Goal: Task Accomplishment & Management: Manage account settings

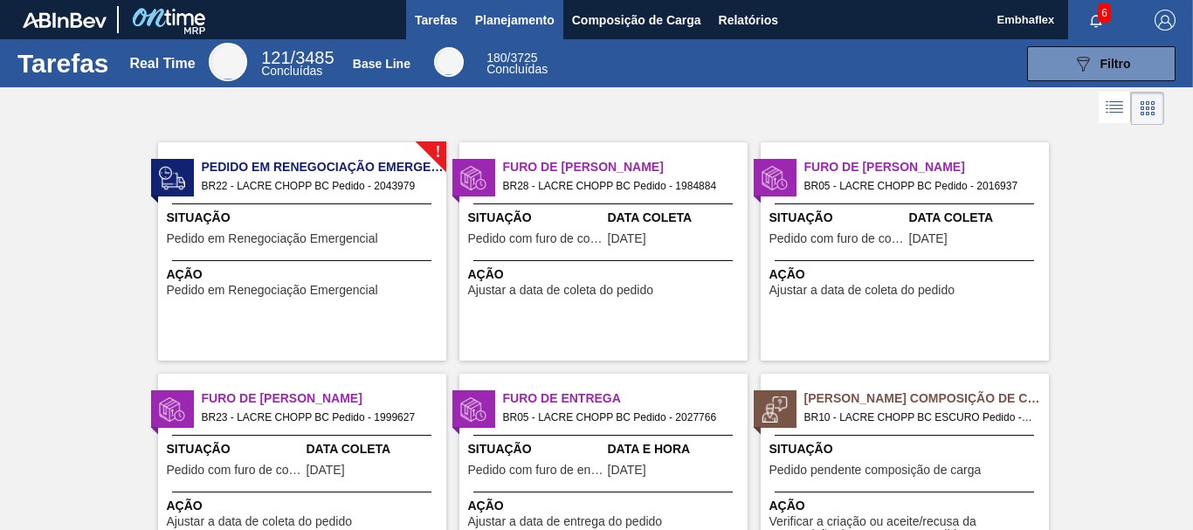
click at [500, 25] on span "Planejamento" at bounding box center [514, 20] width 79 height 21
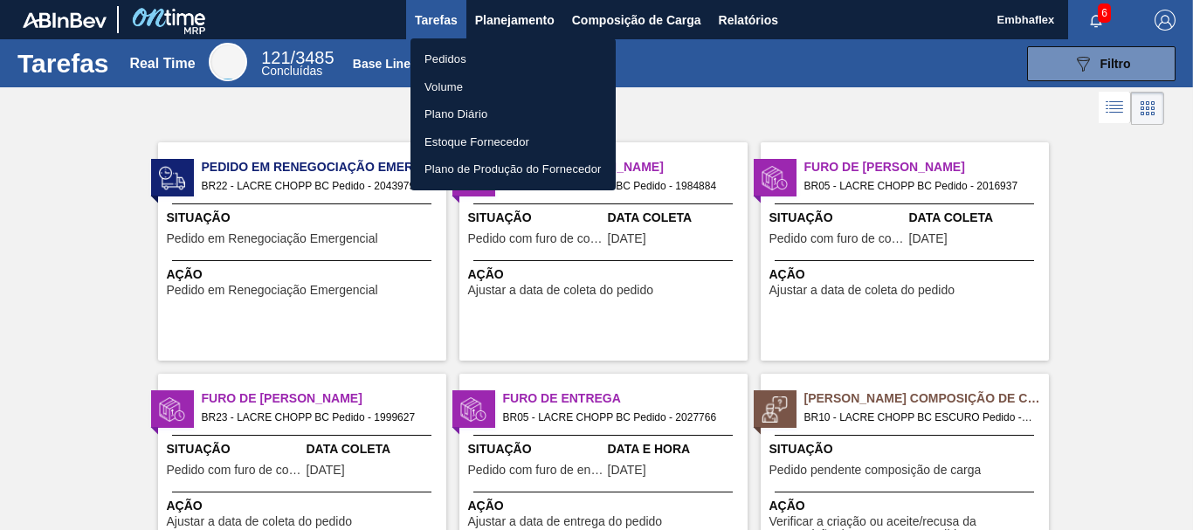
click at [517, 56] on li "Pedidos" at bounding box center [513, 59] width 205 height 28
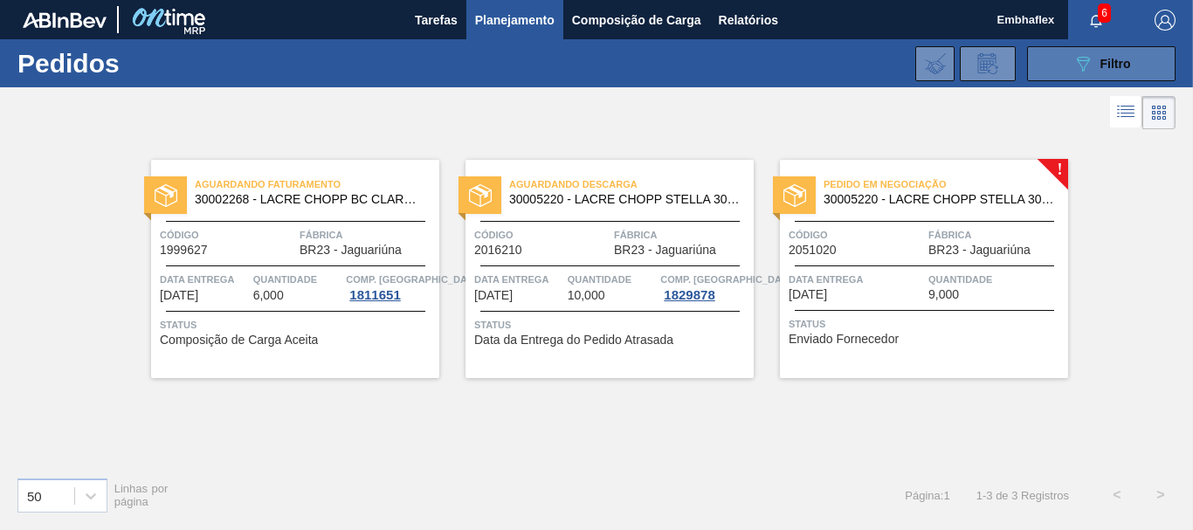
click at [1102, 52] on button "089F7B8B-B2A5-4AFE-B5C0-19BA573D28AC Filtro" at bounding box center [1101, 63] width 148 height 35
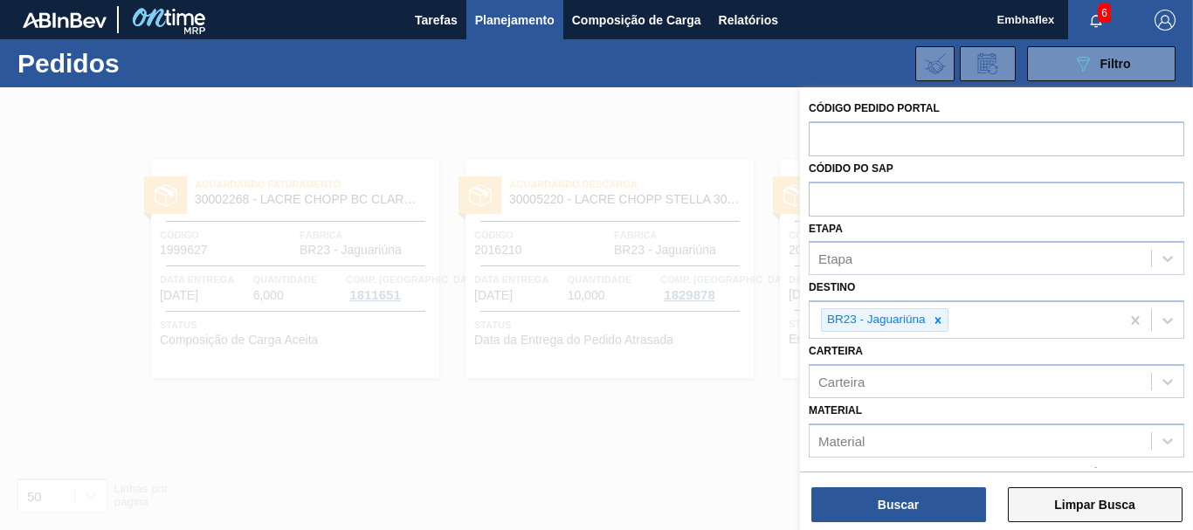
click at [1102, 508] on button "Limpar Busca" at bounding box center [1095, 504] width 175 height 35
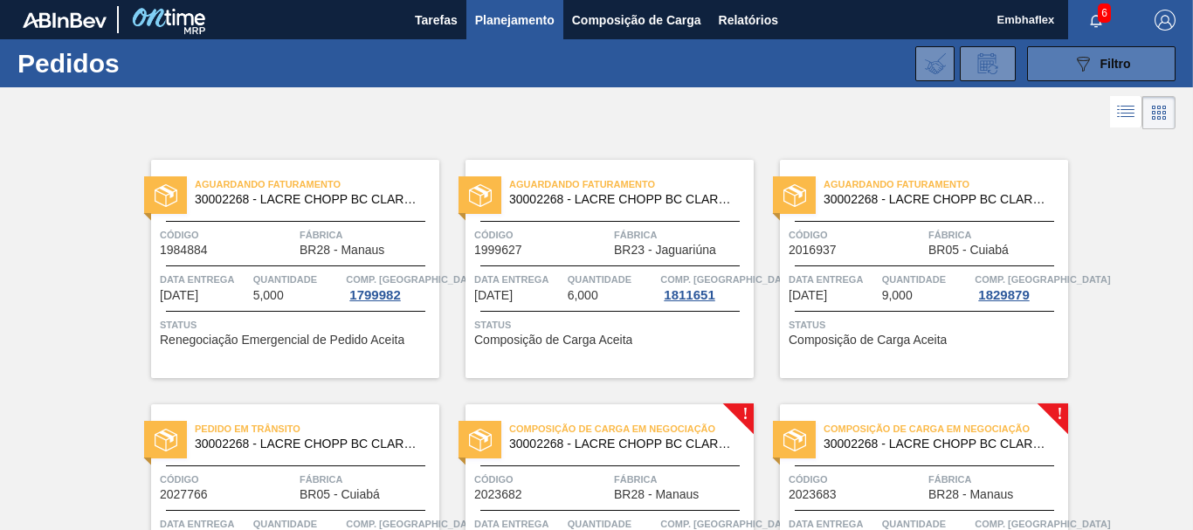
click at [1126, 66] on span "Filtro" at bounding box center [1116, 64] width 31 height 14
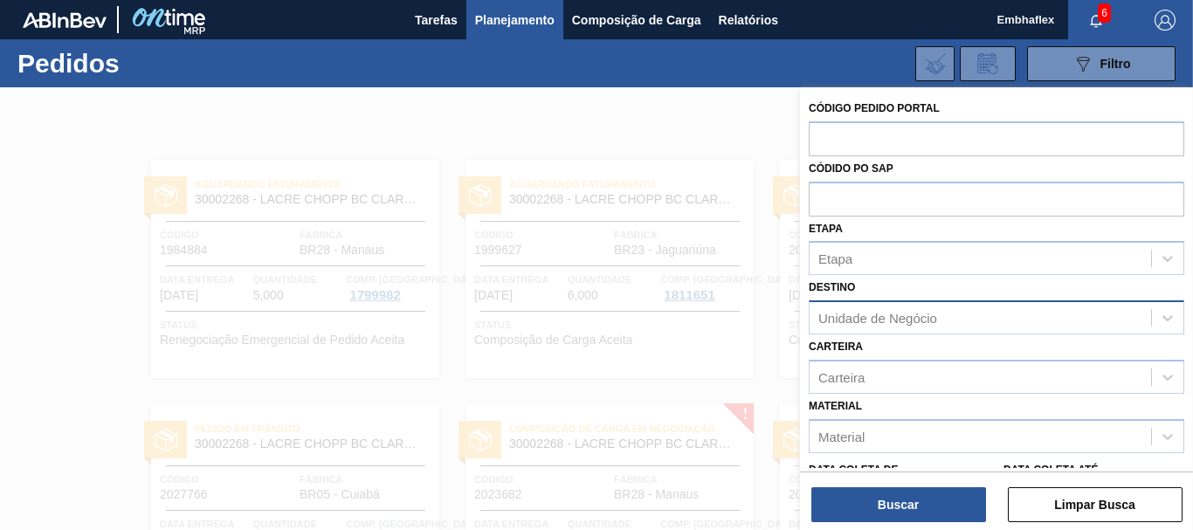
click at [918, 306] on div "Unidade de Negócio" at bounding box center [981, 318] width 342 height 25
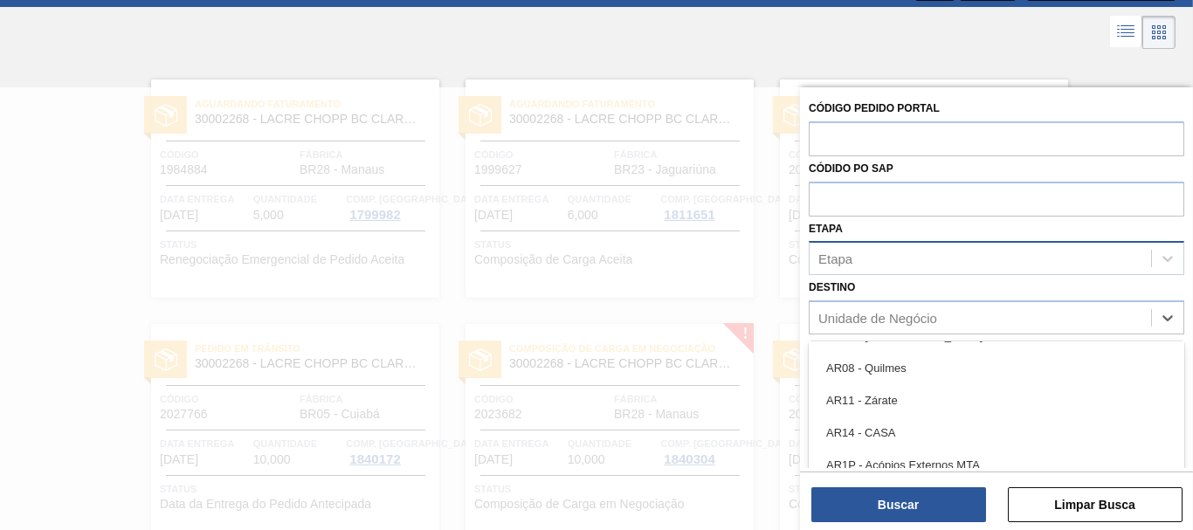
scroll to position [87, 0]
click at [896, 244] on div "Etapa" at bounding box center [997, 258] width 376 height 34
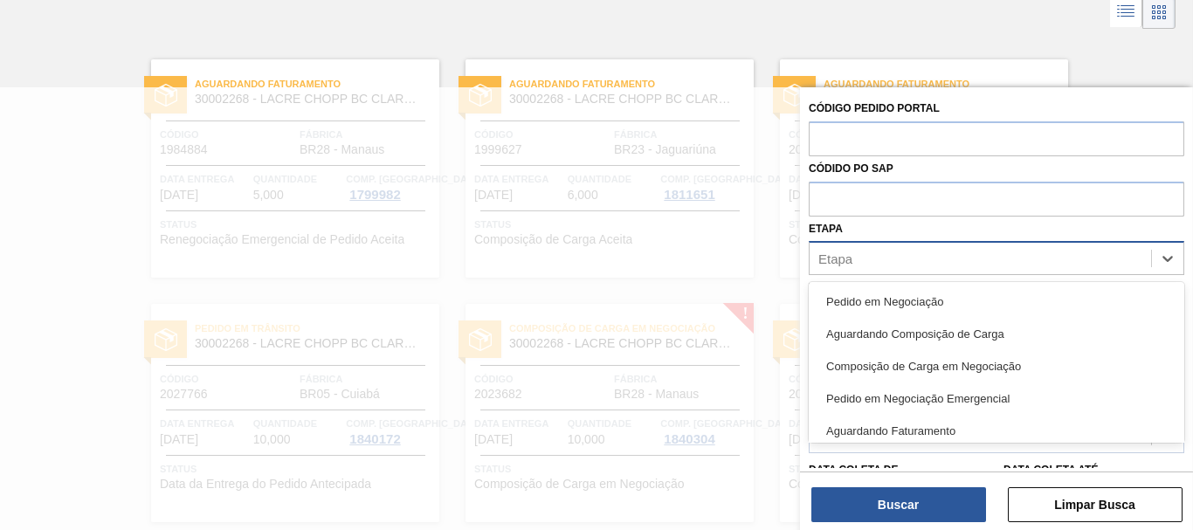
scroll to position [101, 0]
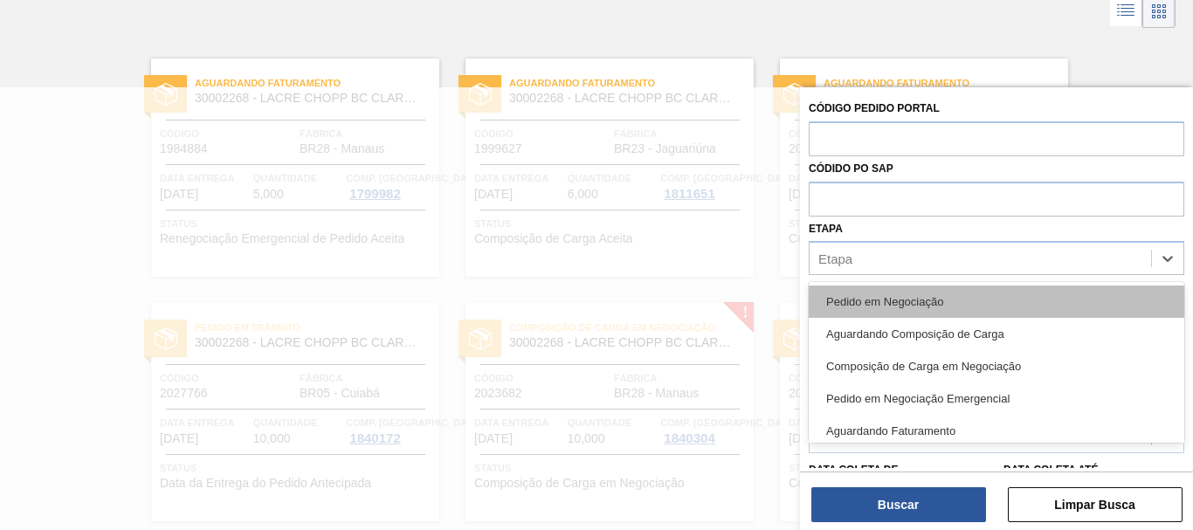
click at [906, 303] on div "Pedido em Negociação" at bounding box center [997, 302] width 376 height 32
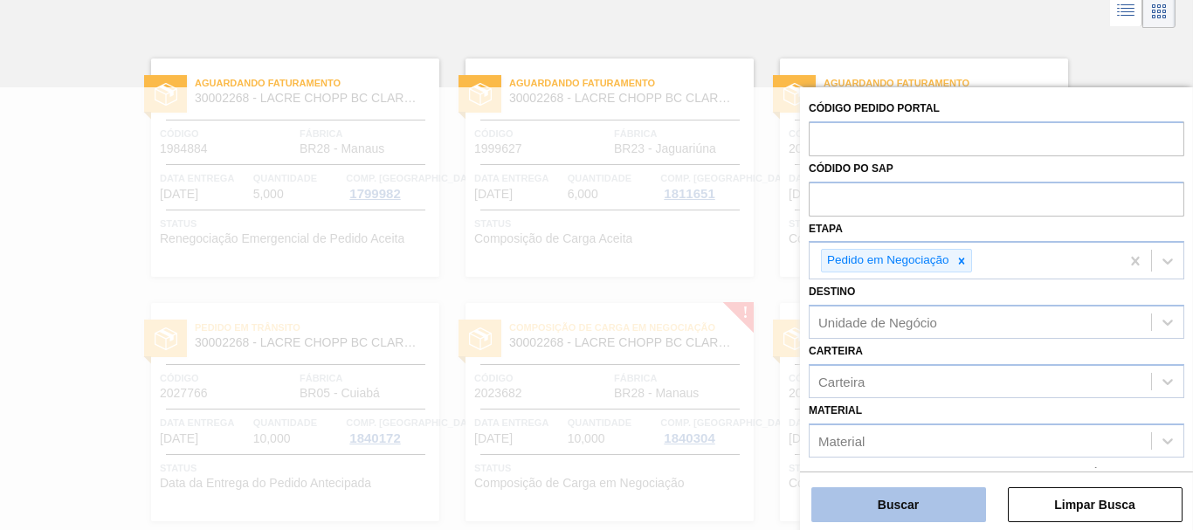
click at [922, 489] on button "Buscar" at bounding box center [898, 504] width 175 height 35
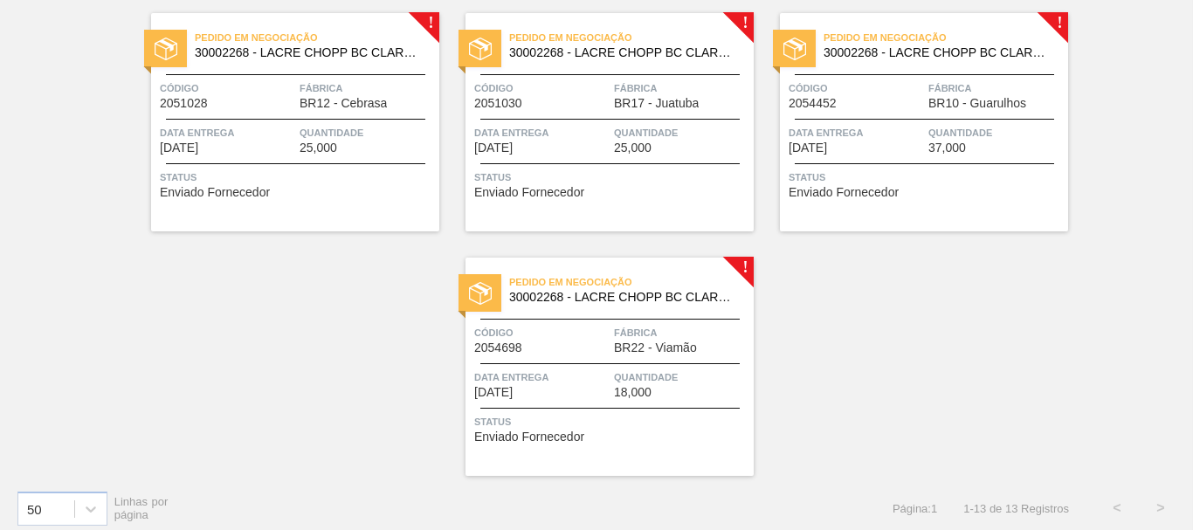
scroll to position [891, 0]
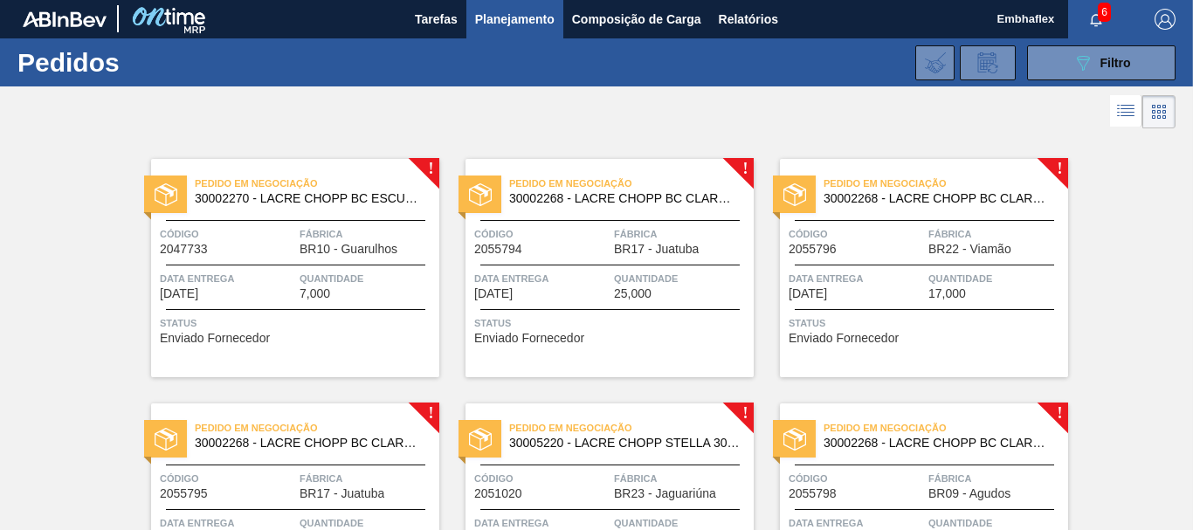
scroll to position [0, 0]
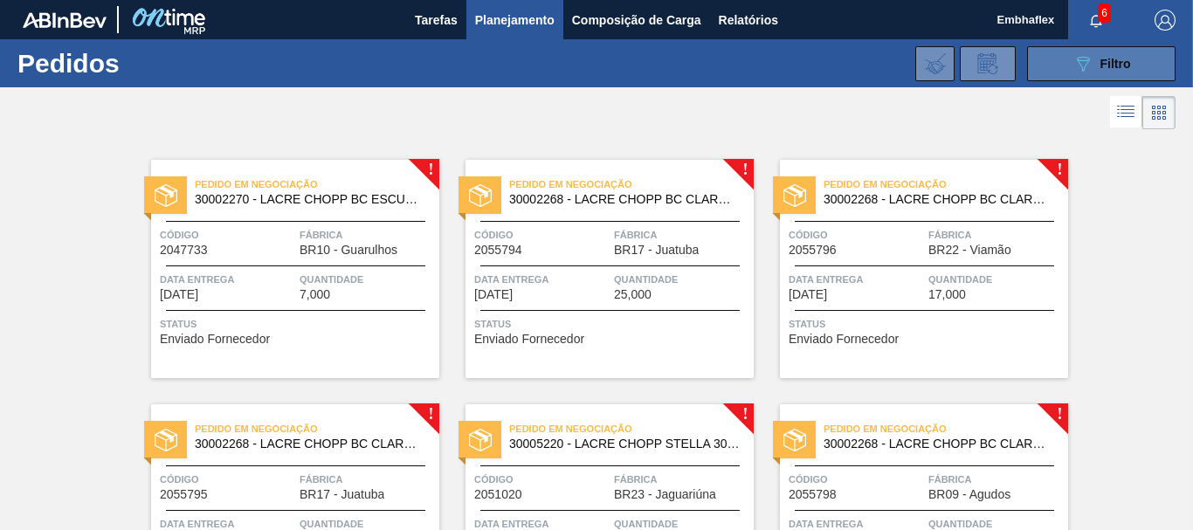
click at [1117, 60] on span "Filtro" at bounding box center [1116, 64] width 31 height 14
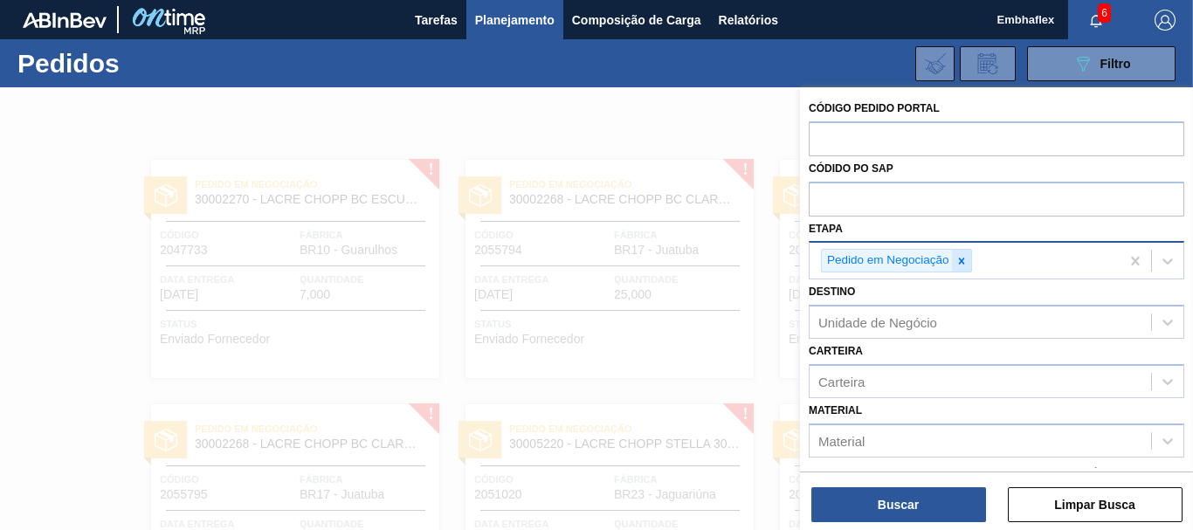
click at [964, 266] on icon at bounding box center [962, 261] width 12 height 12
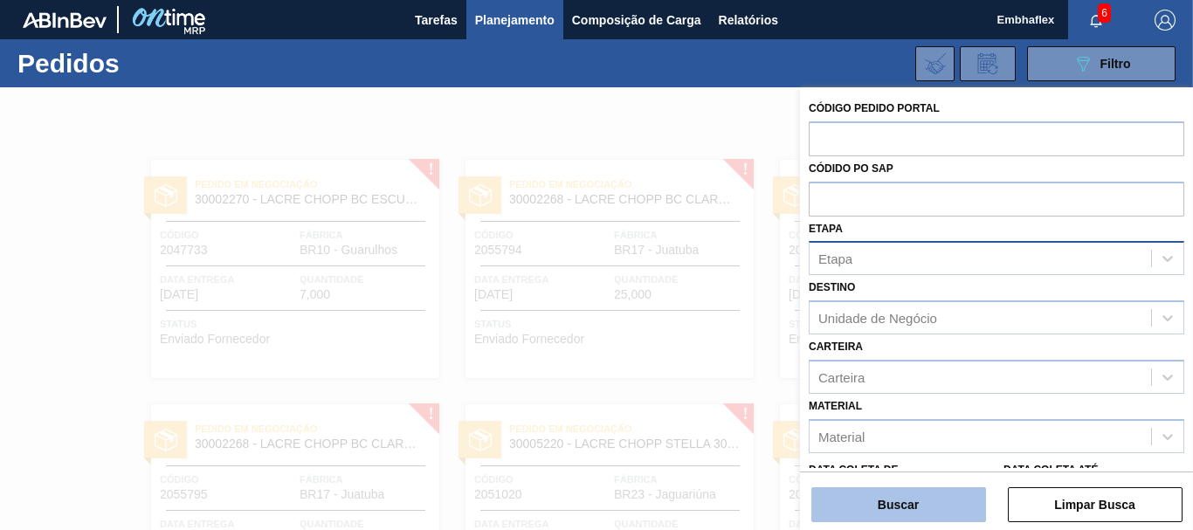
click at [945, 515] on button "Buscar" at bounding box center [898, 504] width 175 height 35
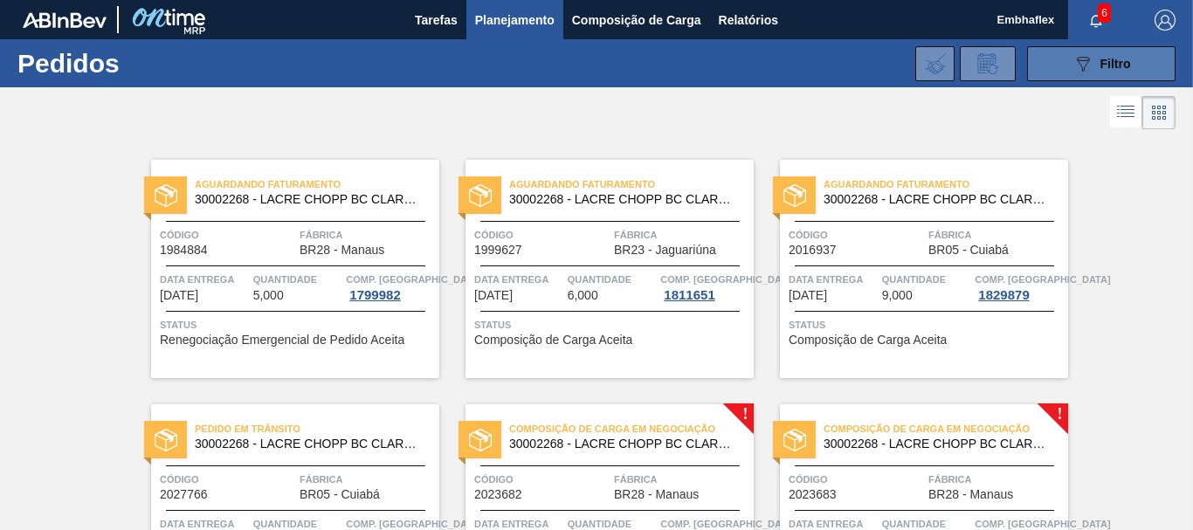
click at [1068, 64] on button "089F7B8B-B2A5-4AFE-B5C0-19BA573D28AC Filtro" at bounding box center [1101, 63] width 148 height 35
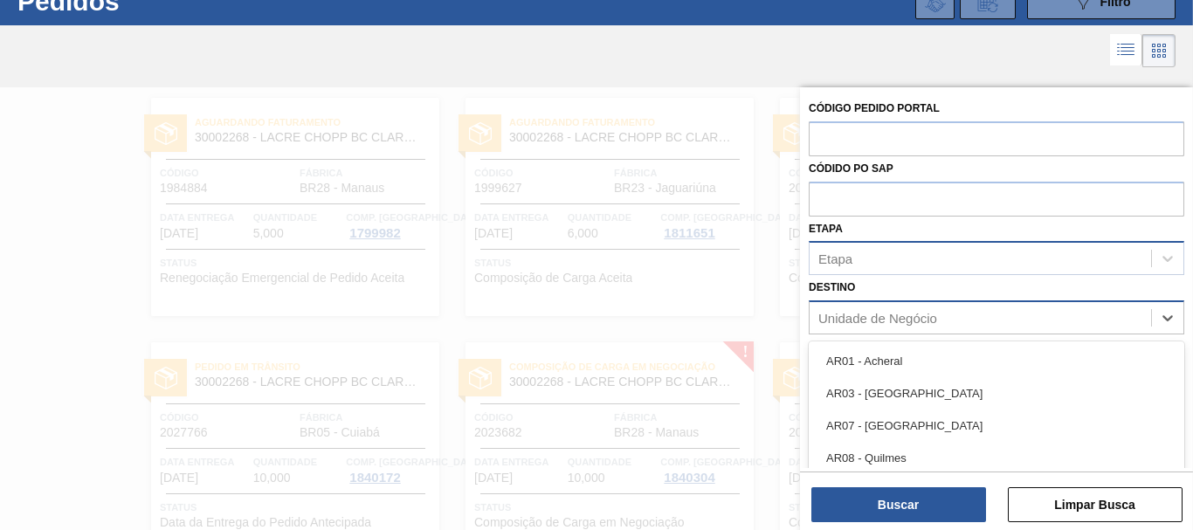
click at [923, 328] on div "Unidade de Negócio" at bounding box center [981, 318] width 342 height 25
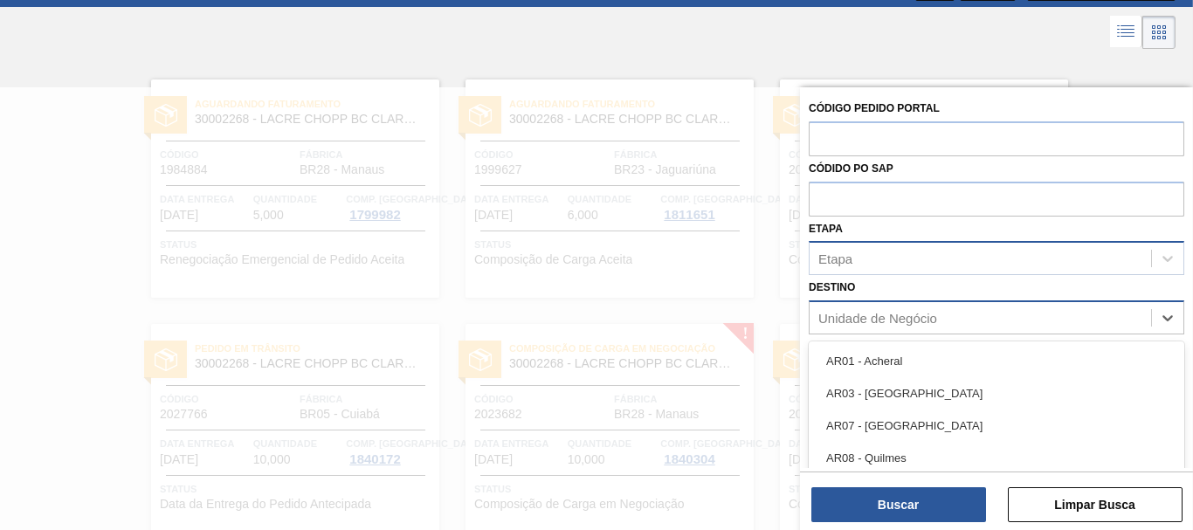
scroll to position [80, 0]
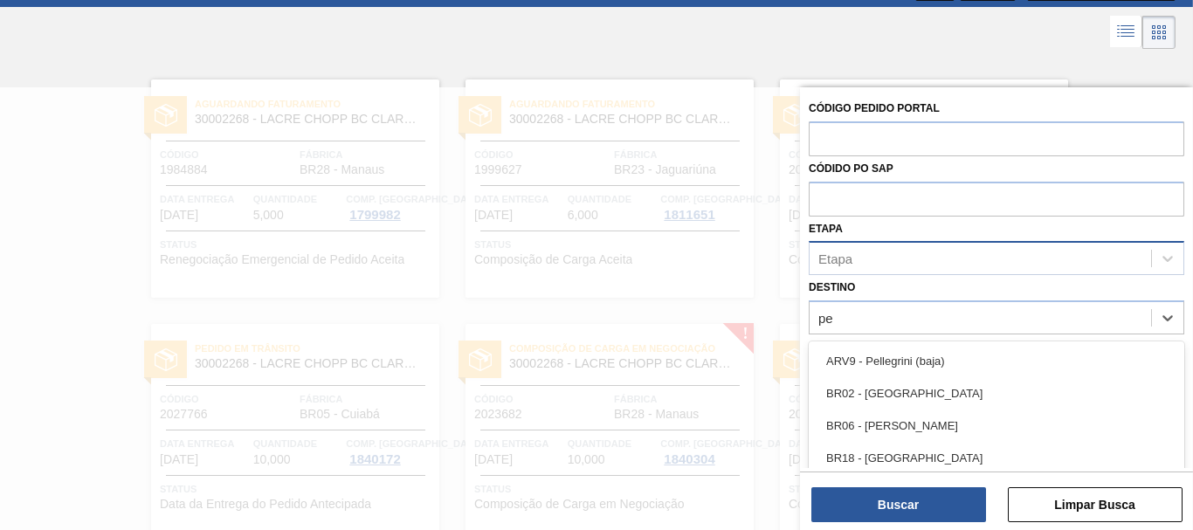
type input "per"
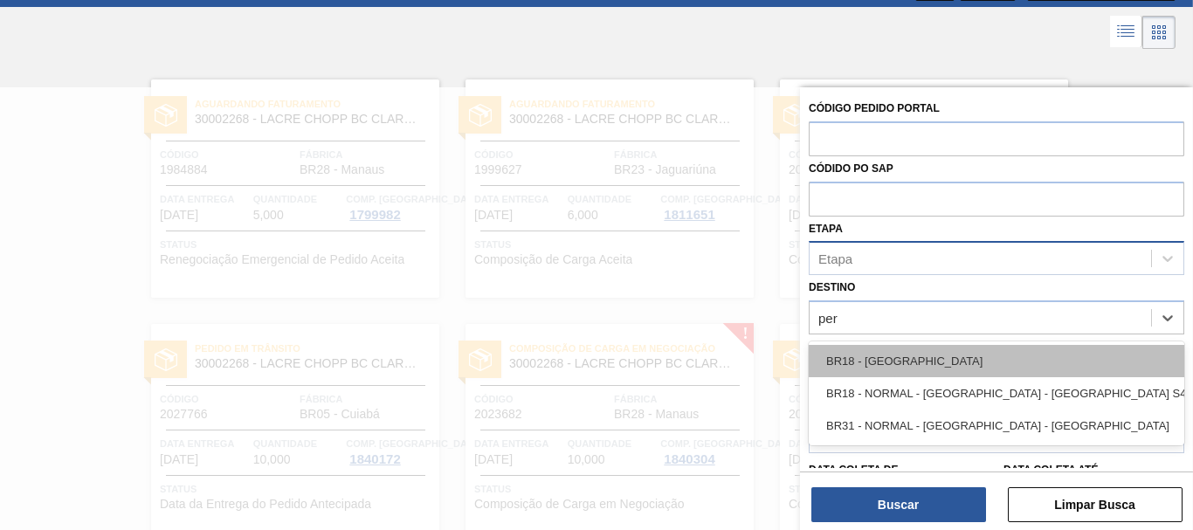
click at [906, 355] on div "BR18 - [GEOGRAPHIC_DATA]" at bounding box center [997, 361] width 376 height 32
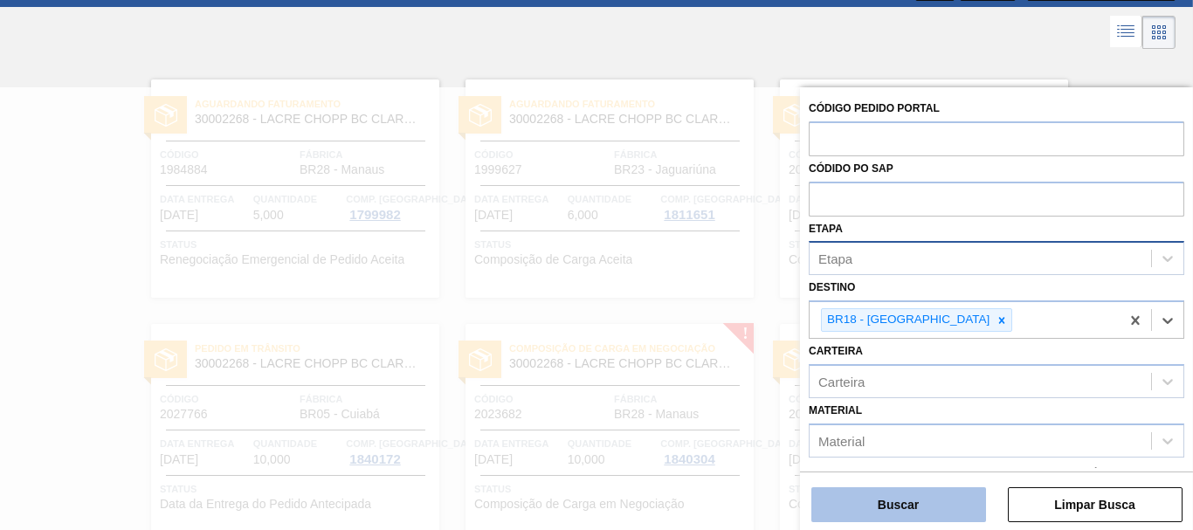
click at [932, 509] on button "Buscar" at bounding box center [898, 504] width 175 height 35
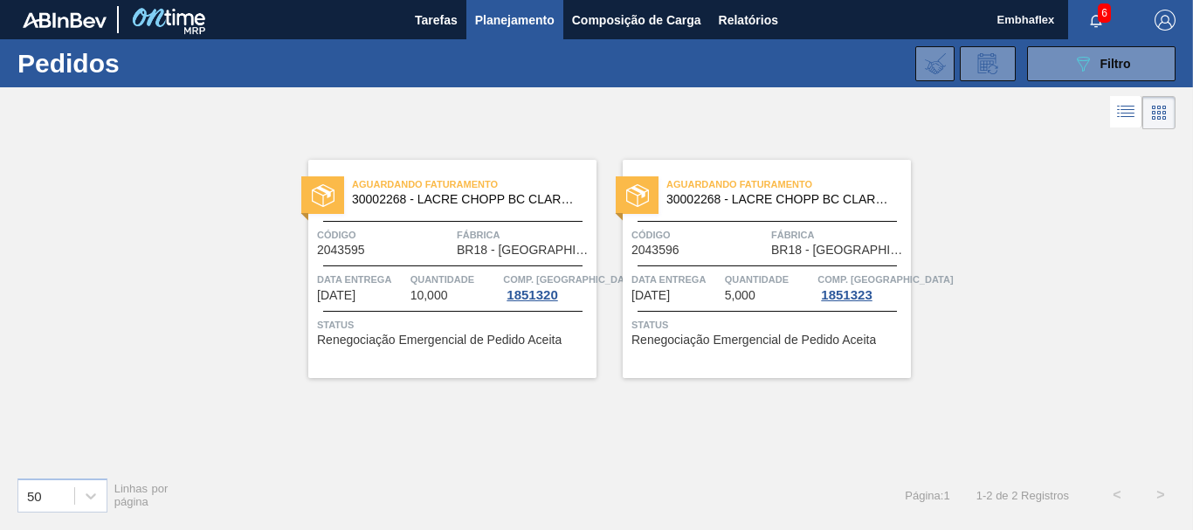
scroll to position [0, 0]
click at [769, 26] on span "Relatórios" at bounding box center [748, 20] width 59 height 21
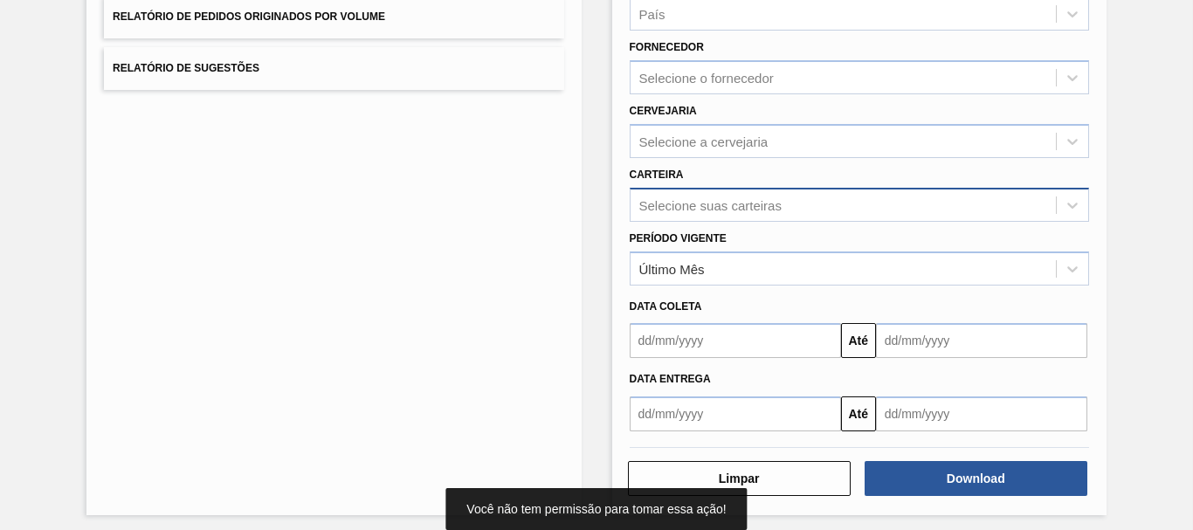
scroll to position [279, 0]
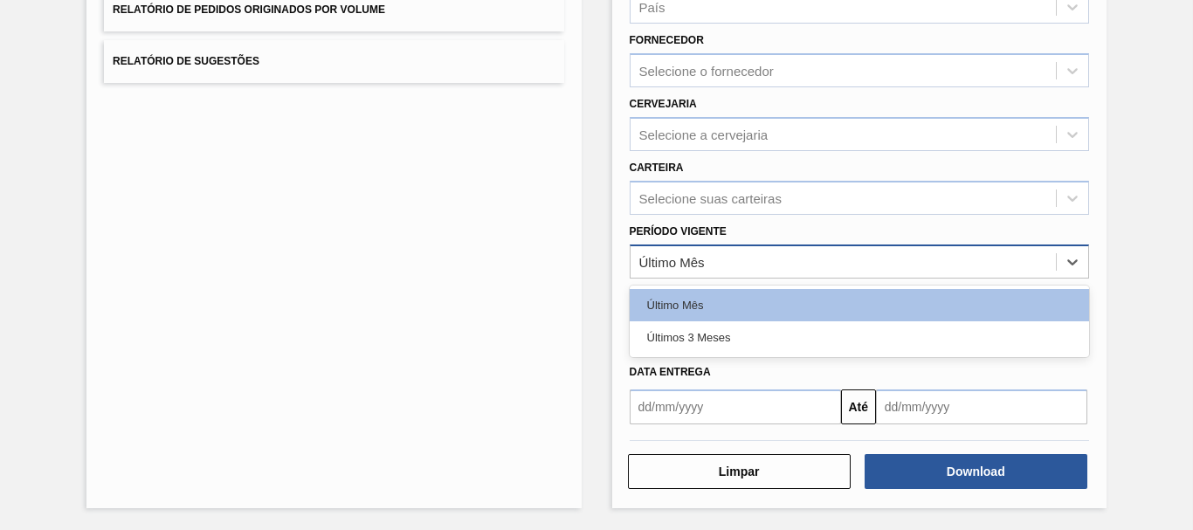
click at [791, 261] on div "Último Mês" at bounding box center [843, 261] width 425 height 25
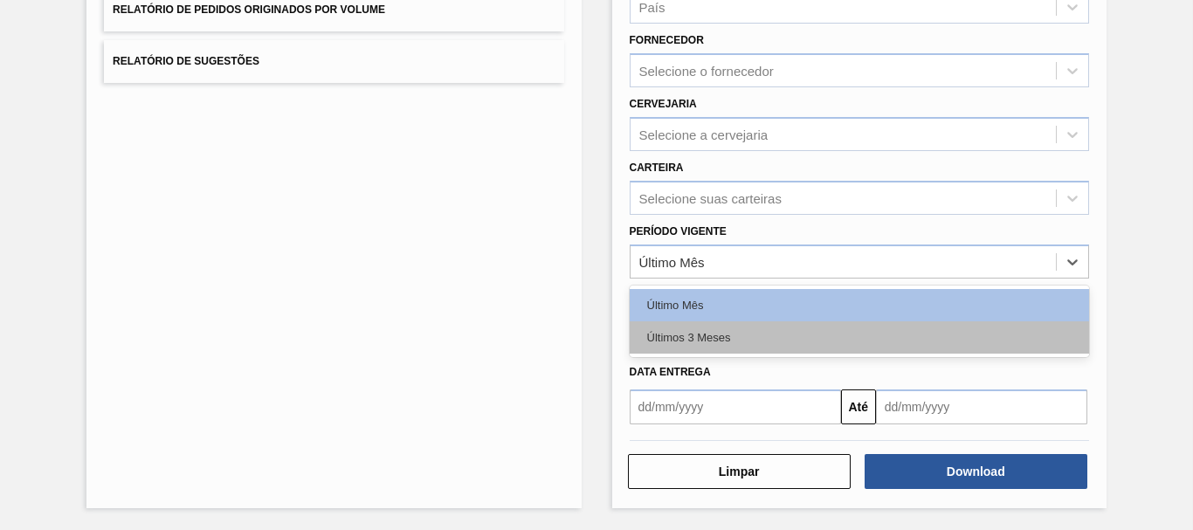
click at [765, 330] on div "Últimos 3 Meses" at bounding box center [859, 337] width 459 height 32
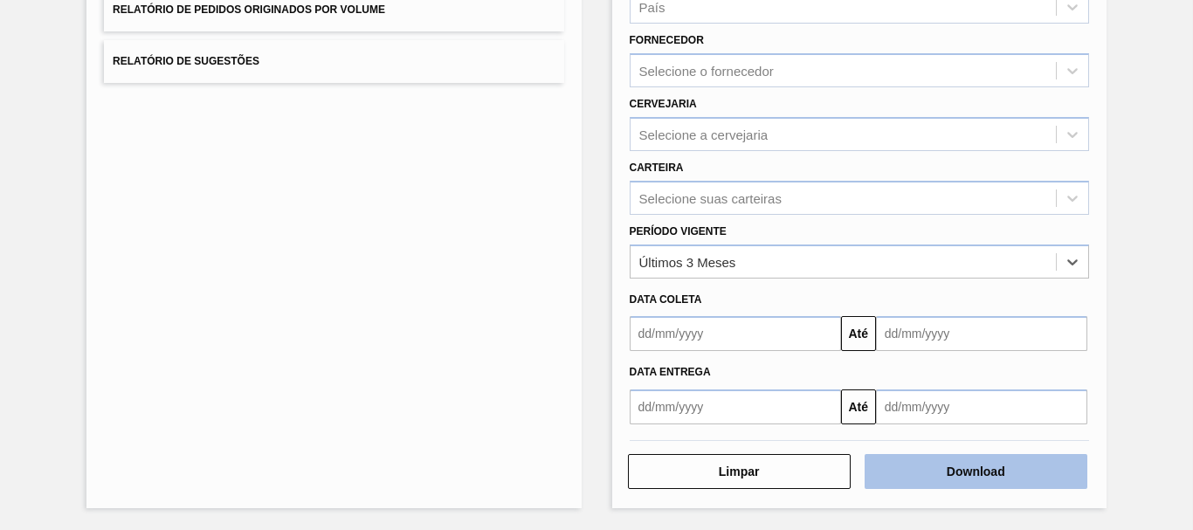
click at [987, 476] on button "Download" at bounding box center [976, 471] width 223 height 35
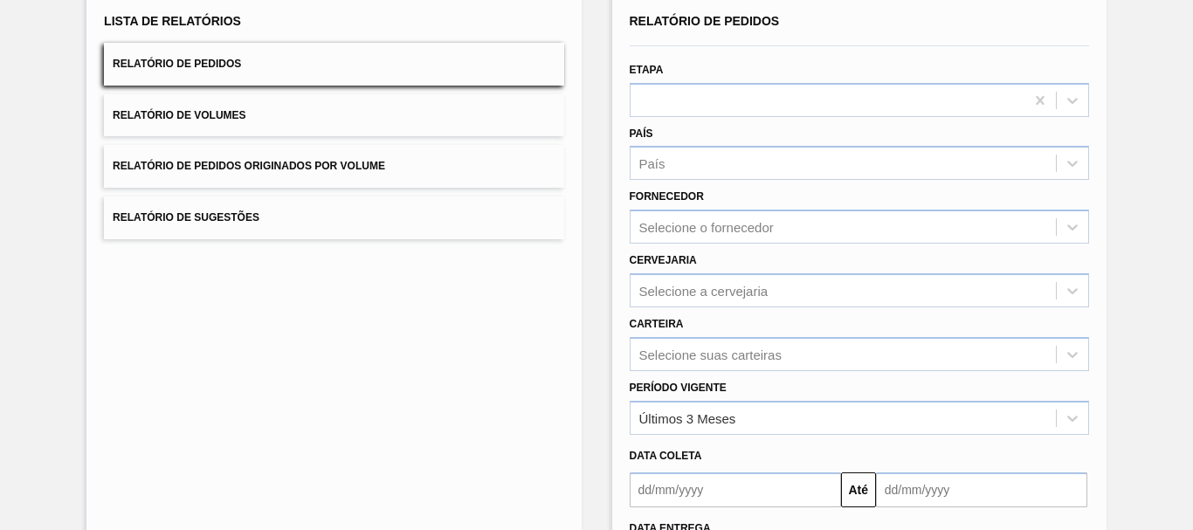
scroll to position [0, 0]
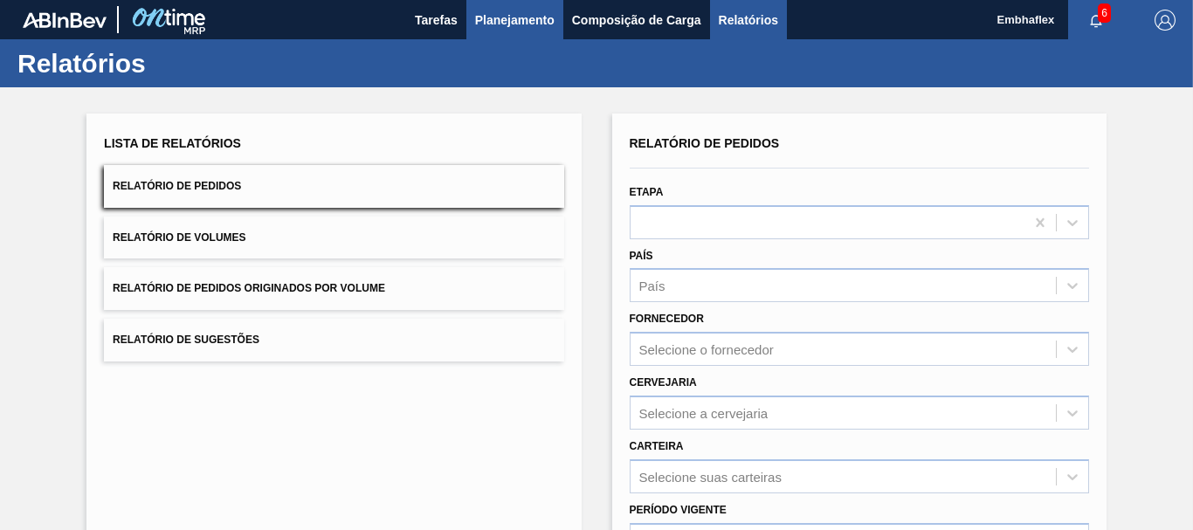
click at [512, 5] on button "Planejamento" at bounding box center [514, 19] width 97 height 39
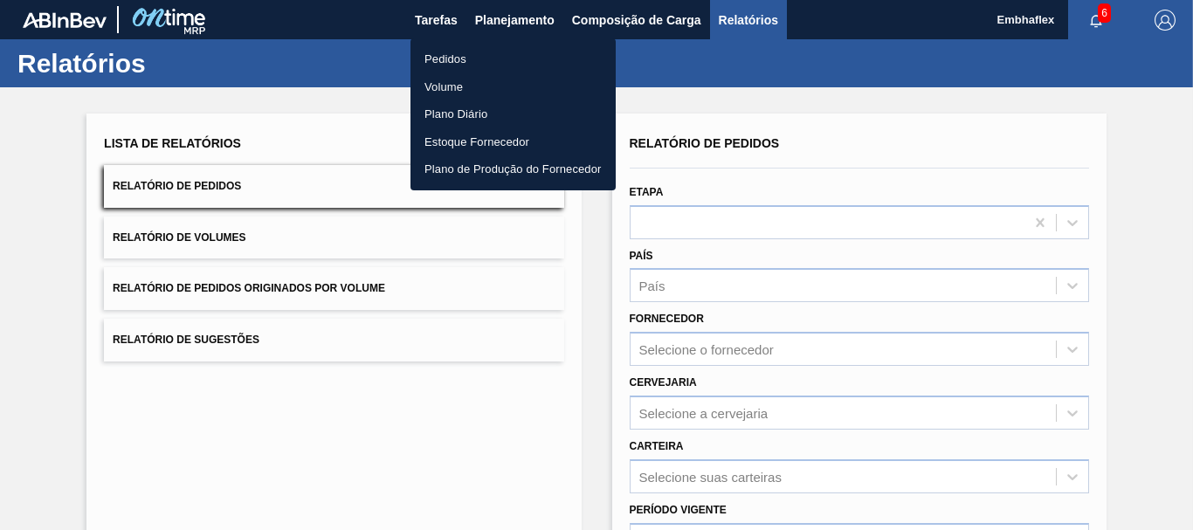
click at [498, 67] on li "Pedidos" at bounding box center [513, 59] width 205 height 28
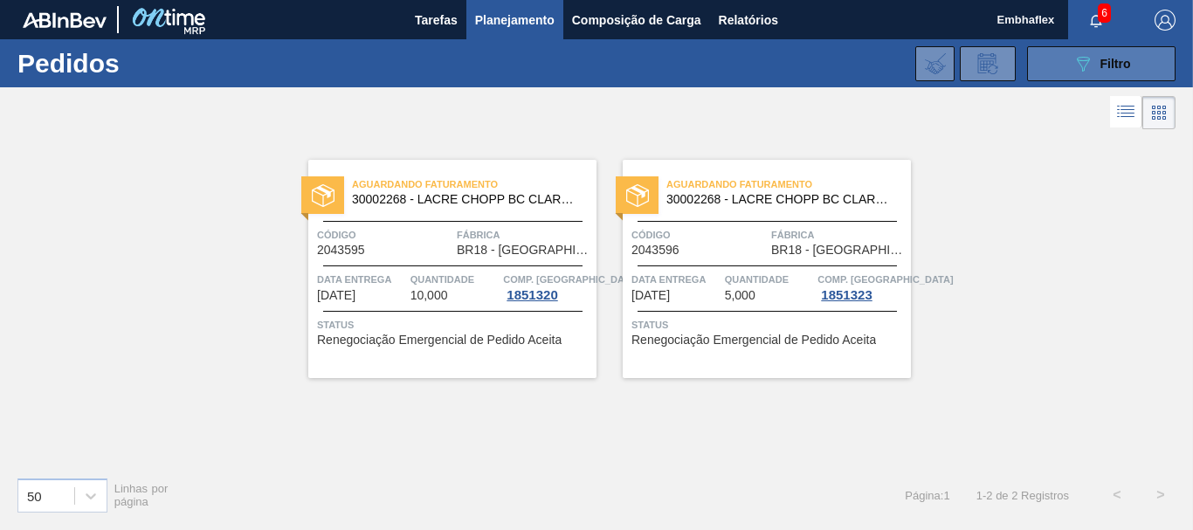
click at [1123, 59] on span "Filtro" at bounding box center [1116, 64] width 31 height 14
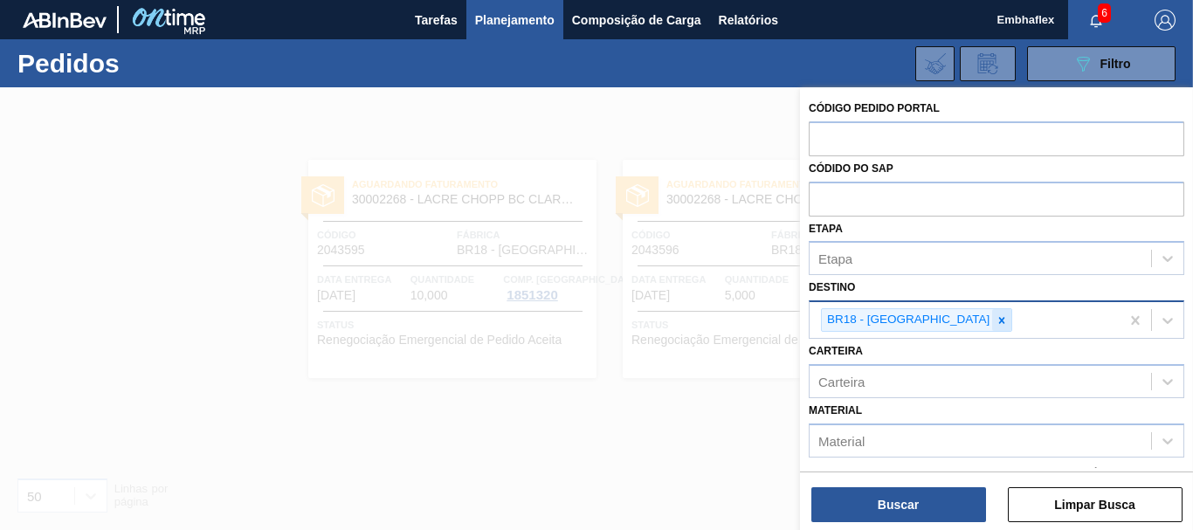
click at [999, 320] on icon at bounding box center [1002, 320] width 6 height 6
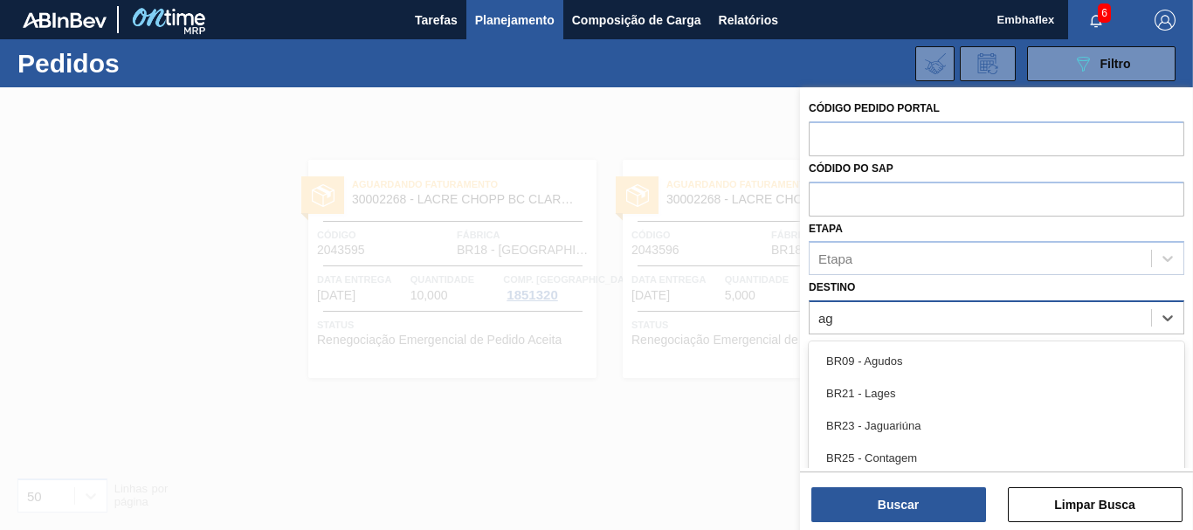
type input "agu"
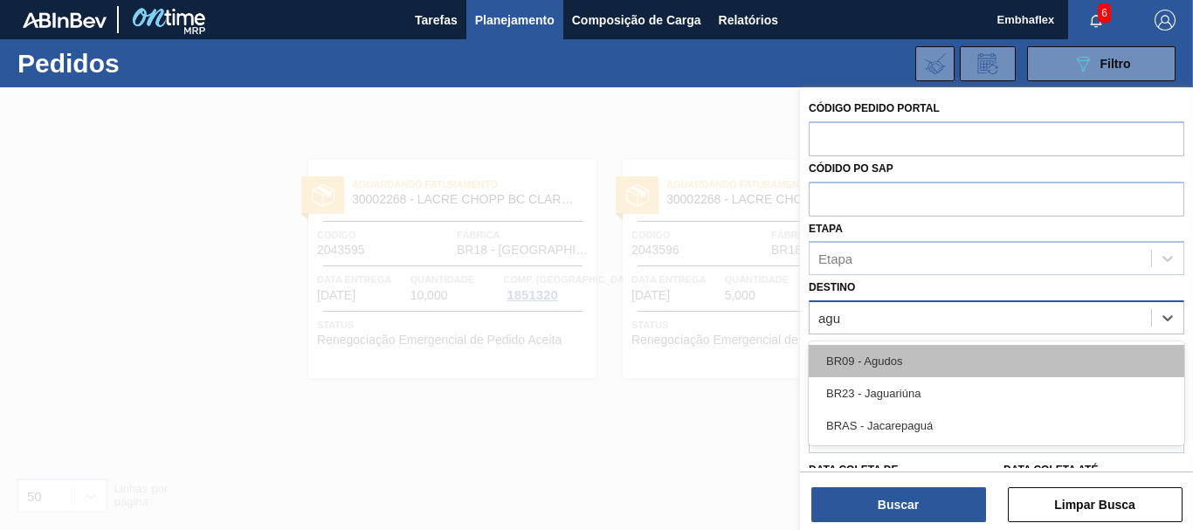
click at [919, 365] on div "BR09 - Agudos" at bounding box center [997, 361] width 376 height 32
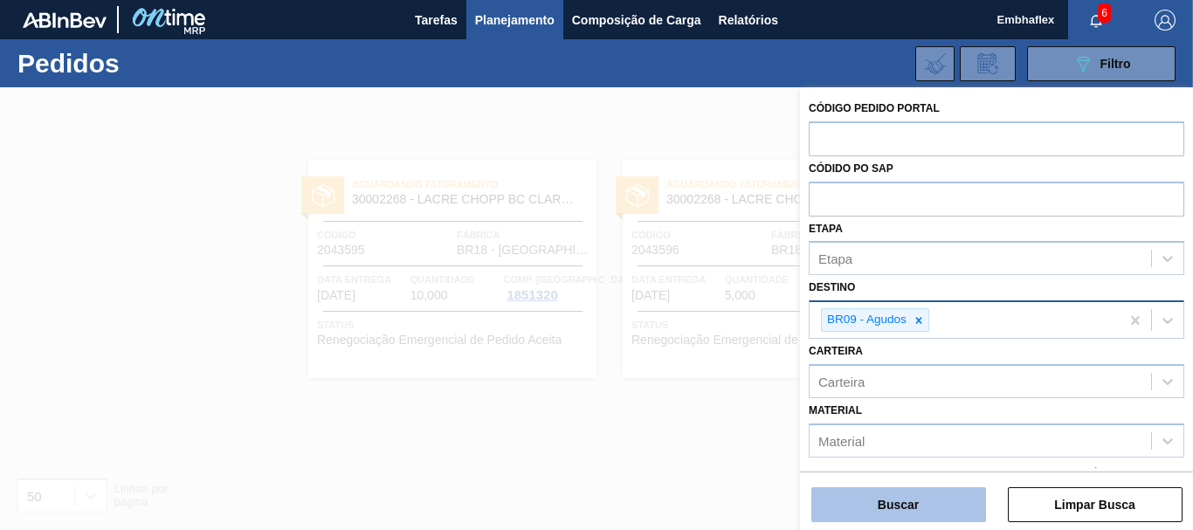
click at [898, 505] on button "Buscar" at bounding box center [898, 504] width 175 height 35
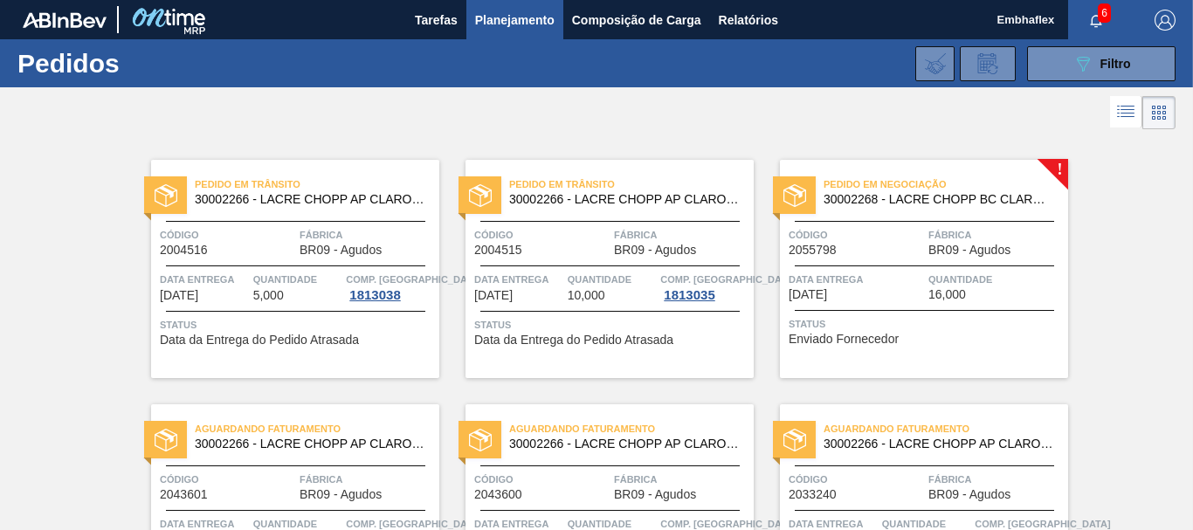
click at [847, 280] on span "Data Entrega" at bounding box center [856, 279] width 135 height 17
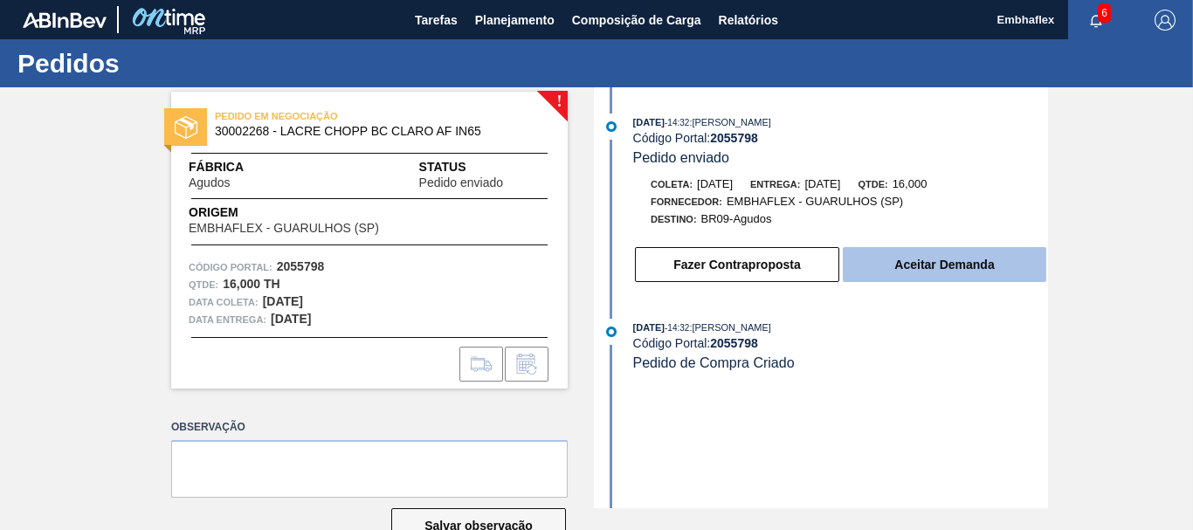
click at [889, 269] on button "Aceitar Demanda" at bounding box center [945, 264] width 204 height 35
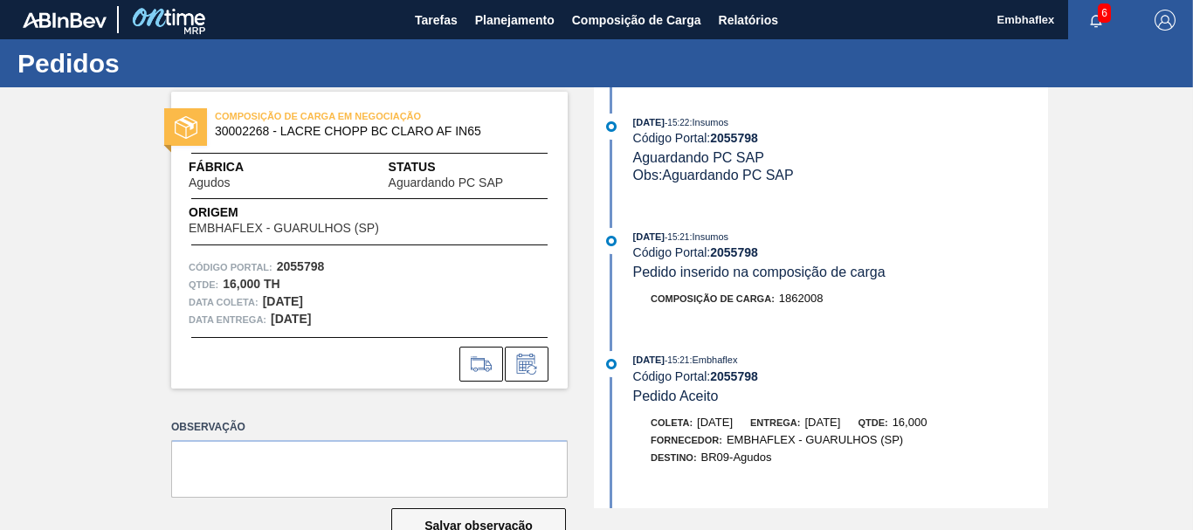
click at [992, 134] on div "Código Portal: 2055798" at bounding box center [840, 138] width 415 height 14
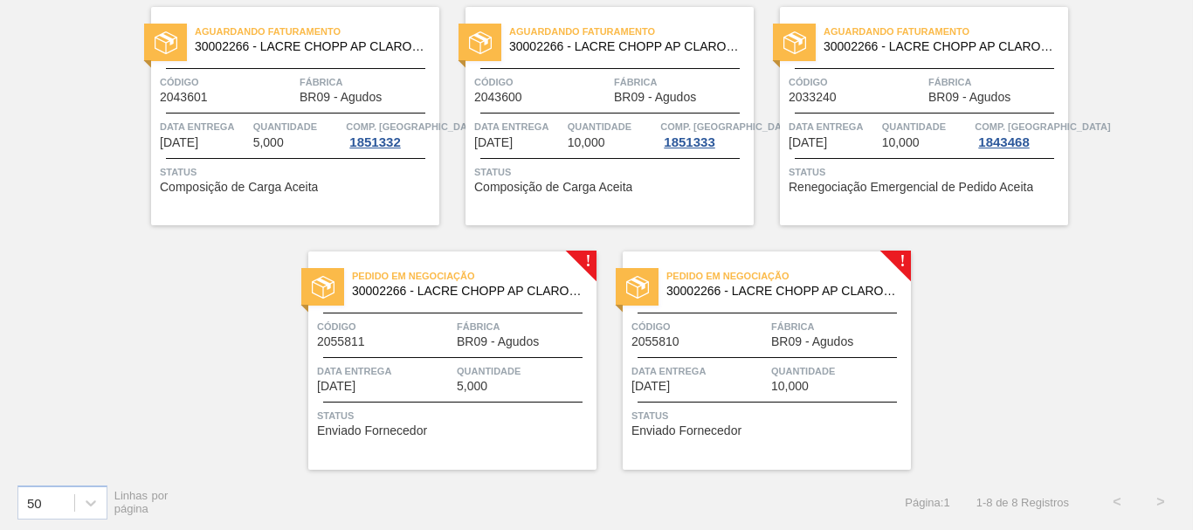
scroll to position [402, 0]
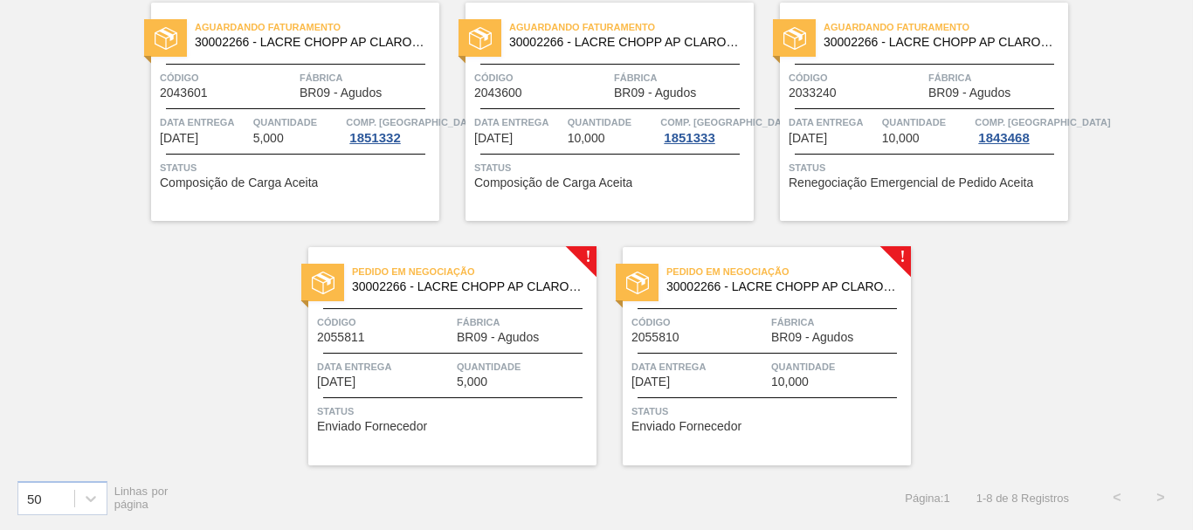
click at [423, 412] on span "Status" at bounding box center [454, 411] width 275 height 17
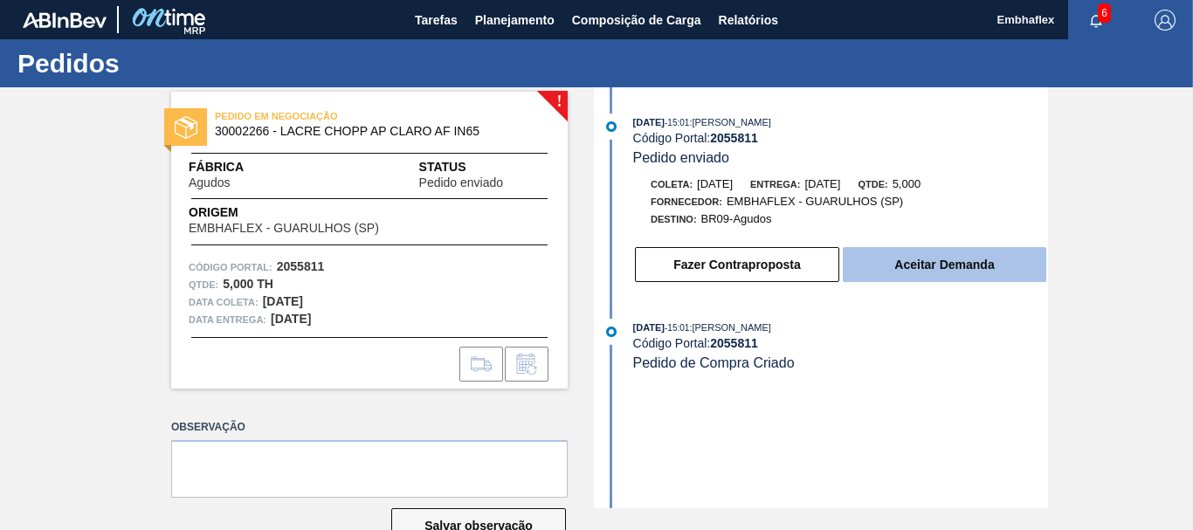
click at [919, 275] on button "Aceitar Demanda" at bounding box center [945, 264] width 204 height 35
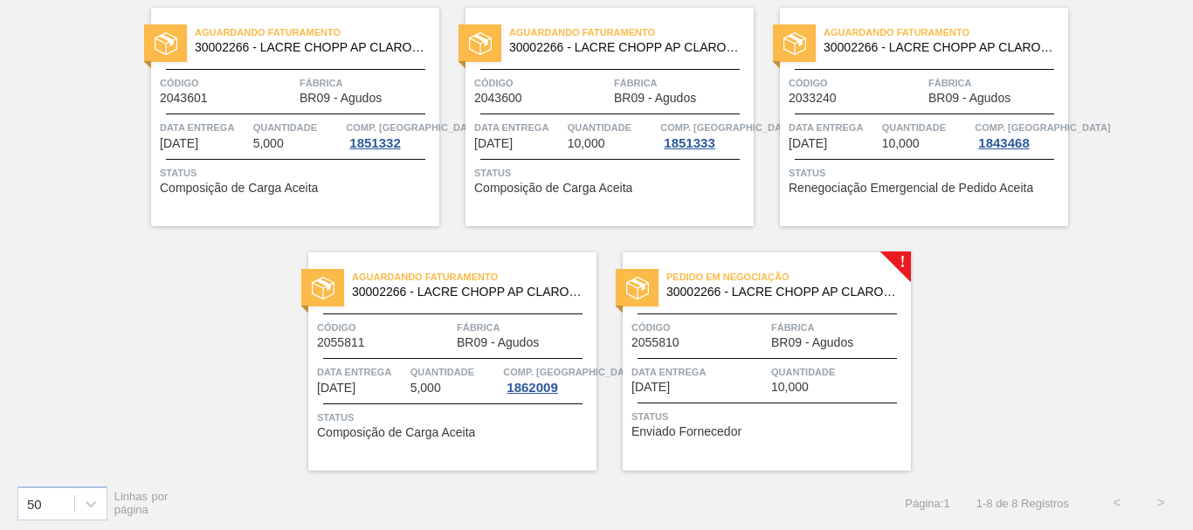
scroll to position [402, 0]
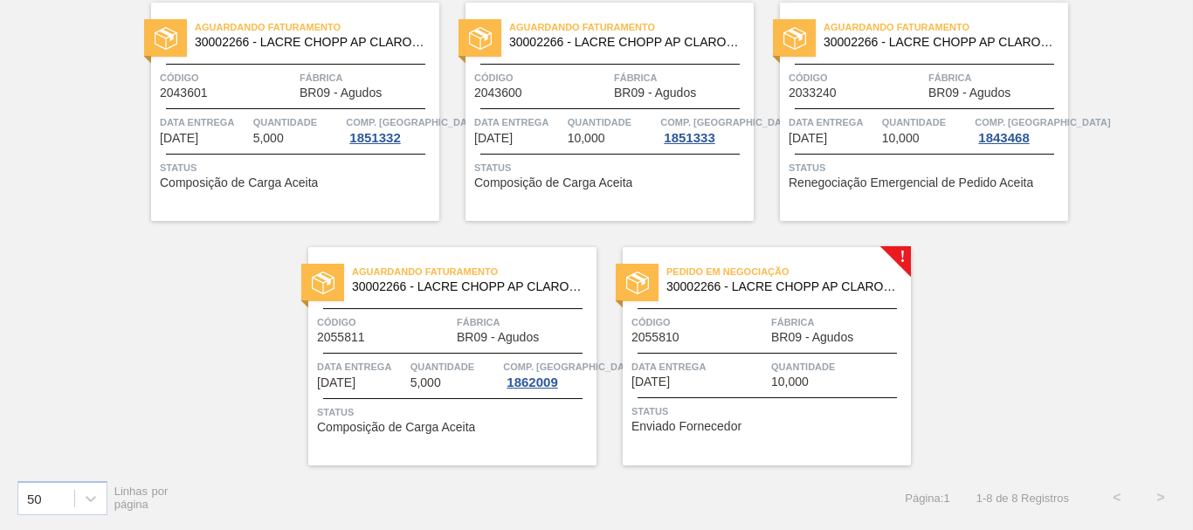
click at [767, 366] on div "Data Entrega [DATE] Quantidade 10,000" at bounding box center [767, 373] width 288 height 31
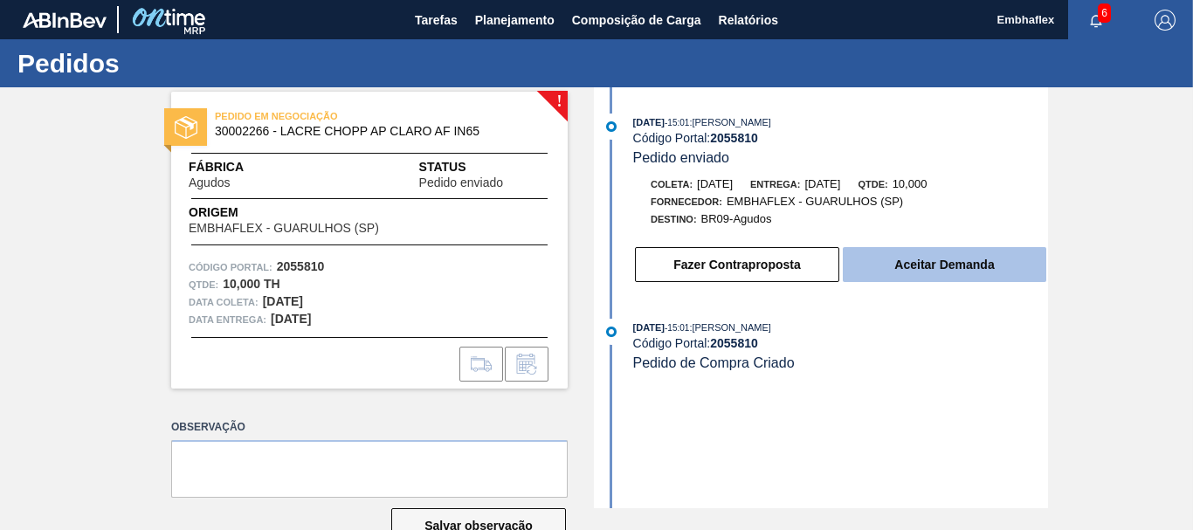
click at [866, 275] on button "Aceitar Demanda" at bounding box center [945, 264] width 204 height 35
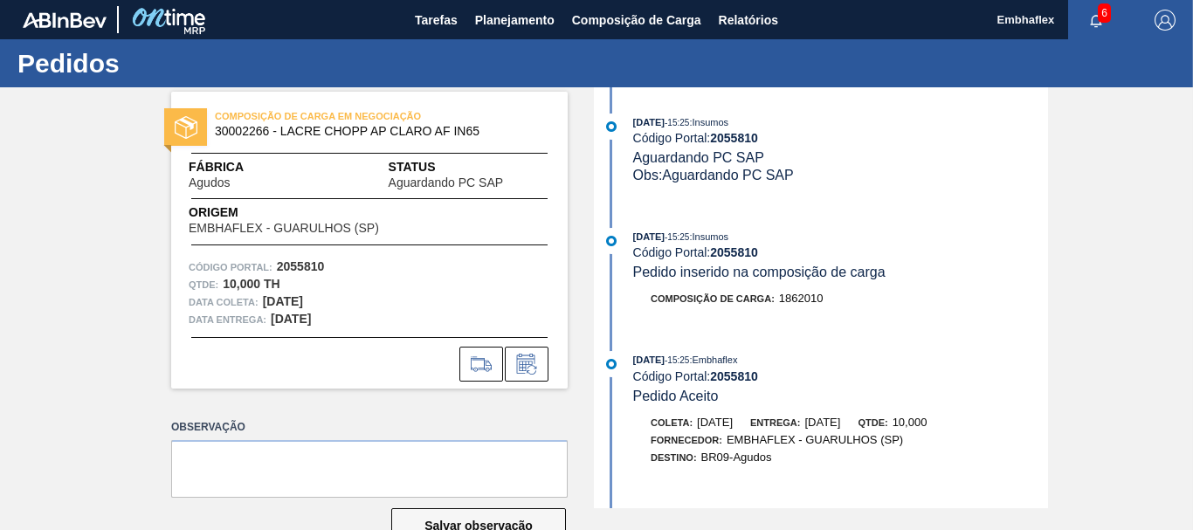
click at [978, 224] on div "[DATE] 15:25 : Insumos Código Portal: 2055810 Aguardando PC SAP Obs: Aguardando…" at bounding box center [823, 297] width 450 height 421
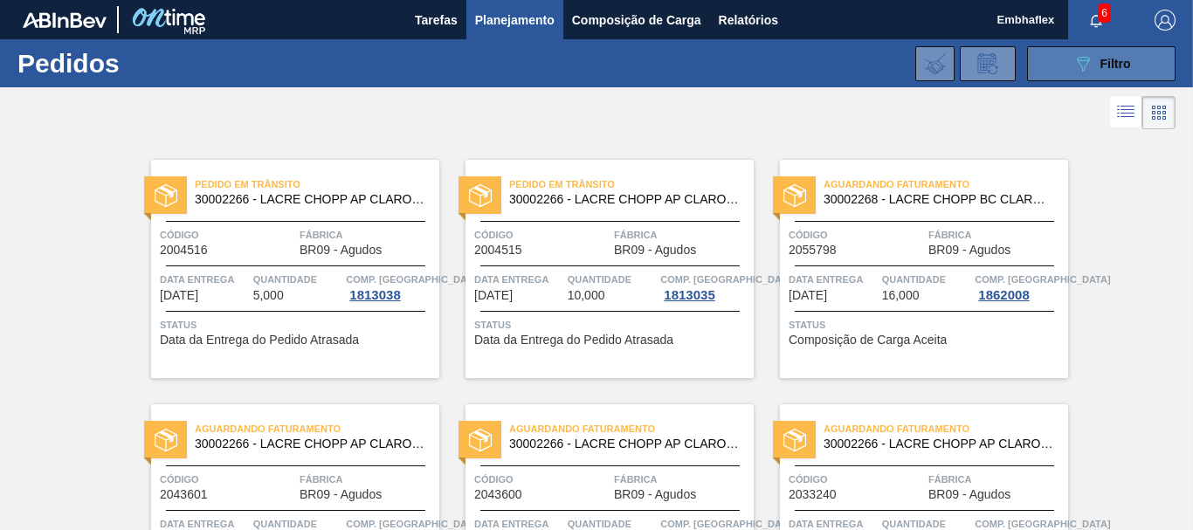
click at [1073, 78] on button "089F7B8B-B2A5-4AFE-B5C0-19BA573D28AC Filtro" at bounding box center [1101, 63] width 148 height 35
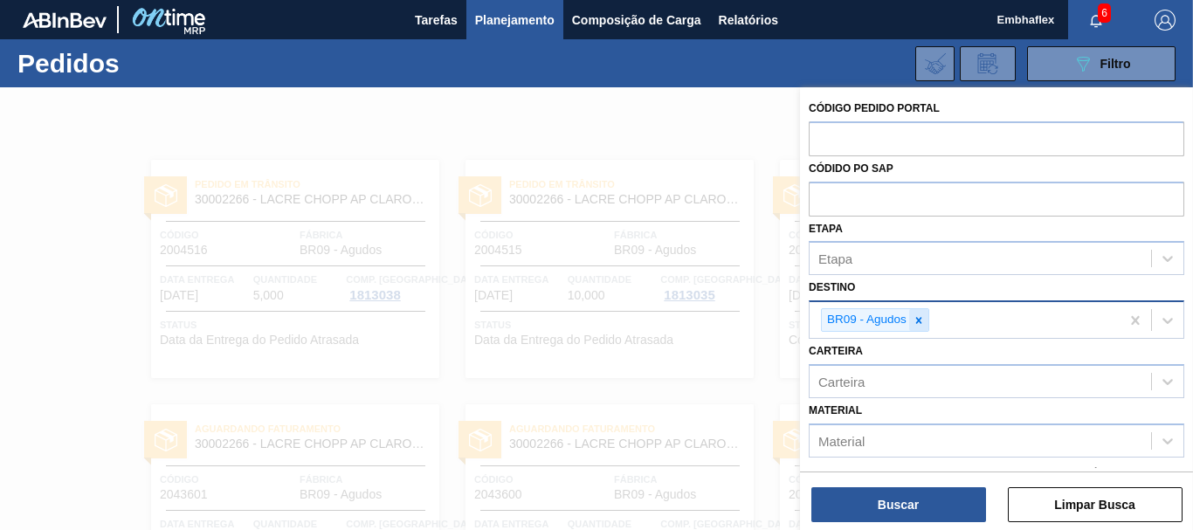
click at [920, 323] on icon at bounding box center [919, 320] width 12 height 12
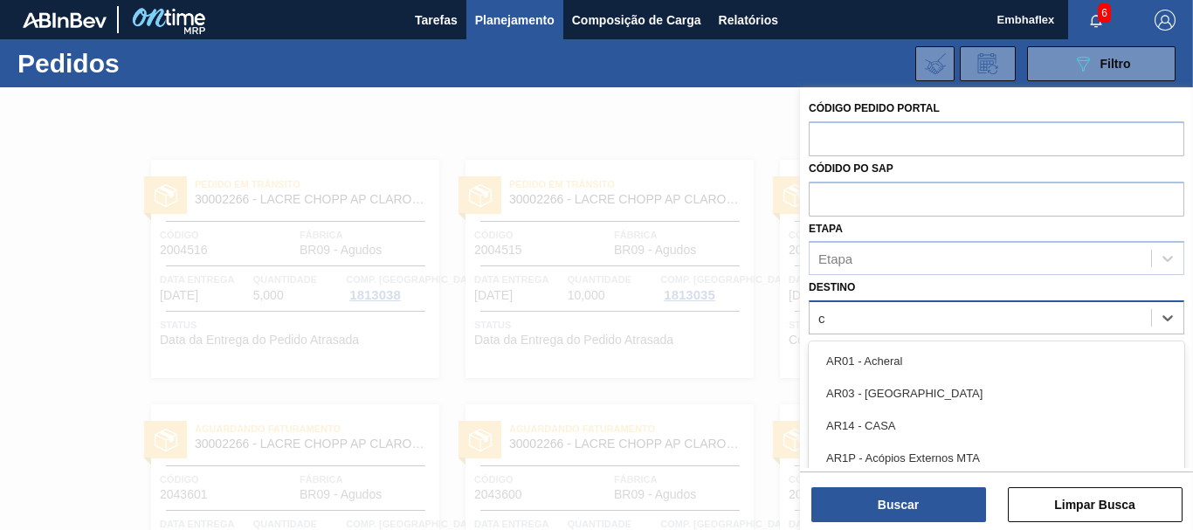
scroll to position [80, 0]
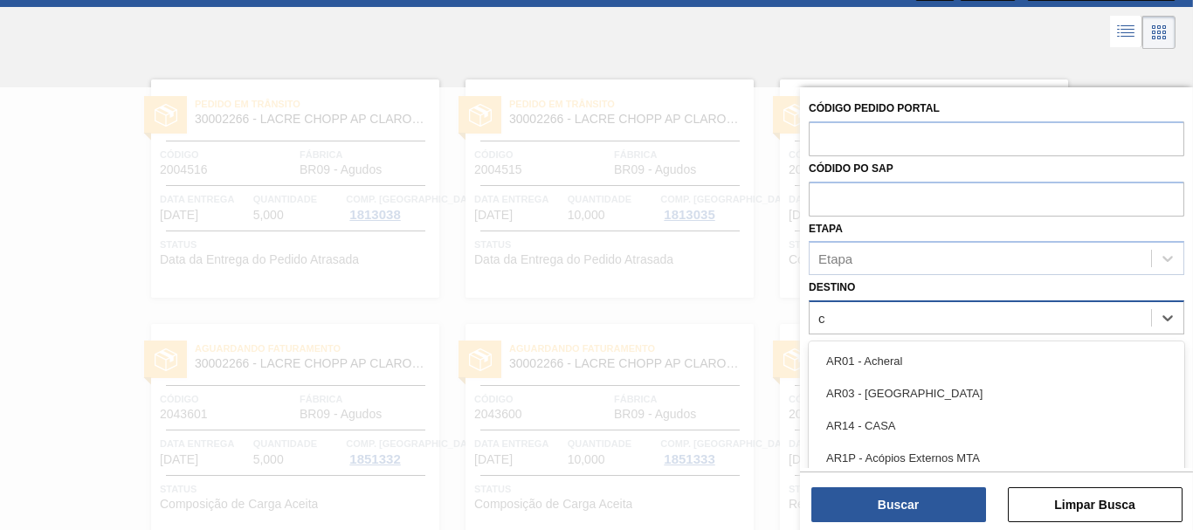
type input "ce"
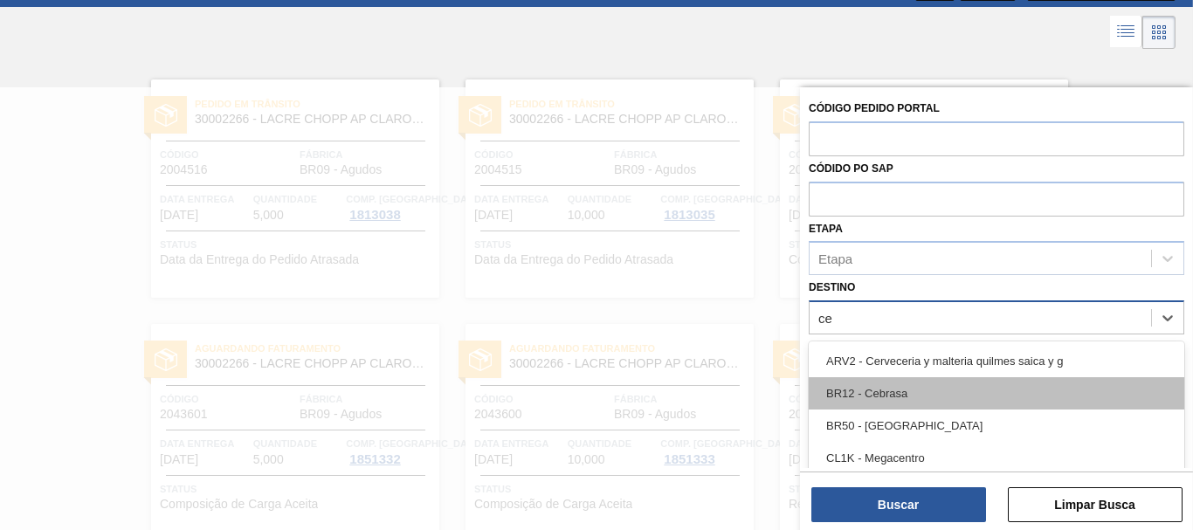
click at [908, 391] on div "BR12 - Cebrasa" at bounding box center [997, 393] width 376 height 32
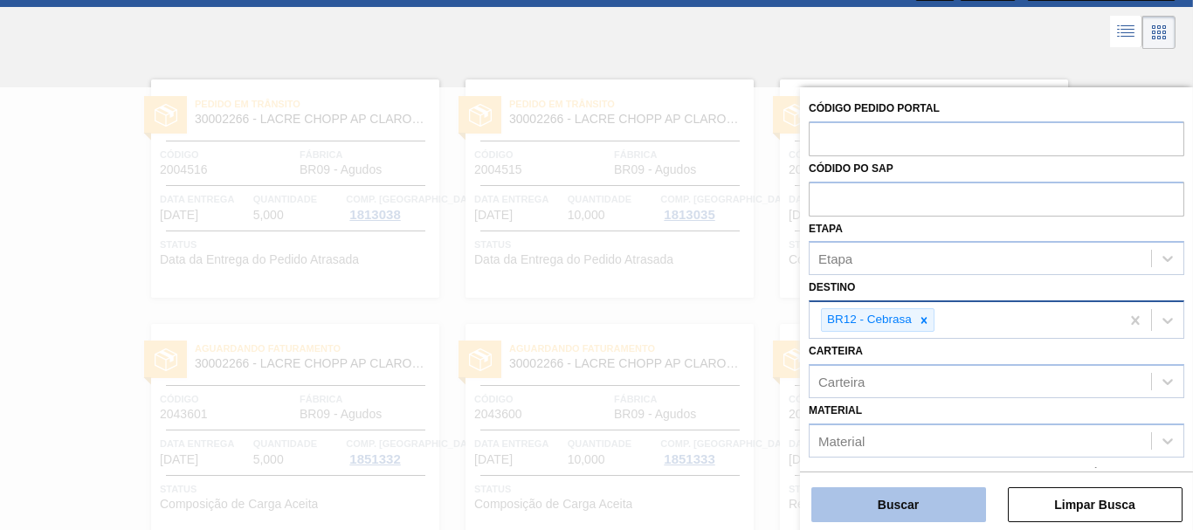
click at [900, 514] on button "Buscar" at bounding box center [898, 504] width 175 height 35
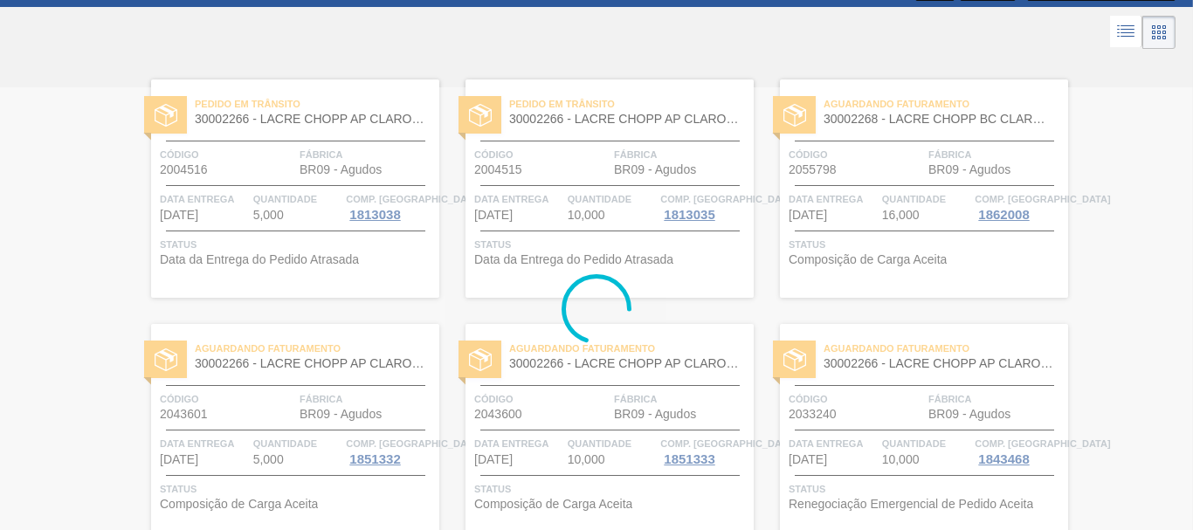
scroll to position [0, 0]
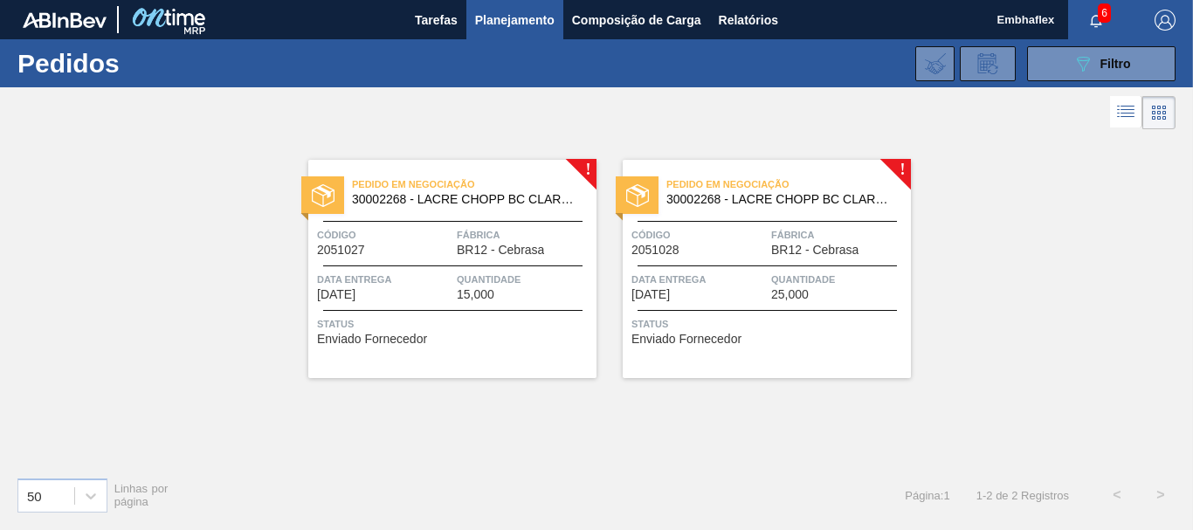
click at [763, 289] on div "Data Entrega [DATE]" at bounding box center [698, 286] width 135 height 31
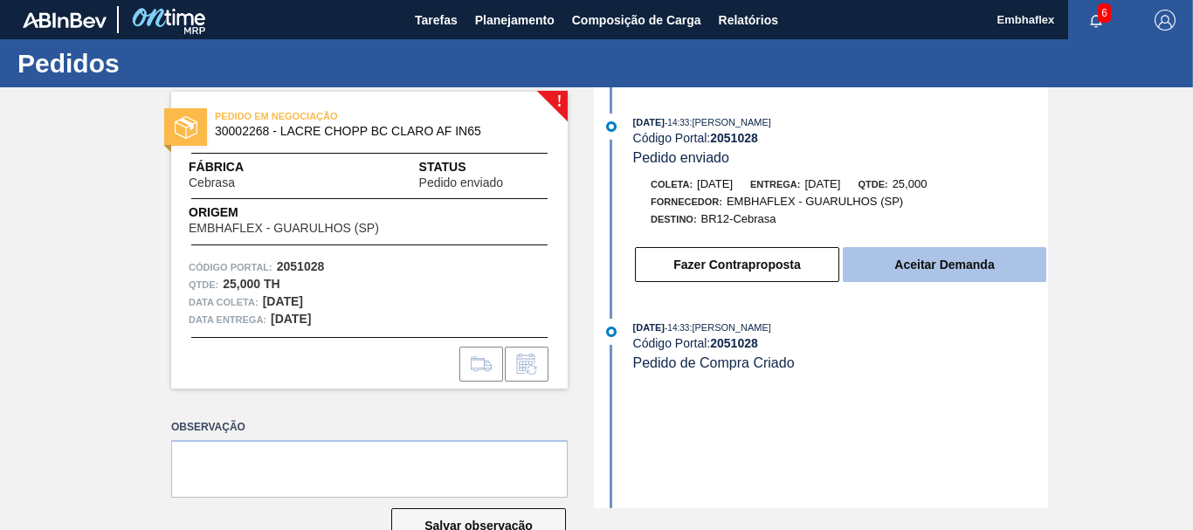
click at [906, 274] on button "Aceitar Demanda" at bounding box center [945, 264] width 204 height 35
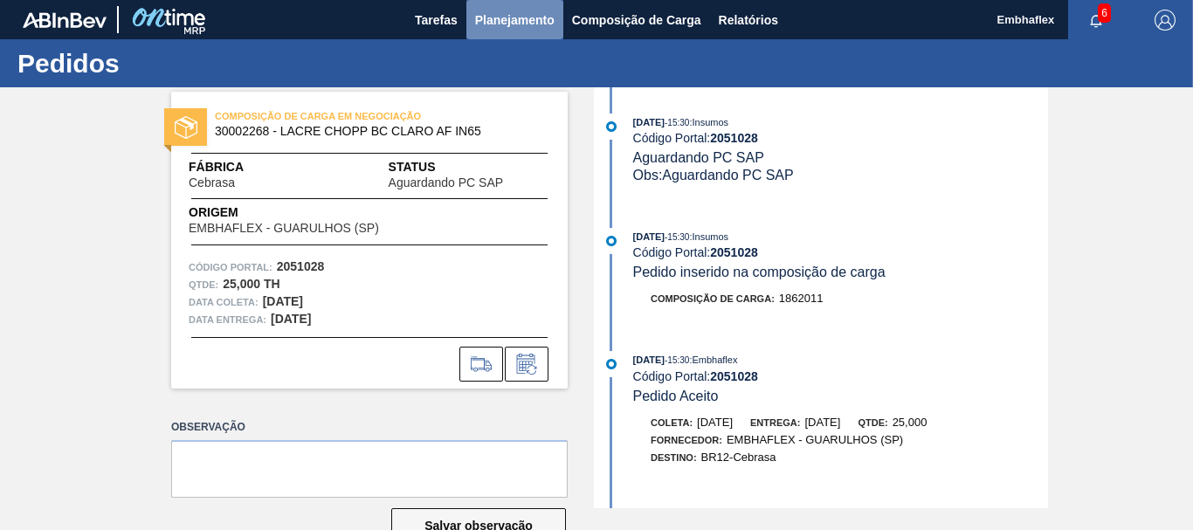
click at [524, 32] on button "Planejamento" at bounding box center [514, 19] width 97 height 39
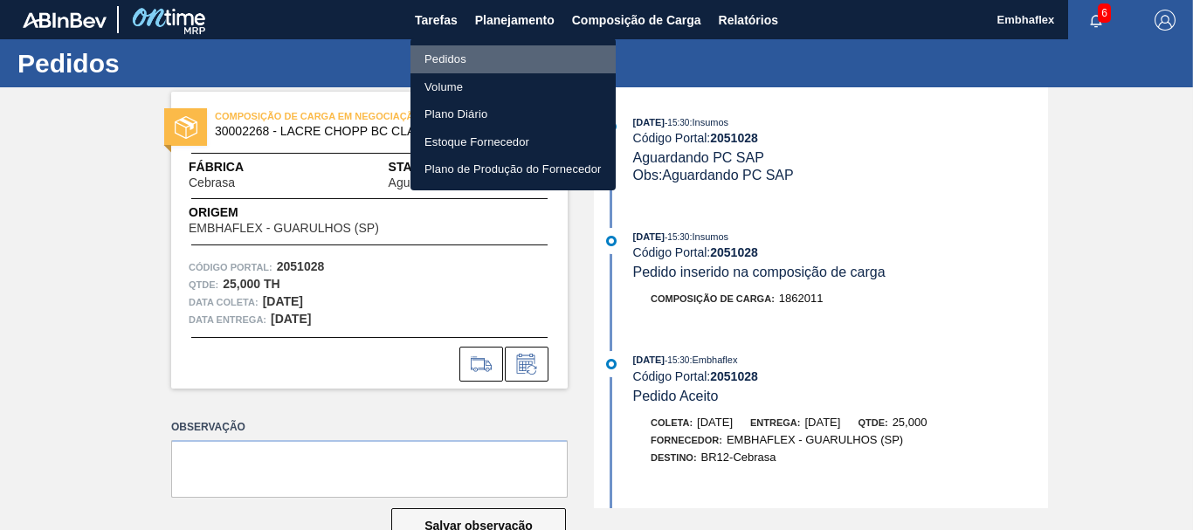
click at [487, 61] on li "Pedidos" at bounding box center [513, 59] width 205 height 28
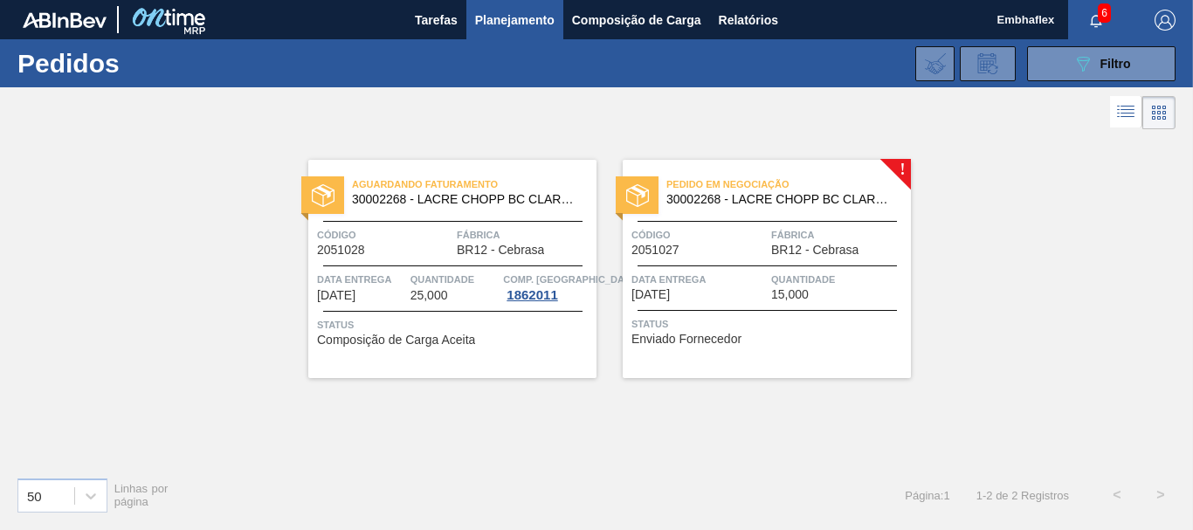
click at [761, 277] on span "Data Entrega" at bounding box center [698, 279] width 135 height 17
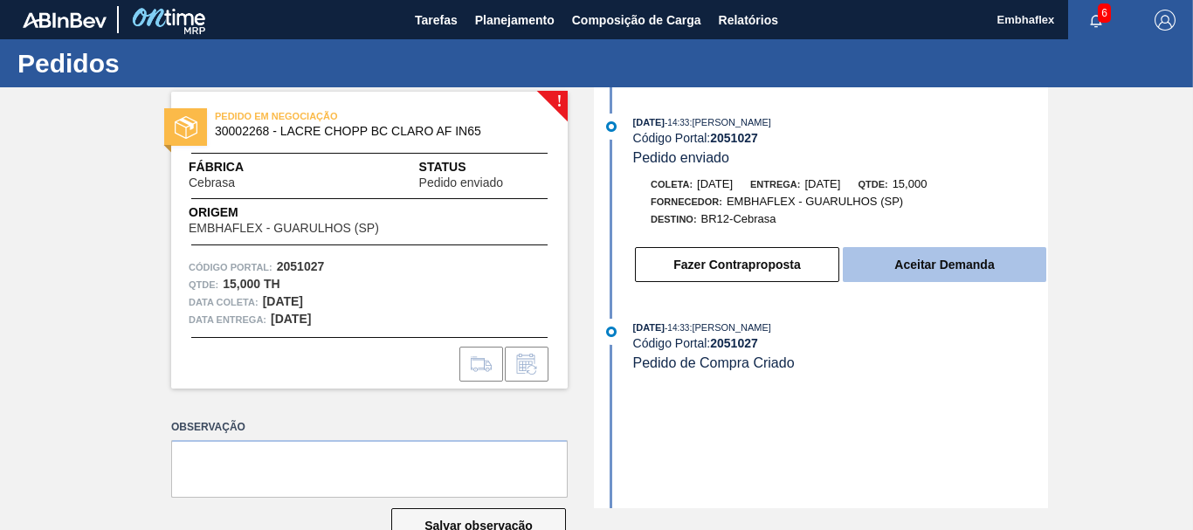
click at [925, 276] on button "Aceitar Demanda" at bounding box center [945, 264] width 204 height 35
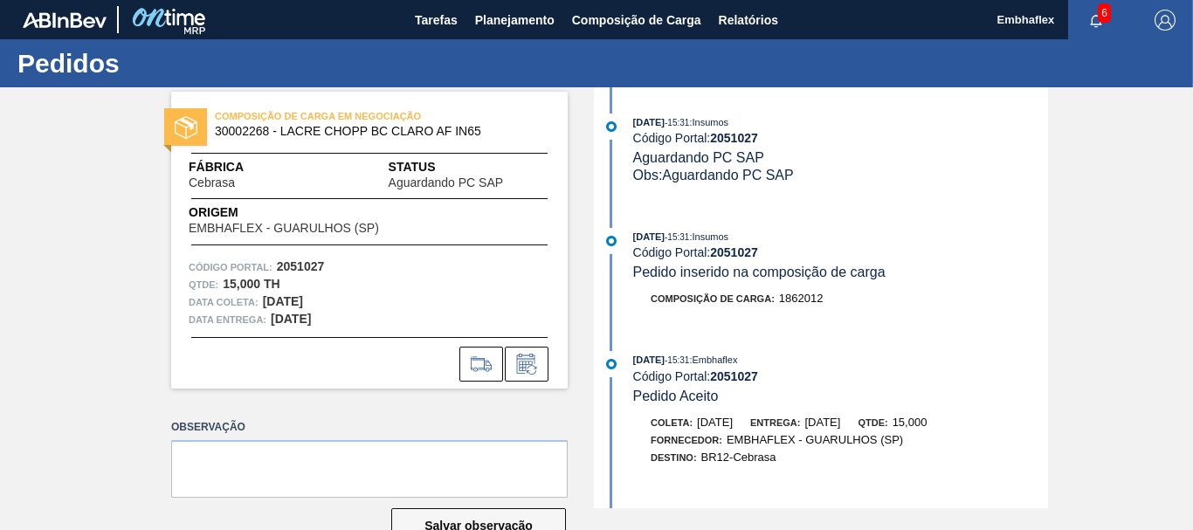
click at [1003, 179] on div "Obs: Aguardando PC SAP" at bounding box center [840, 175] width 415 height 17
click at [512, 30] on span "Planejamento" at bounding box center [514, 20] width 79 height 21
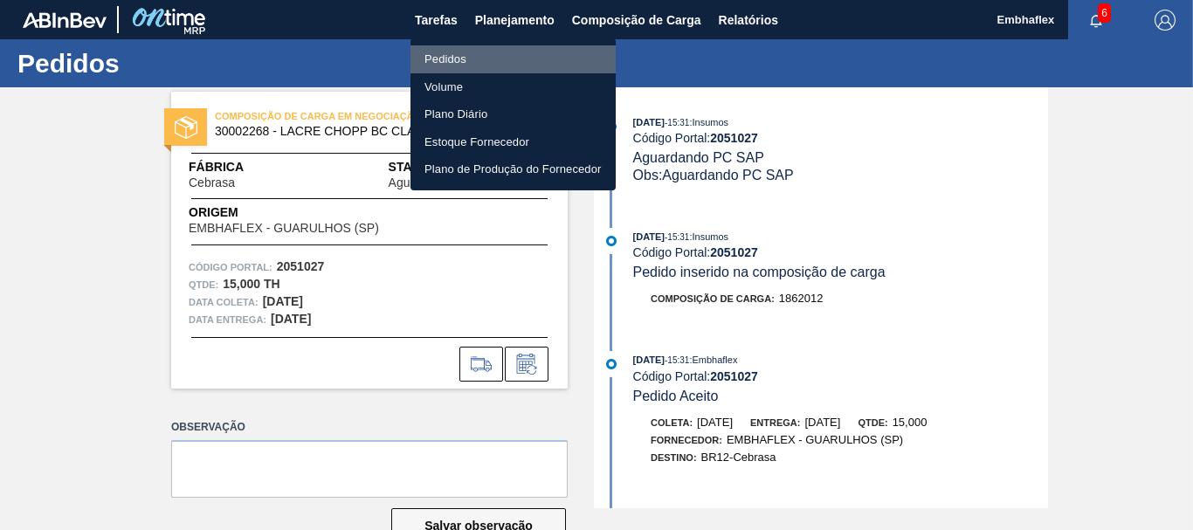
click at [493, 54] on li "Pedidos" at bounding box center [513, 59] width 205 height 28
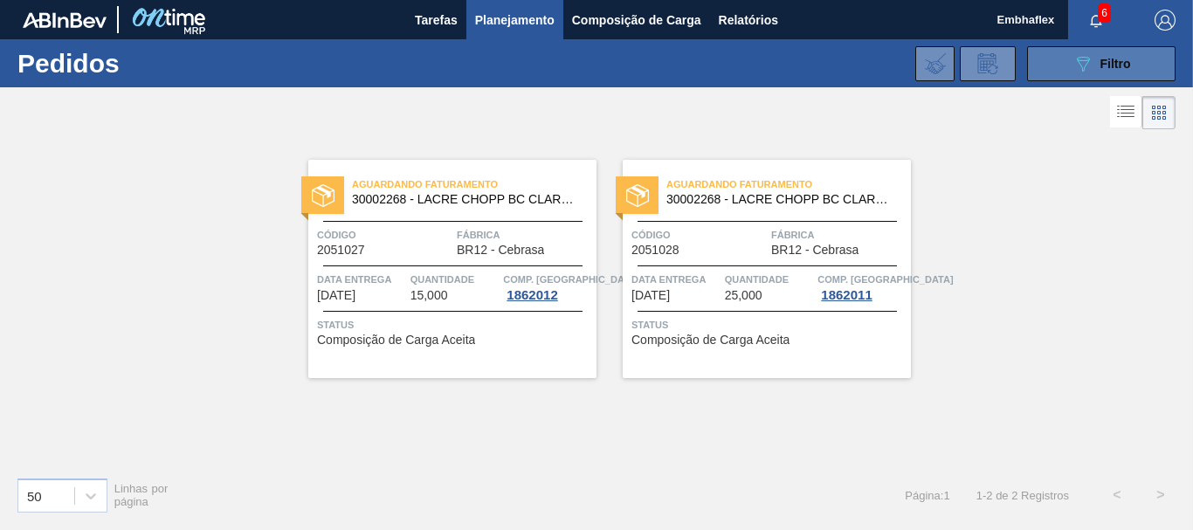
click at [1110, 63] on span "Filtro" at bounding box center [1116, 64] width 31 height 14
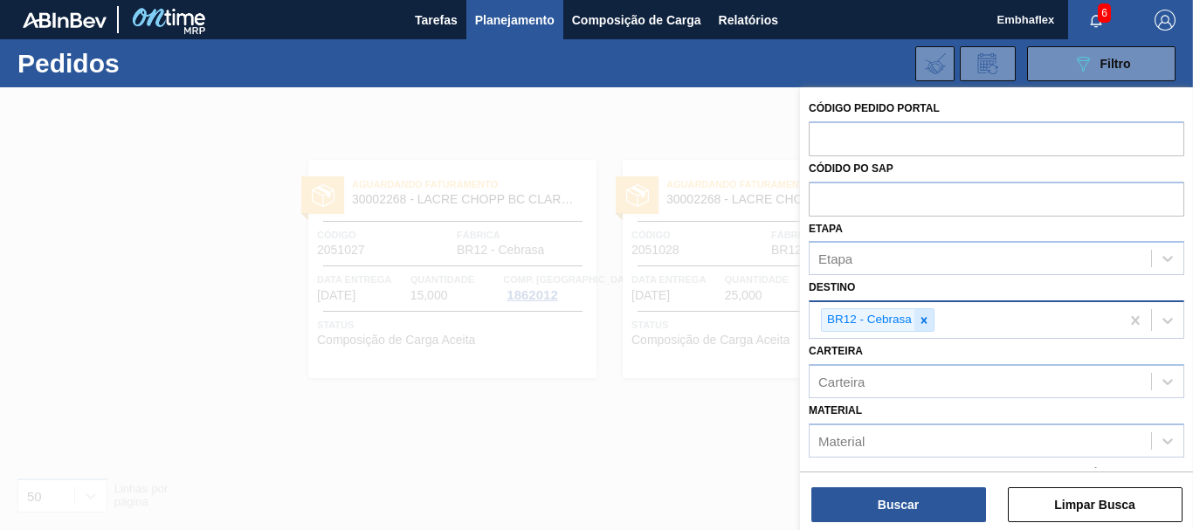
click at [927, 316] on icon at bounding box center [924, 320] width 12 height 12
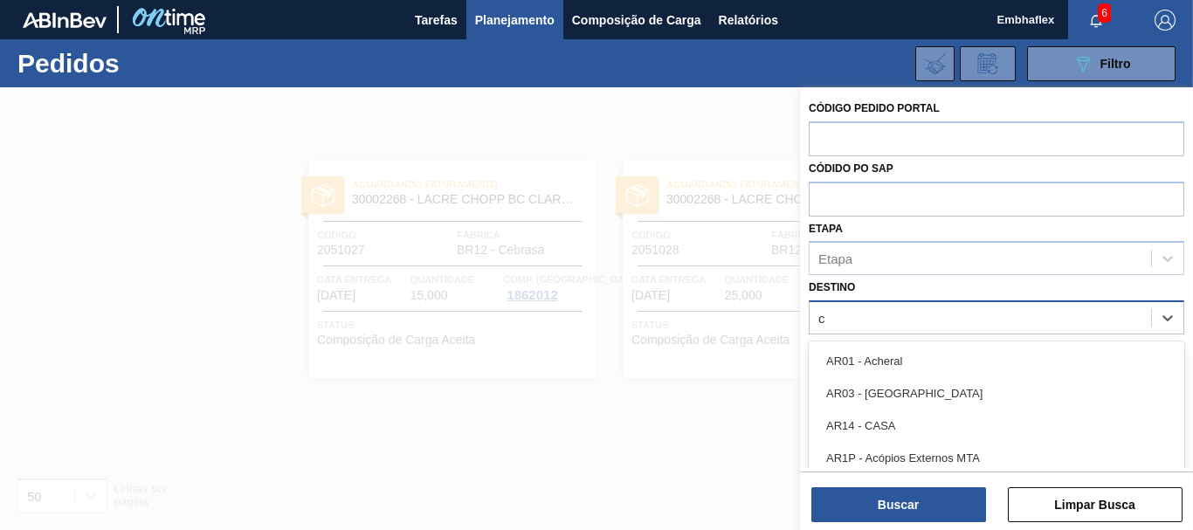
type input "cu"
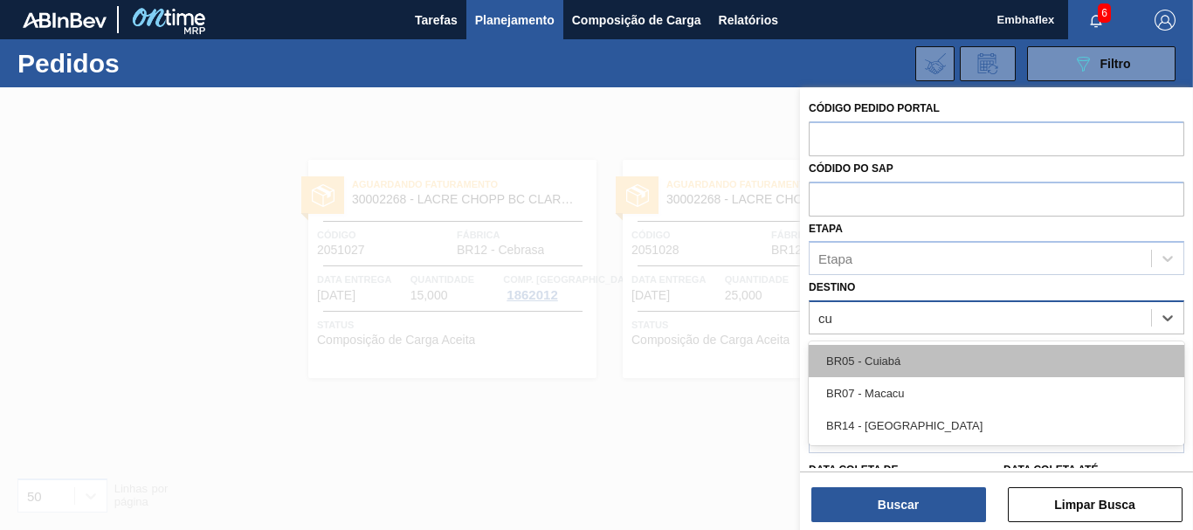
click at [922, 359] on div "BR05 - Cuiabá" at bounding box center [997, 361] width 376 height 32
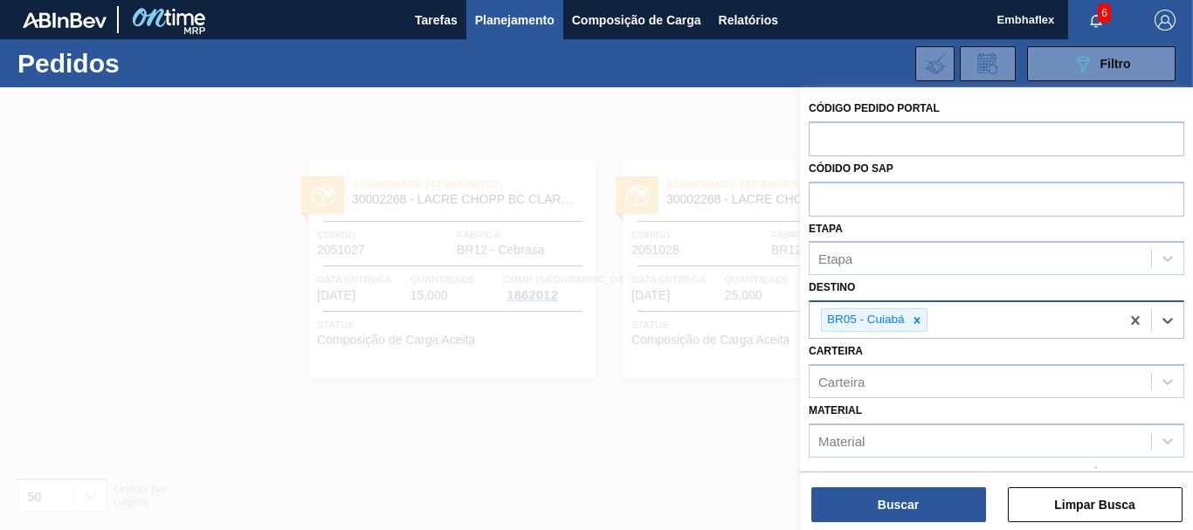
click at [908, 528] on div "Código Pedido Portal Códido PO SAP Etapa Etapa Destino option BR05 - Cuiabá, se…" at bounding box center [996, 310] width 393 height 446
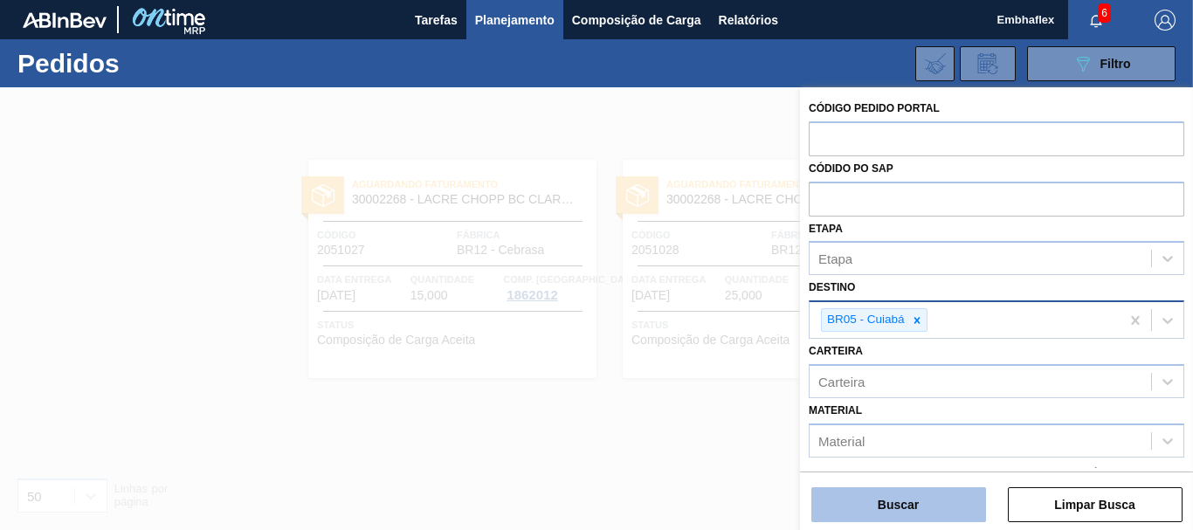
click at [904, 512] on button "Buscar" at bounding box center [898, 504] width 175 height 35
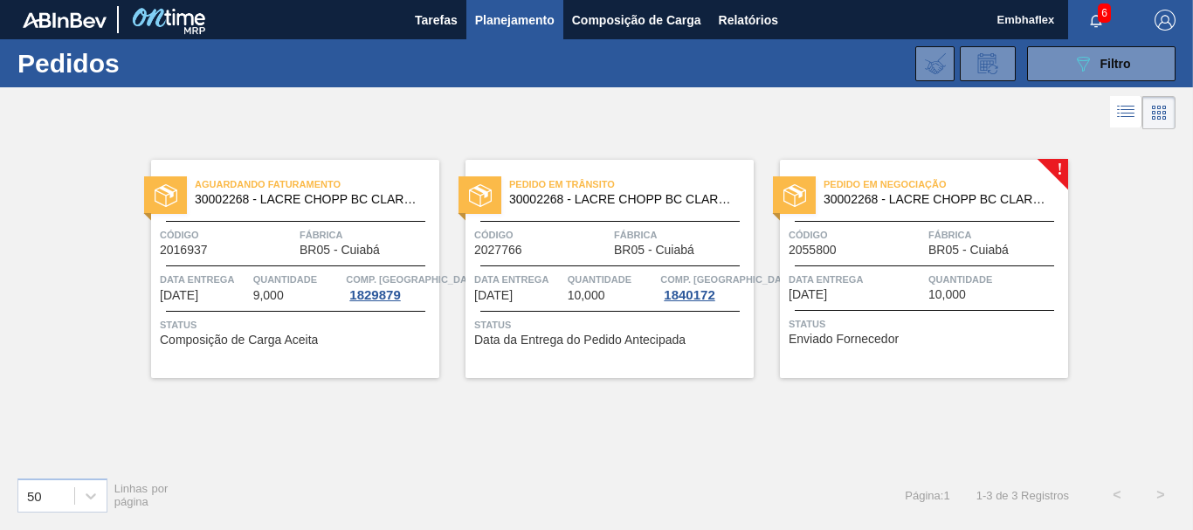
click at [930, 358] on div "Pedido em Negociação 30002268 - [PERSON_NAME] [PERSON_NAME] AF IN65 Código 2055…" at bounding box center [924, 269] width 288 height 218
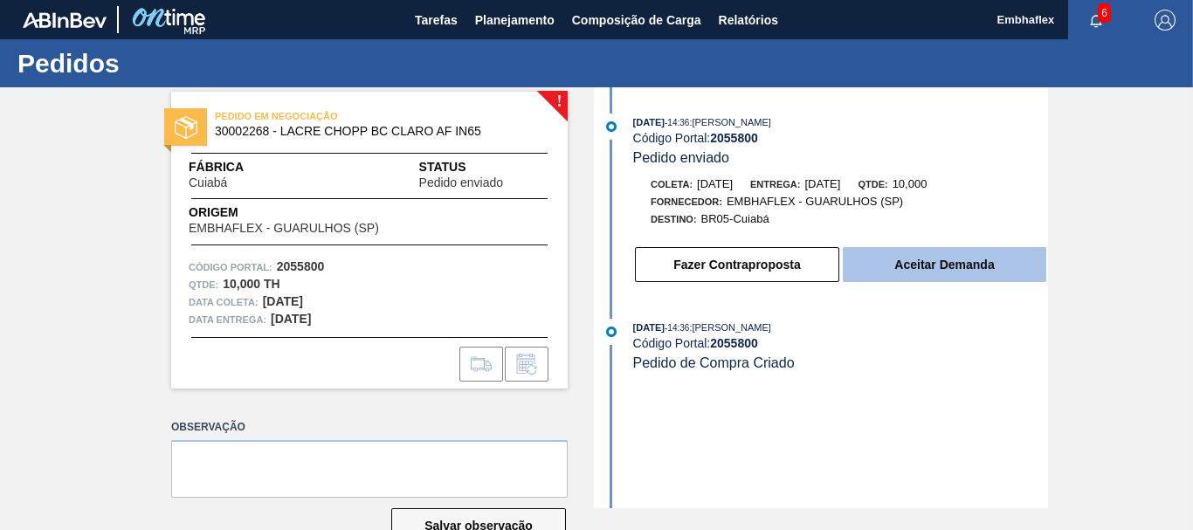
click at [895, 266] on button "Aceitar Demanda" at bounding box center [945, 264] width 204 height 35
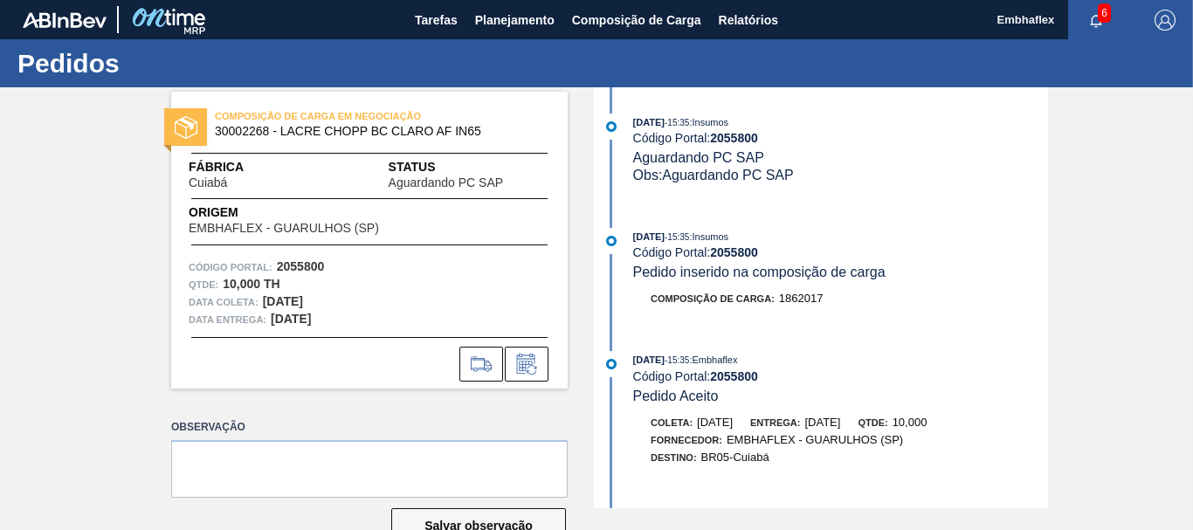
click at [1089, 284] on div "COMPOSIÇÃO DE CARGA EM NEGOCIAÇÃO 30002268 - [PERSON_NAME] [PERSON_NAME] AF IN6…" at bounding box center [596, 297] width 1193 height 421
click at [520, 38] on button "Planejamento" at bounding box center [514, 19] width 97 height 39
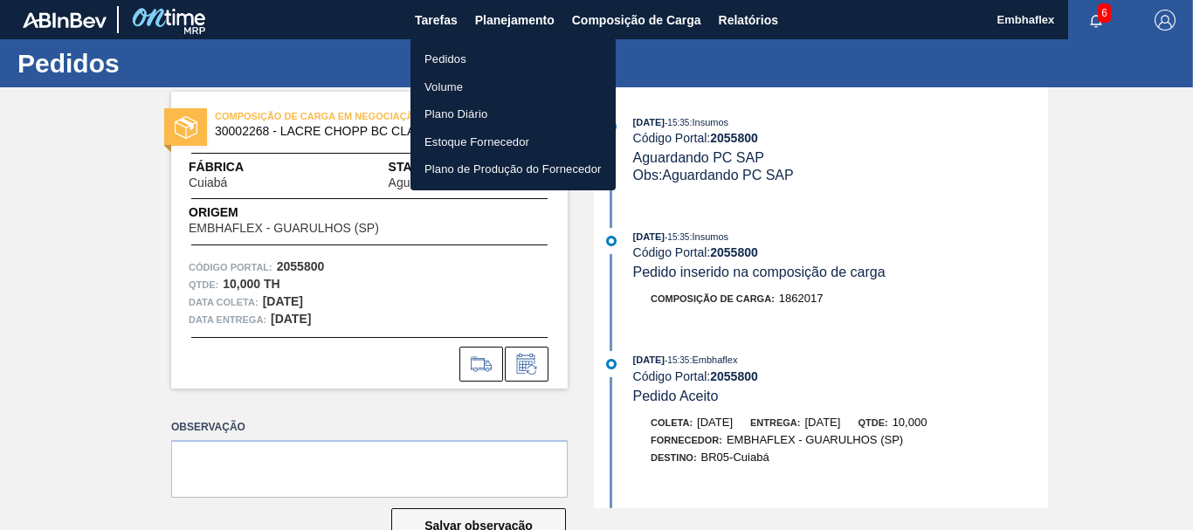
click at [480, 58] on li "Pedidos" at bounding box center [513, 59] width 205 height 28
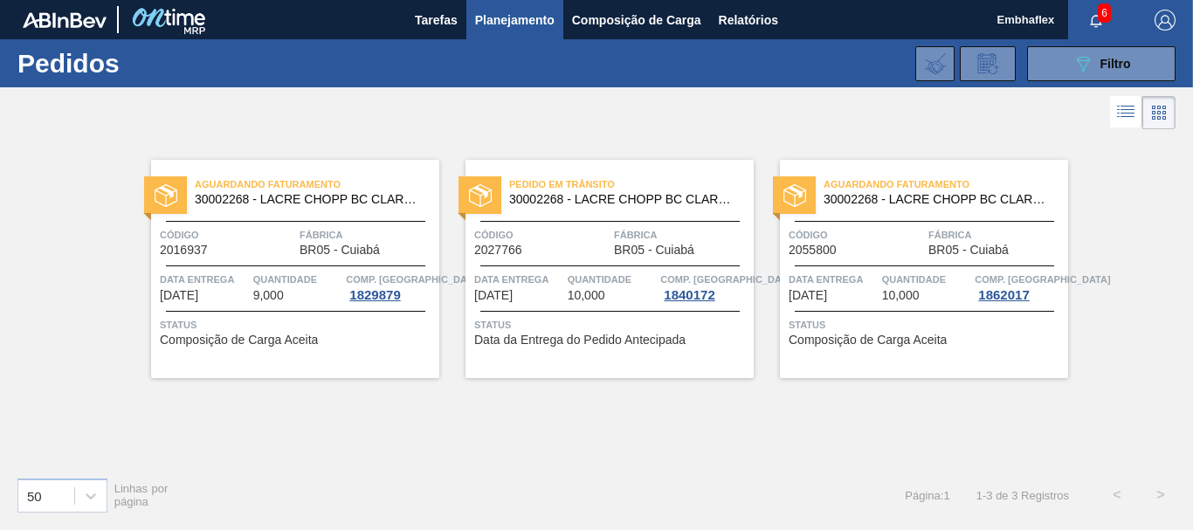
click at [668, 331] on span "Status" at bounding box center [611, 324] width 275 height 17
click at [1048, 74] on button "089F7B8B-B2A5-4AFE-B5C0-19BA573D28AC Filtro" at bounding box center [1101, 63] width 148 height 35
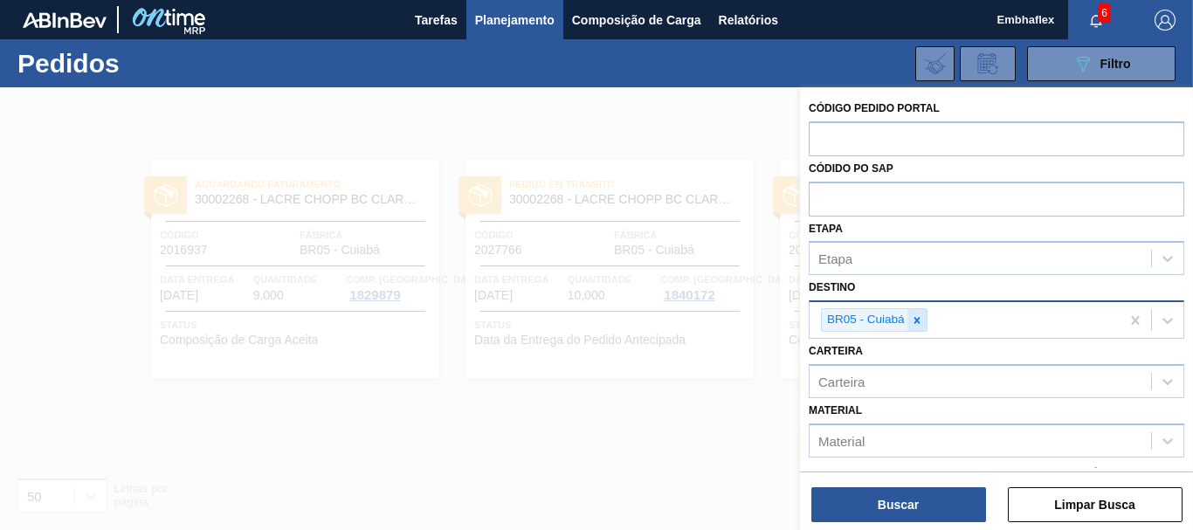
click at [919, 315] on icon at bounding box center [917, 320] width 12 height 12
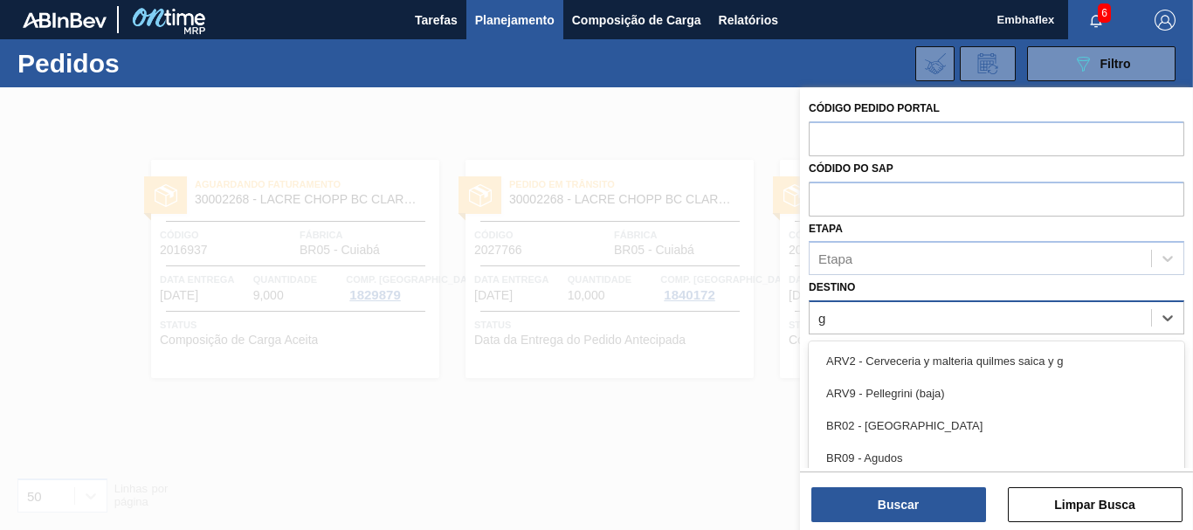
type input "gu"
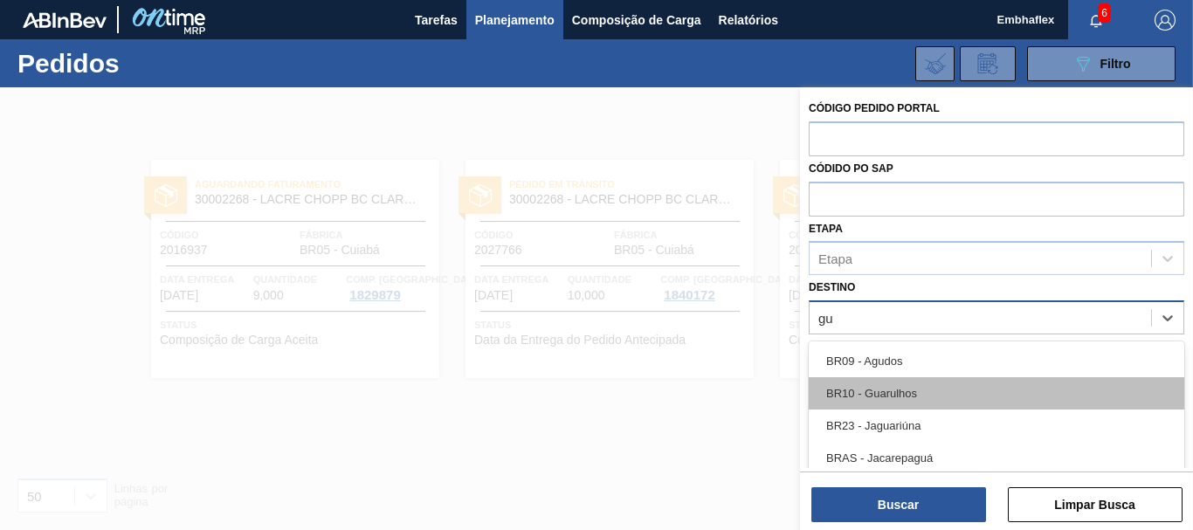
click at [891, 406] on div "BR10 - Guarulhos" at bounding box center [997, 393] width 376 height 32
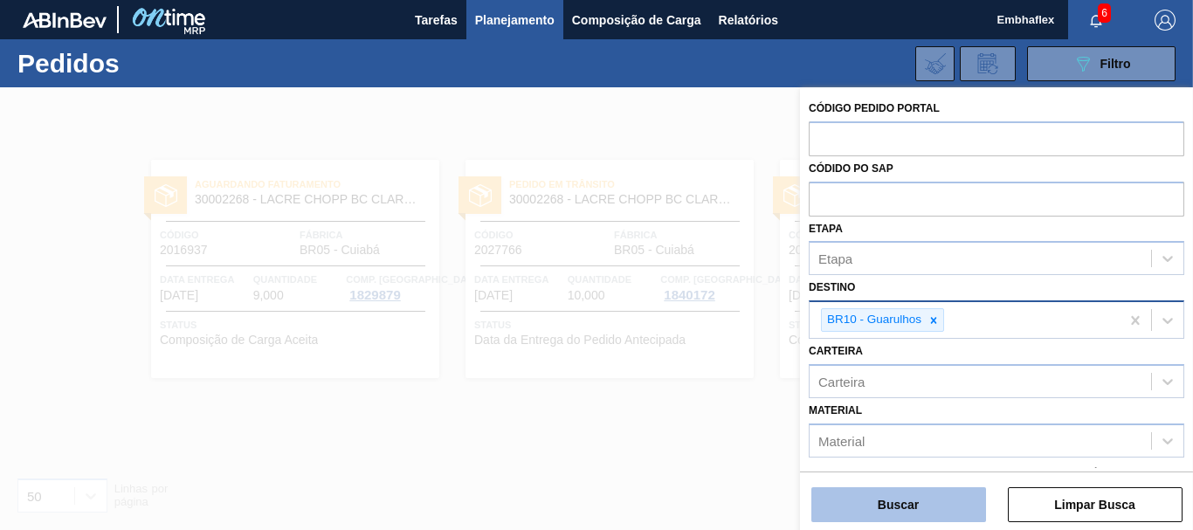
click at [895, 510] on button "Buscar" at bounding box center [898, 504] width 175 height 35
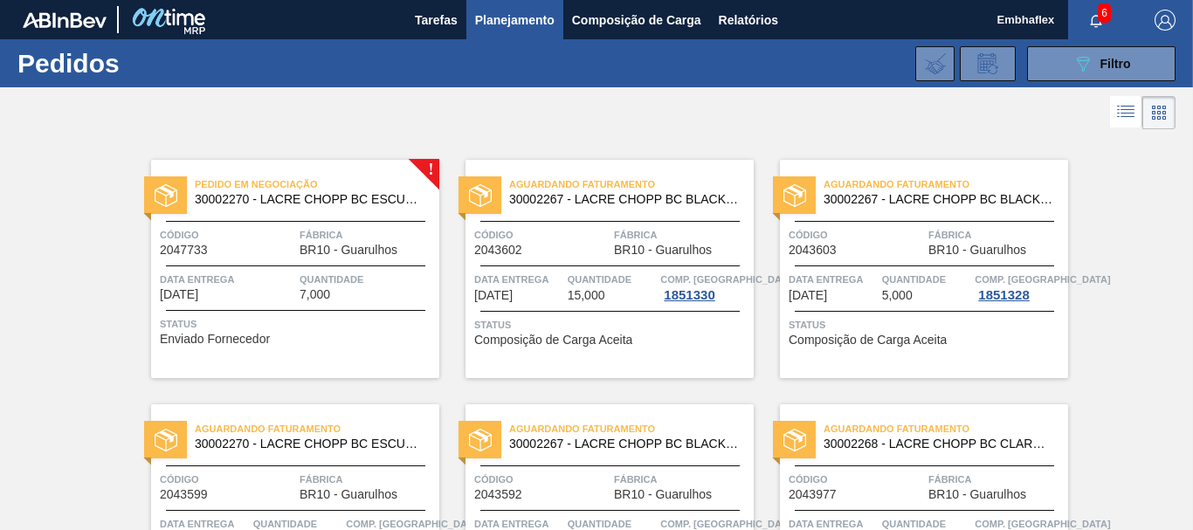
click at [972, 144] on div "Aguardando Faturamento 30002267 - [PERSON_NAME] BC BLACK AF IN65 Código 2043603…" at bounding box center [911, 256] width 314 height 245
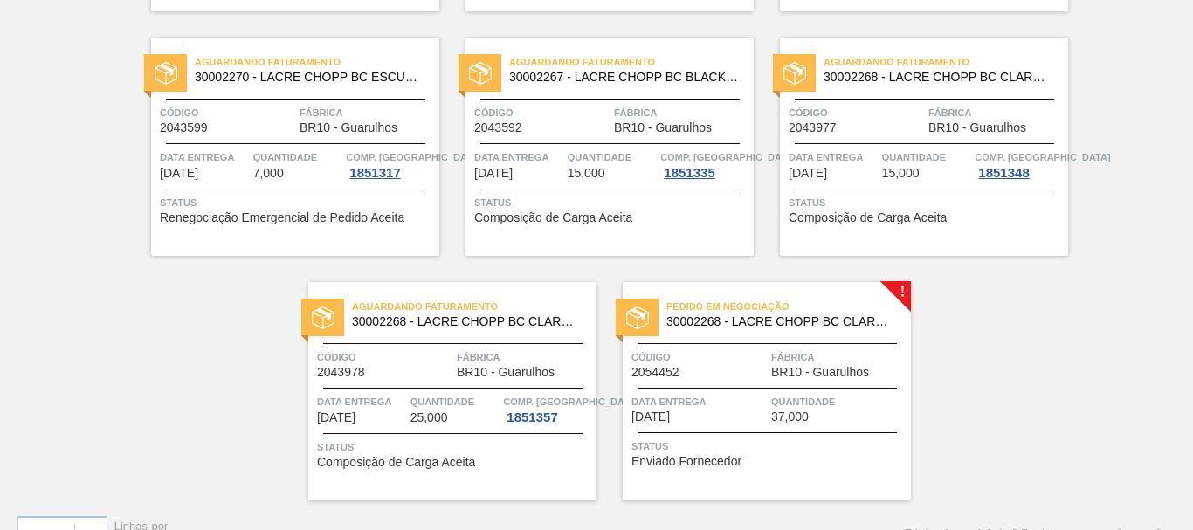
scroll to position [402, 0]
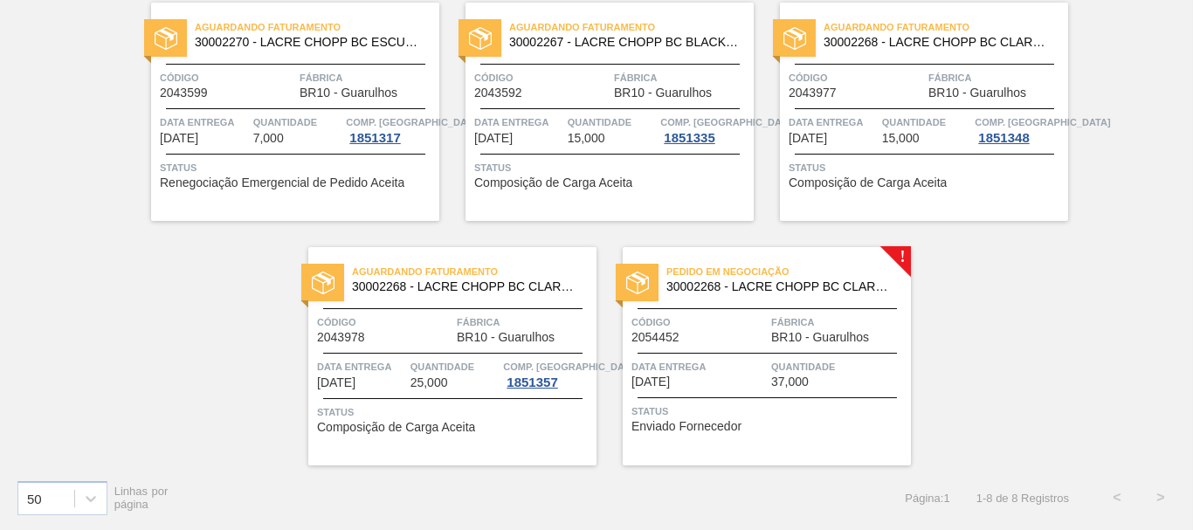
click at [1051, 385] on div "! Pedido em Negociação 30002270 - [PERSON_NAME] [PERSON_NAME] AF IN65 Código 20…" at bounding box center [596, 99] width 1193 height 734
click at [839, 429] on div "Status Enviado Fornecedor" at bounding box center [768, 417] width 275 height 28
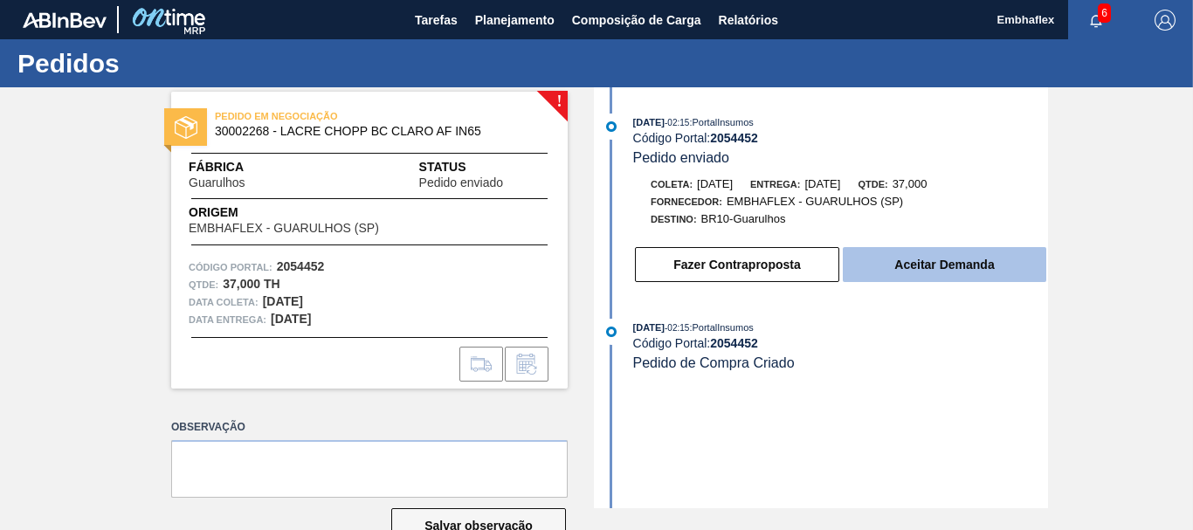
click at [918, 266] on button "Aceitar Demanda" at bounding box center [945, 264] width 204 height 35
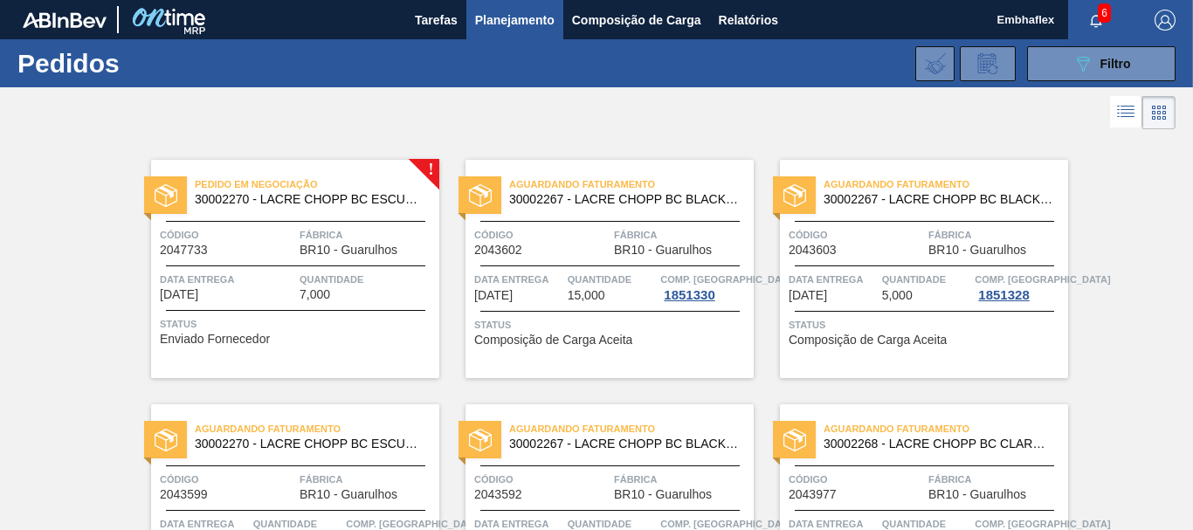
click at [390, 335] on div "Status Enviado Fornecedor" at bounding box center [297, 329] width 275 height 28
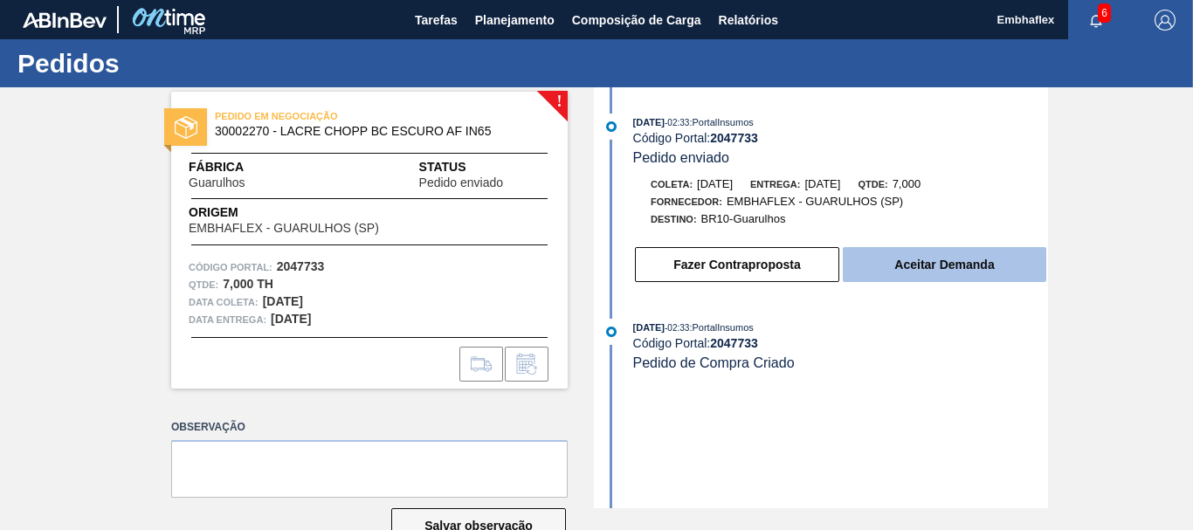
click at [924, 274] on button "Aceitar Demanda" at bounding box center [945, 264] width 204 height 35
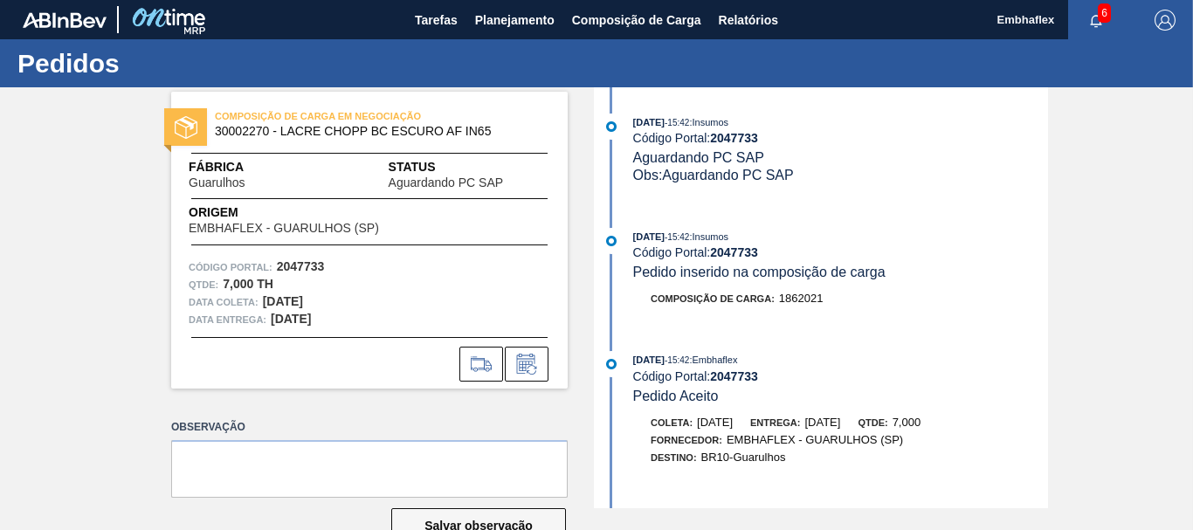
click at [531, 382] on div "COMPOSIÇÃO DE CARGA EM NEGOCIAÇÃO 30002270 - [PERSON_NAME] [PERSON_NAME] AF IN6…" at bounding box center [369, 240] width 397 height 297
click at [530, 366] on icon at bounding box center [527, 364] width 28 height 21
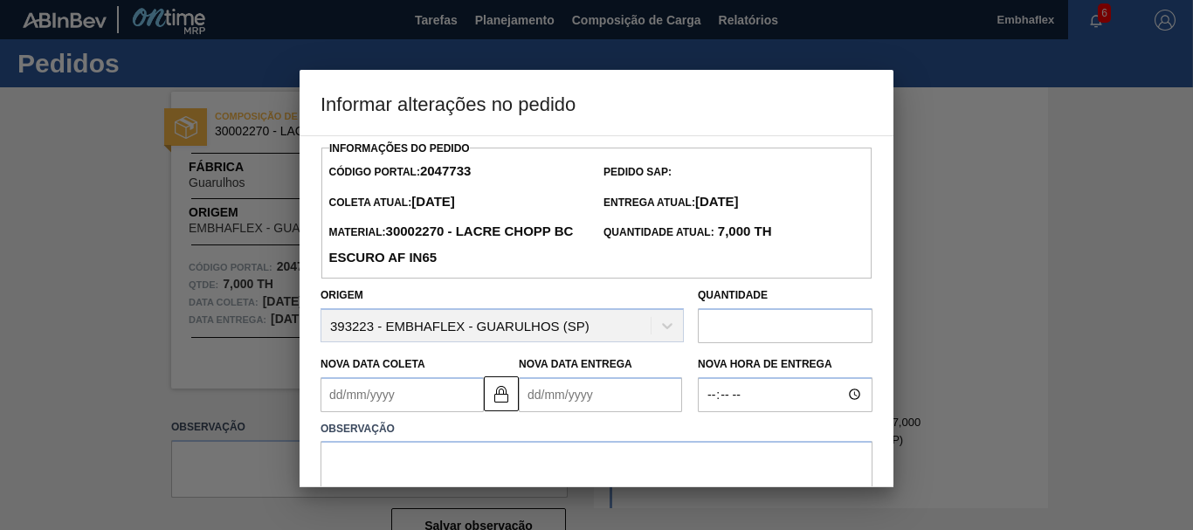
click at [398, 404] on Coleta2047733 "Nova Data Coleta" at bounding box center [402, 394] width 163 height 35
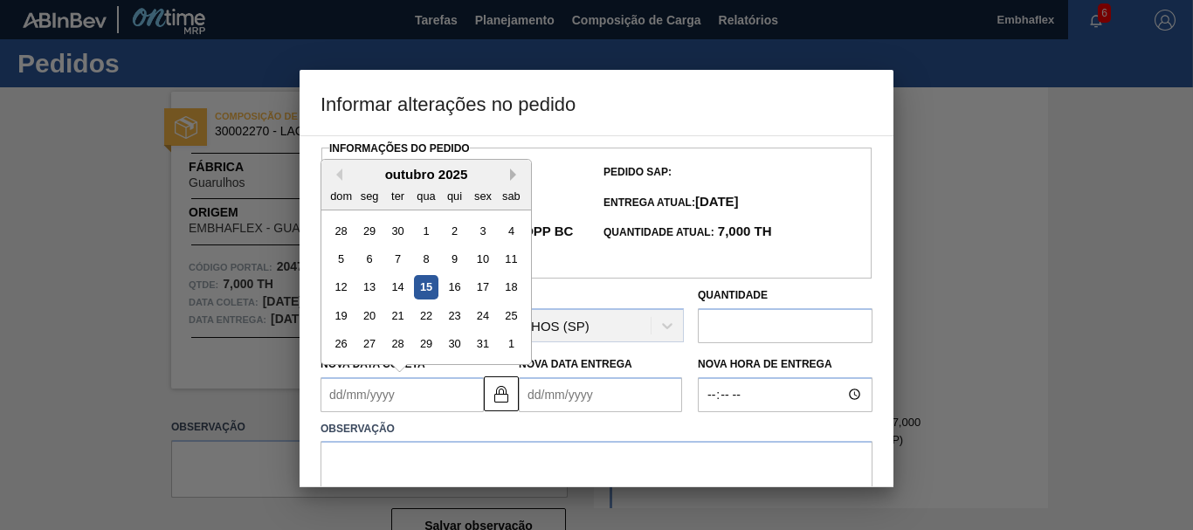
click at [516, 173] on button "Next Month" at bounding box center [516, 175] width 12 height 12
click at [514, 290] on div "15" at bounding box center [512, 287] width 24 height 24
type Coleta2047733 "[DATE]"
type Entrega2047733 "[DATE]"
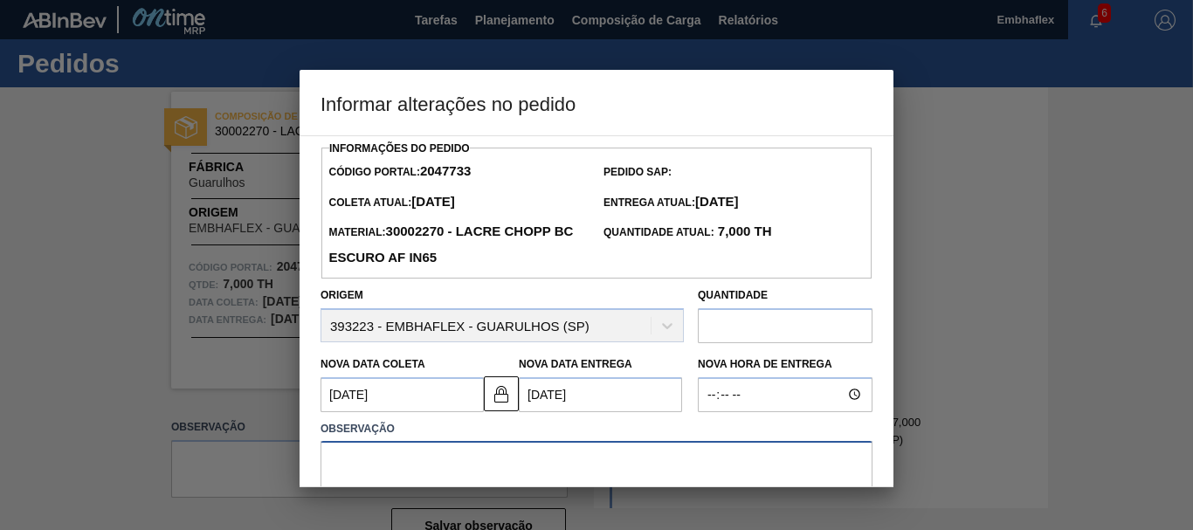
click at [410, 473] on textarea at bounding box center [597, 470] width 552 height 58
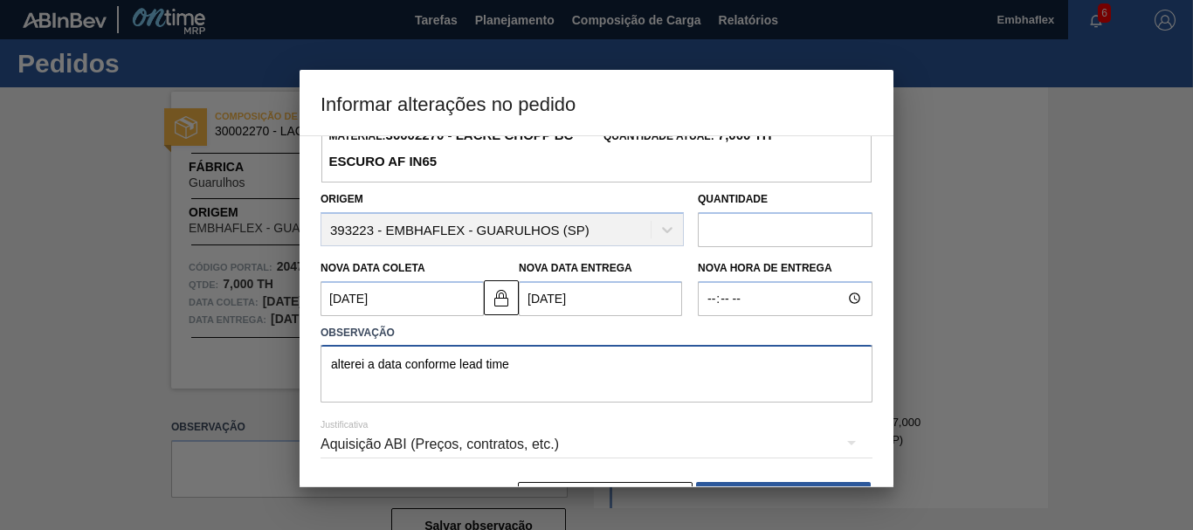
scroll to position [153, 0]
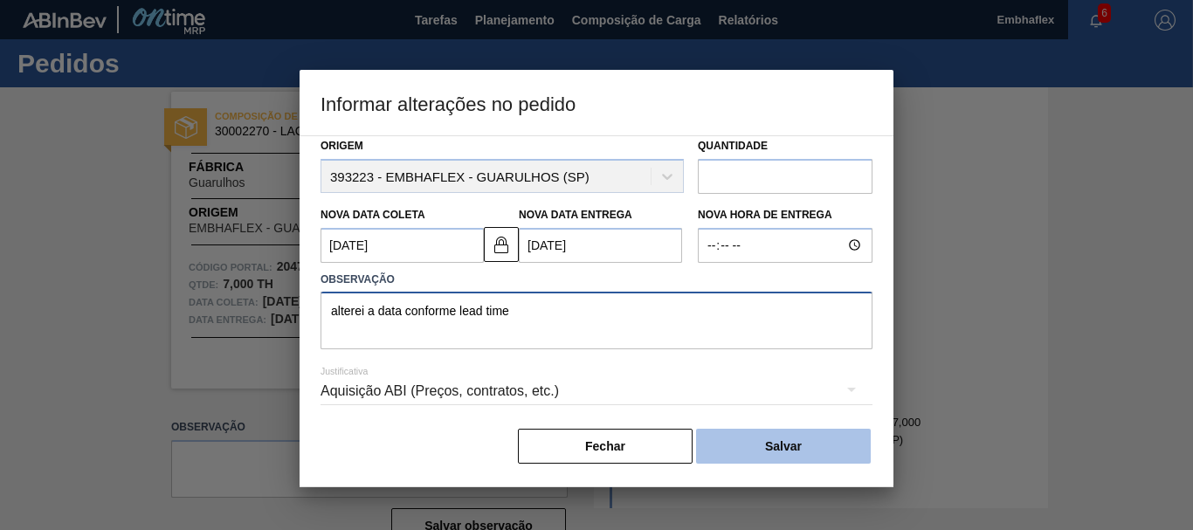
type textarea "alterei a data conforme lead time"
click at [753, 453] on button "Salvar" at bounding box center [783, 446] width 175 height 35
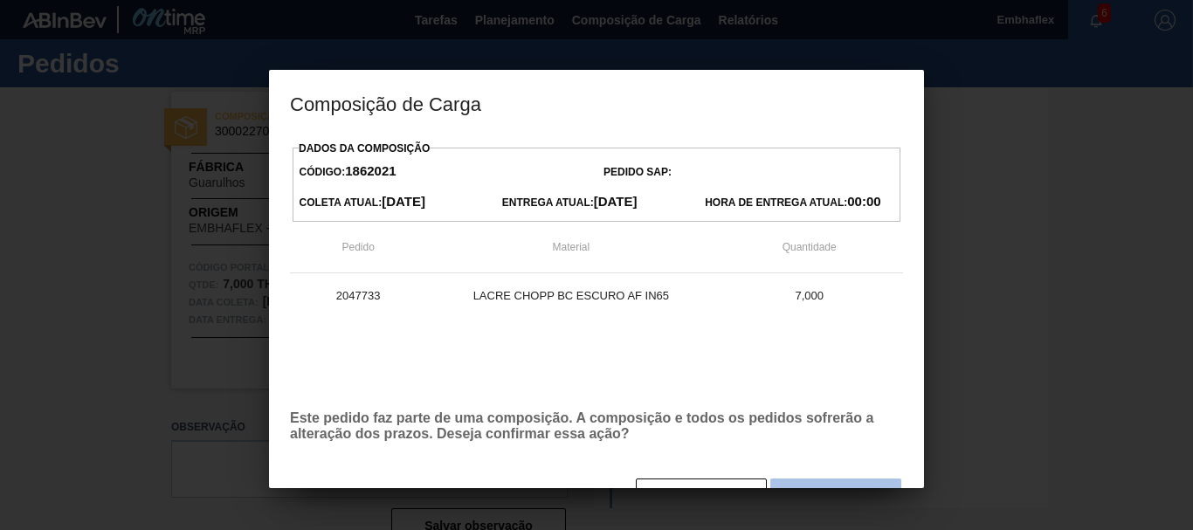
click at [807, 487] on button "Sim" at bounding box center [835, 496] width 131 height 35
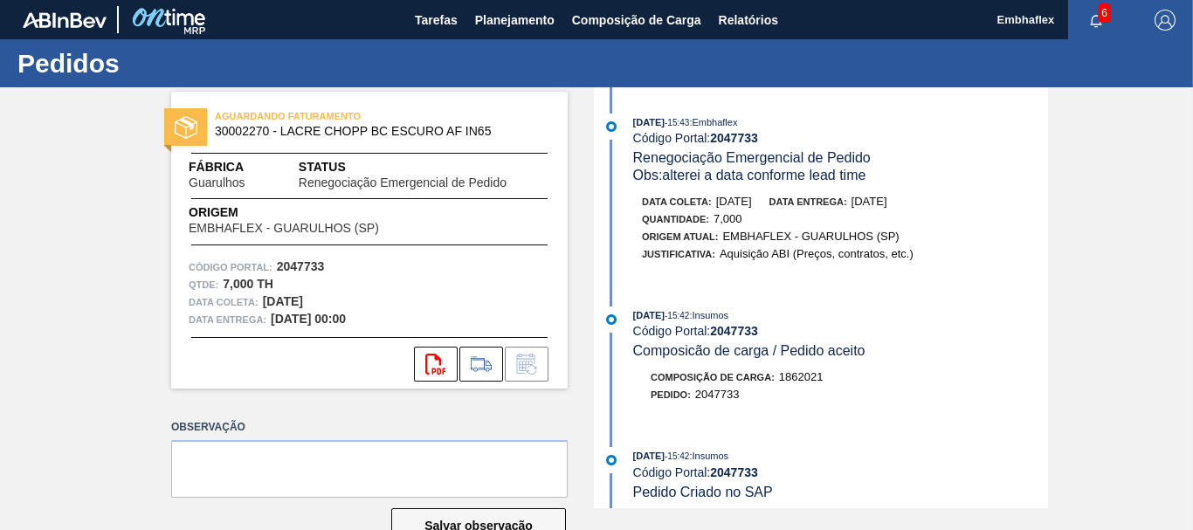
click at [970, 259] on div "Justificativa: Aquisição ABI (Preços, contratos, etc.)" at bounding box center [849, 253] width 415 height 17
click at [516, 14] on span "Planejamento" at bounding box center [514, 20] width 79 height 21
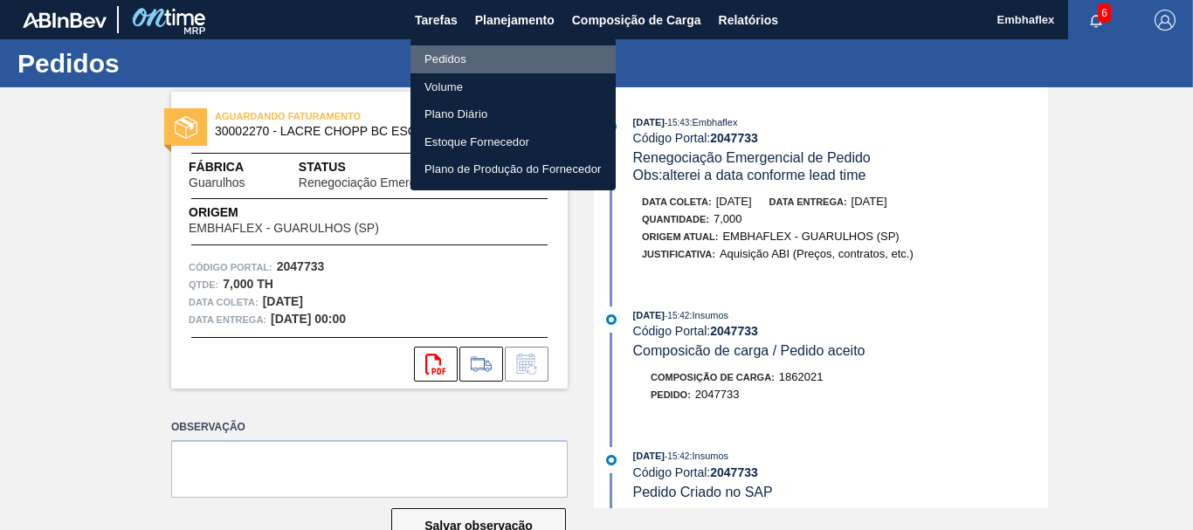
click at [487, 60] on li "Pedidos" at bounding box center [513, 59] width 205 height 28
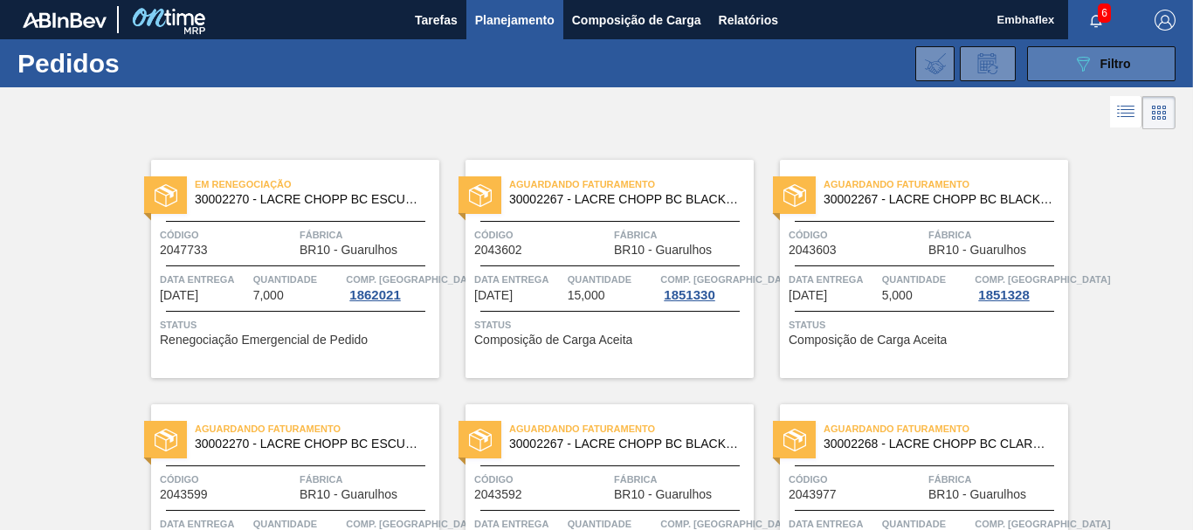
click at [1093, 71] on div "089F7B8B-B2A5-4AFE-B5C0-19BA573D28AC Filtro" at bounding box center [1102, 63] width 59 height 21
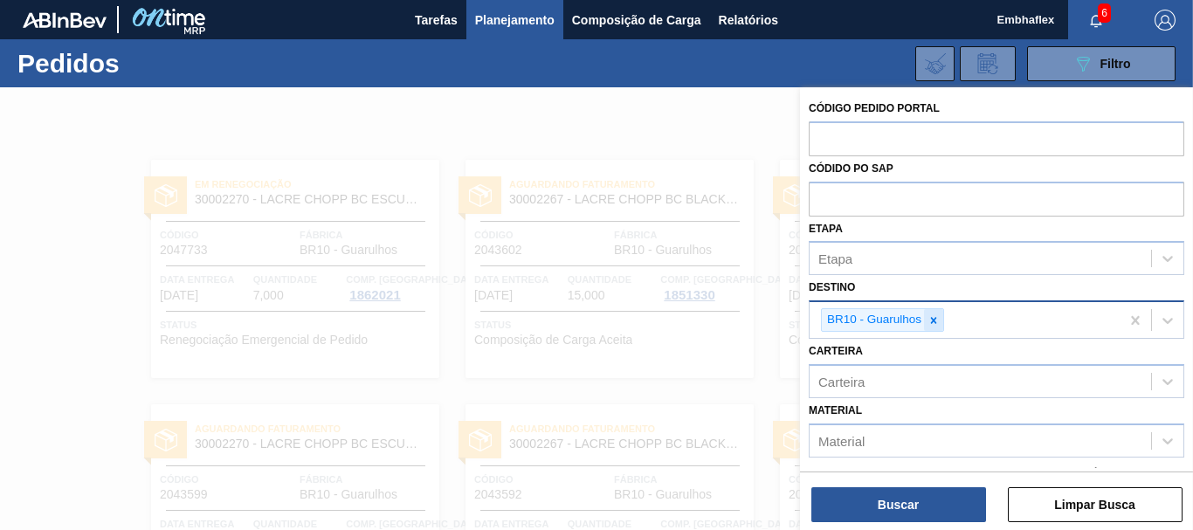
click at [933, 321] on icon at bounding box center [934, 320] width 6 height 6
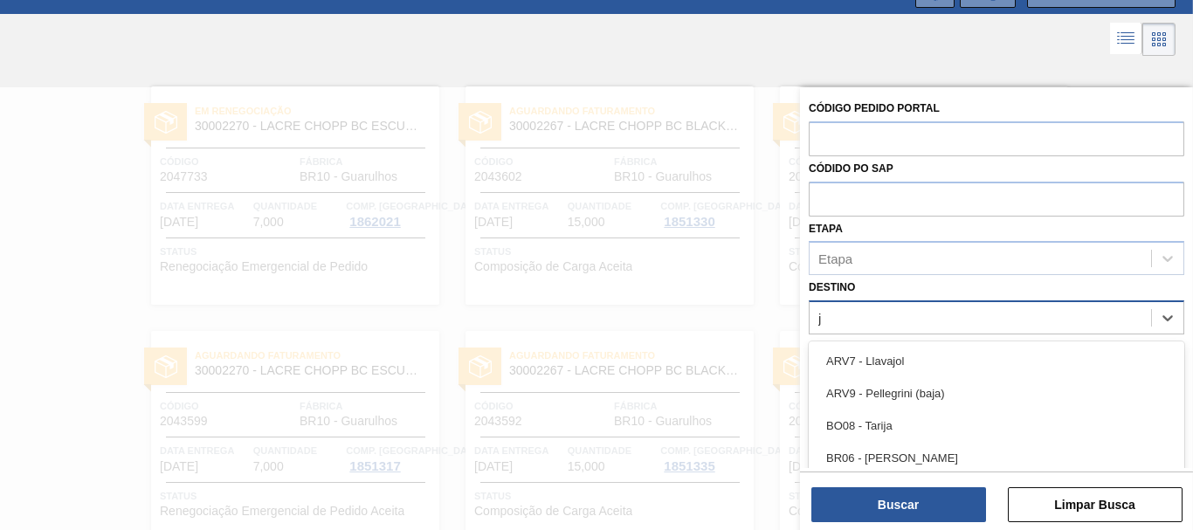
scroll to position [80, 0]
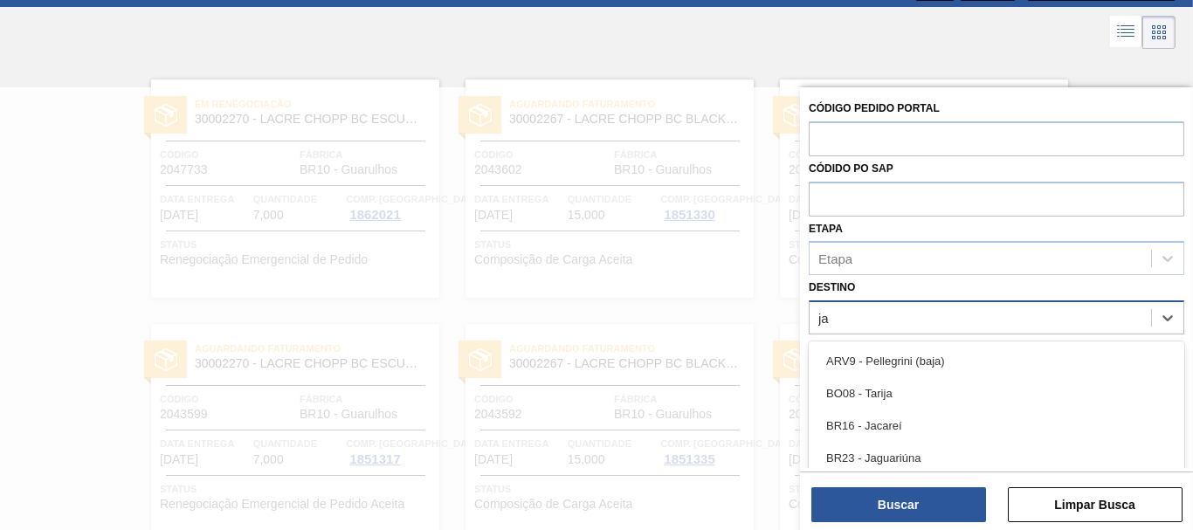
type input "jag"
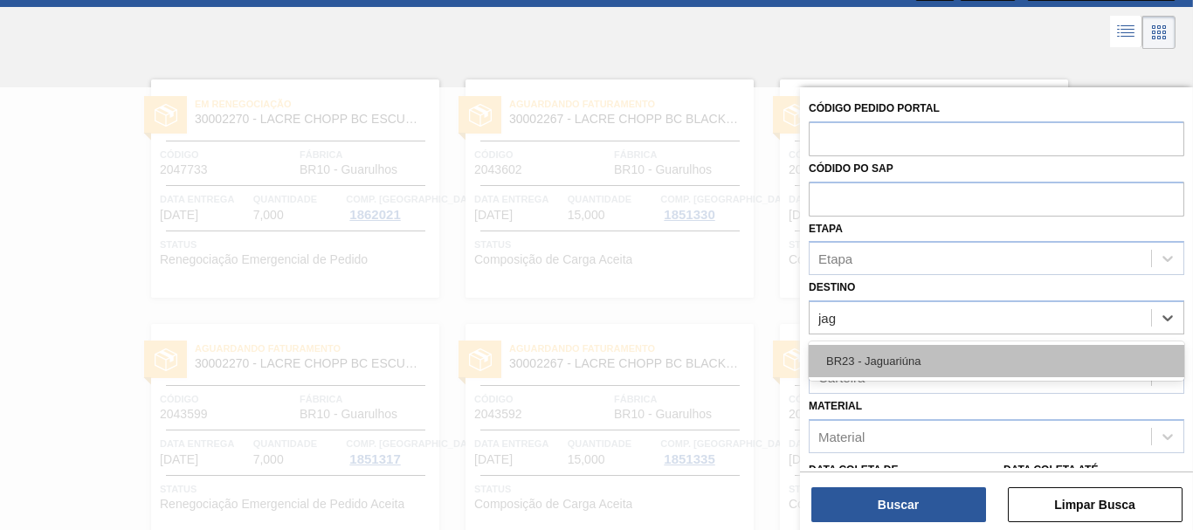
click at [943, 359] on div "BR23 - Jaguariúna" at bounding box center [997, 361] width 376 height 32
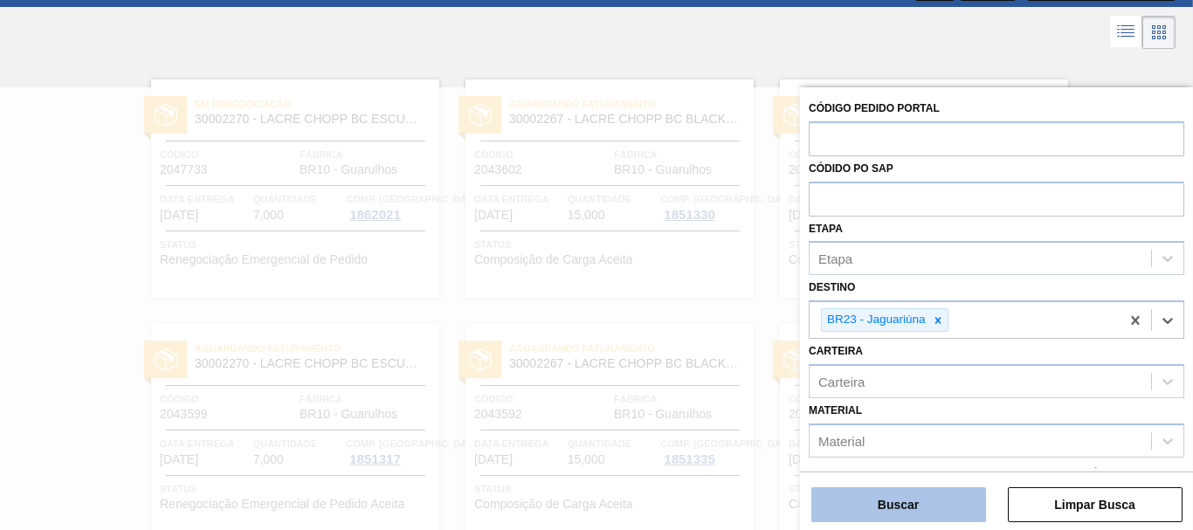
click at [914, 493] on button "Buscar" at bounding box center [898, 504] width 175 height 35
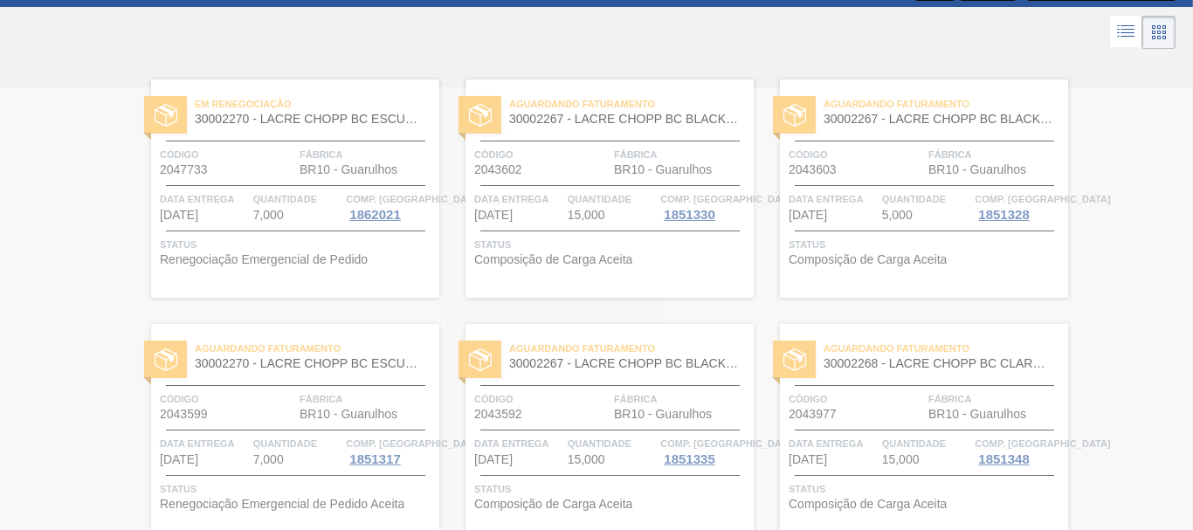
scroll to position [0, 0]
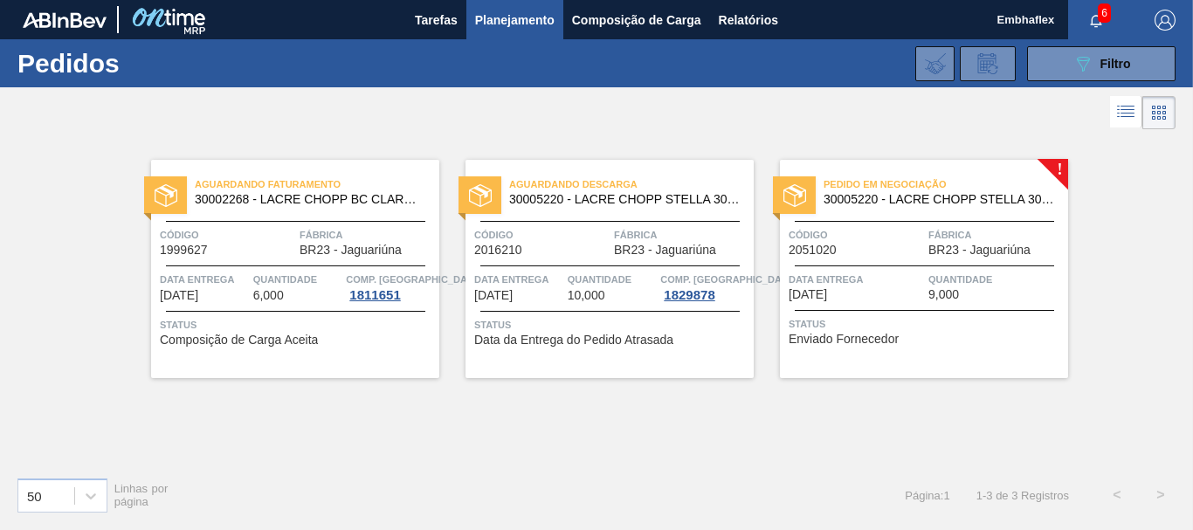
click at [968, 406] on div "Aguardando Faturamento 30002268 - [PERSON_NAME] [PERSON_NAME] AF IN65 Código 19…" at bounding box center [596, 298] width 1193 height 329
click at [550, 307] on div "Aguardando Descarga 30005220 - LACRE [PERSON_NAME] 30L IN65 Código 2016210 Fábr…" at bounding box center [610, 269] width 288 height 218
click at [914, 293] on div "Data Entrega [DATE]" at bounding box center [856, 286] width 135 height 31
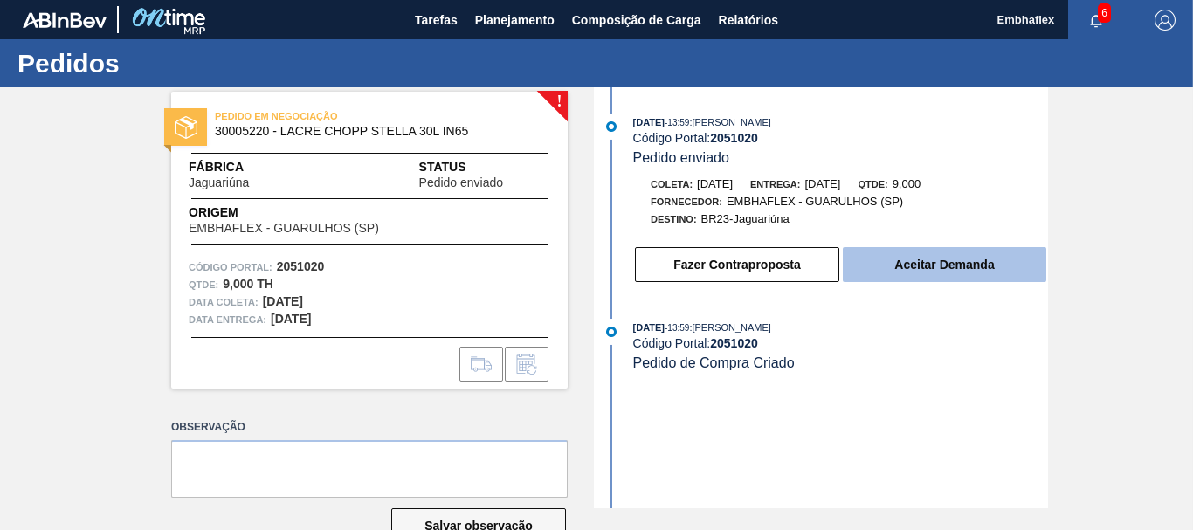
click at [981, 278] on button "Aceitar Demanda" at bounding box center [945, 264] width 204 height 35
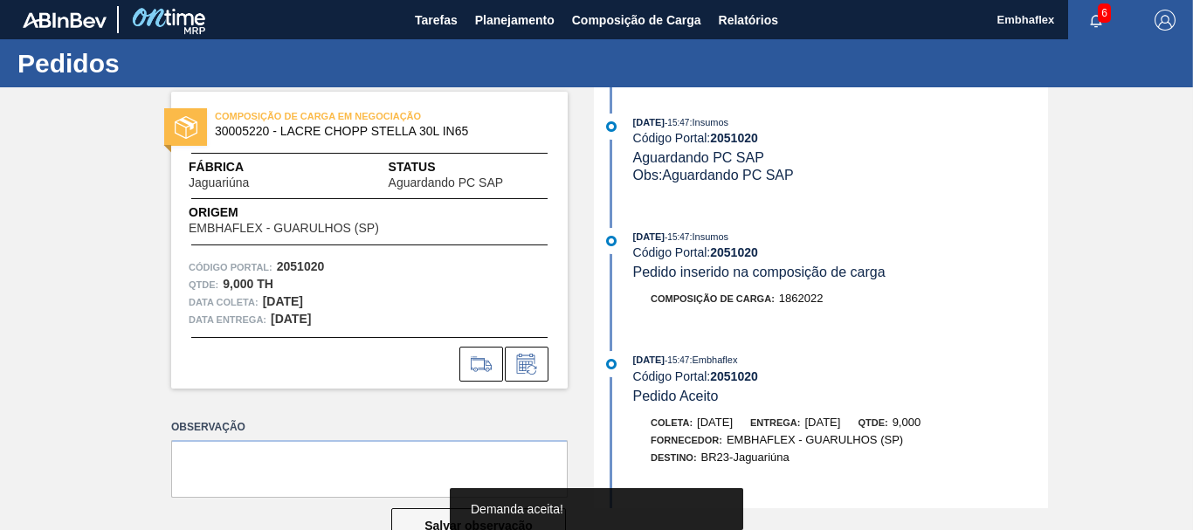
click at [1025, 215] on div "[DATE] 15:47 : Insumos Código Portal: 2051020 Aguardando PC SAP Obs: Aguardando…" at bounding box center [823, 297] width 450 height 421
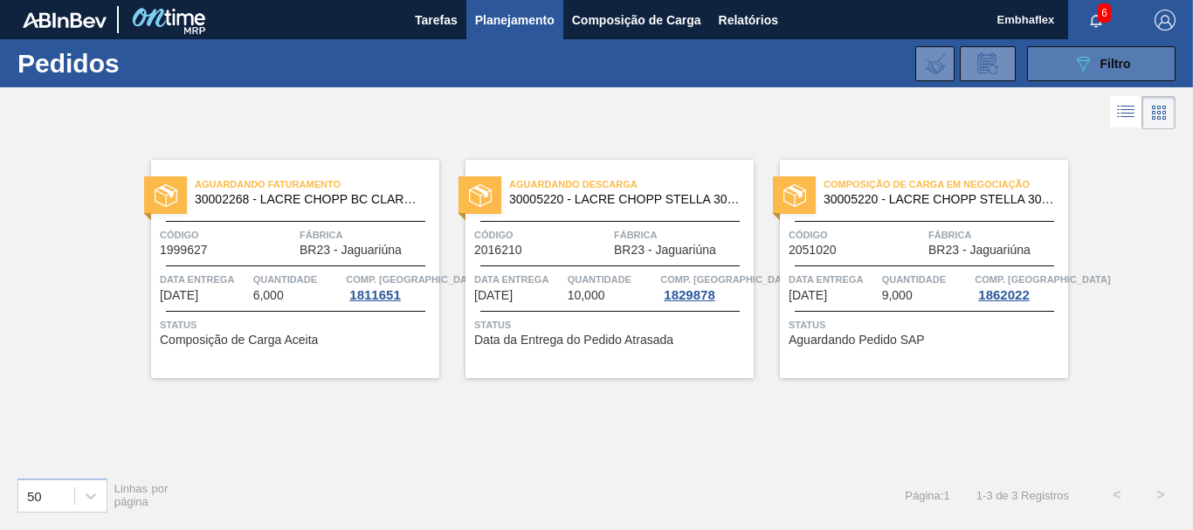
click at [1046, 66] on button "089F7B8B-B2A5-4AFE-B5C0-19BA573D28AC Filtro" at bounding box center [1101, 63] width 148 height 35
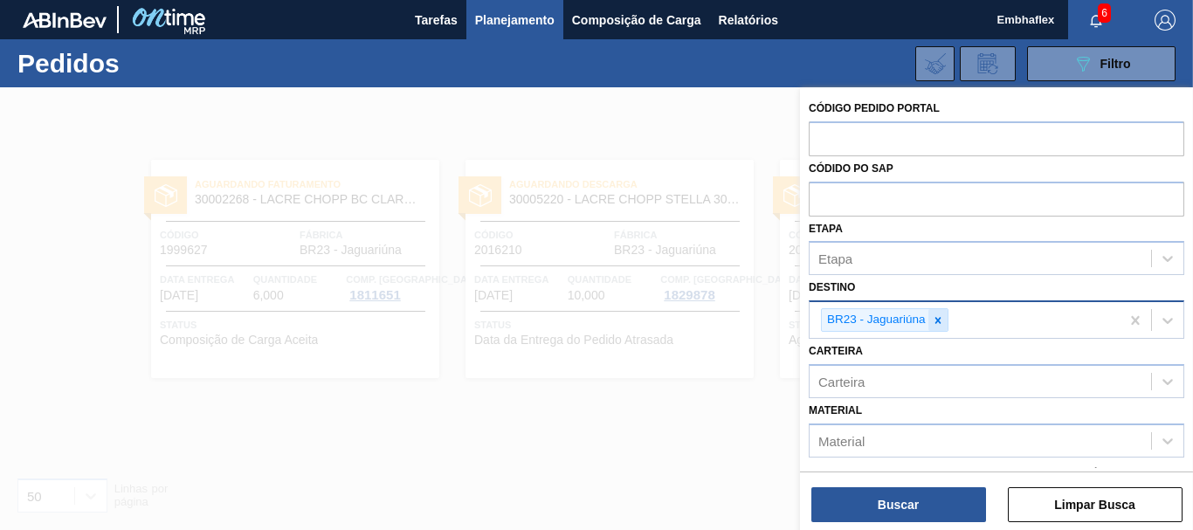
click at [942, 320] on icon at bounding box center [938, 320] width 12 height 12
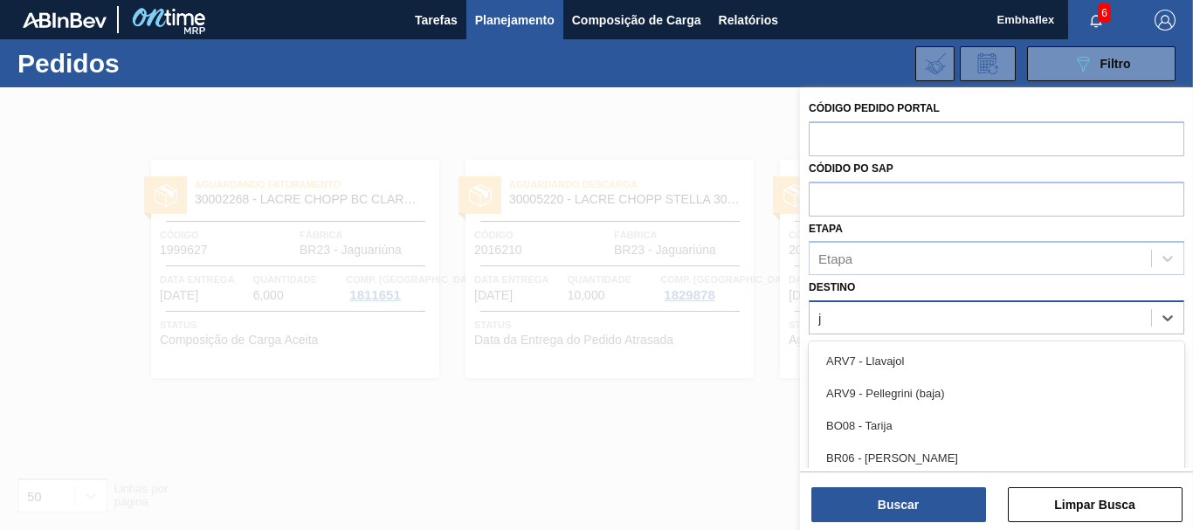
type input "ju"
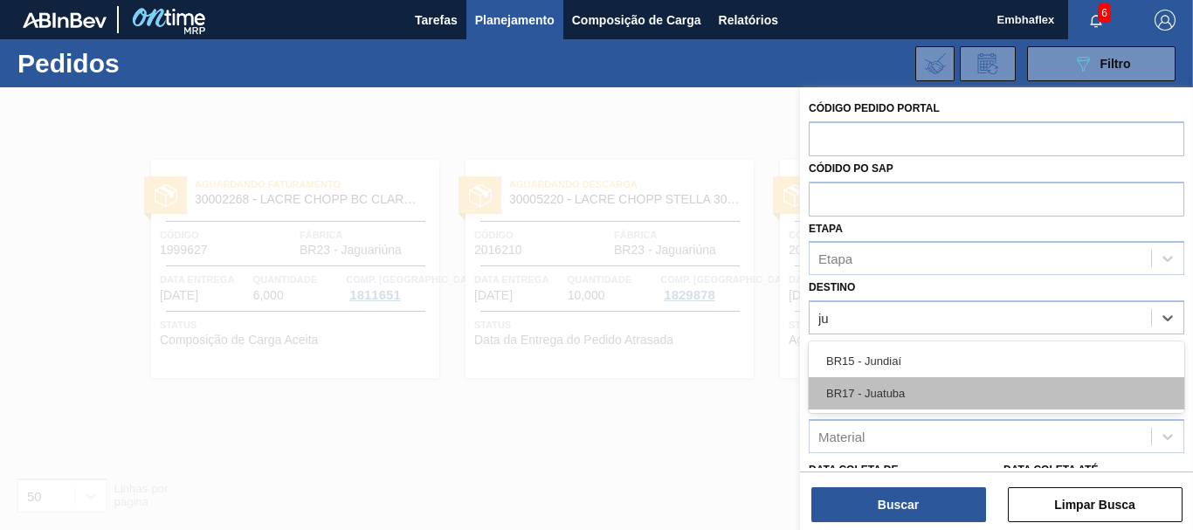
click at [942, 388] on div "BR17 - Juatuba" at bounding box center [997, 393] width 376 height 32
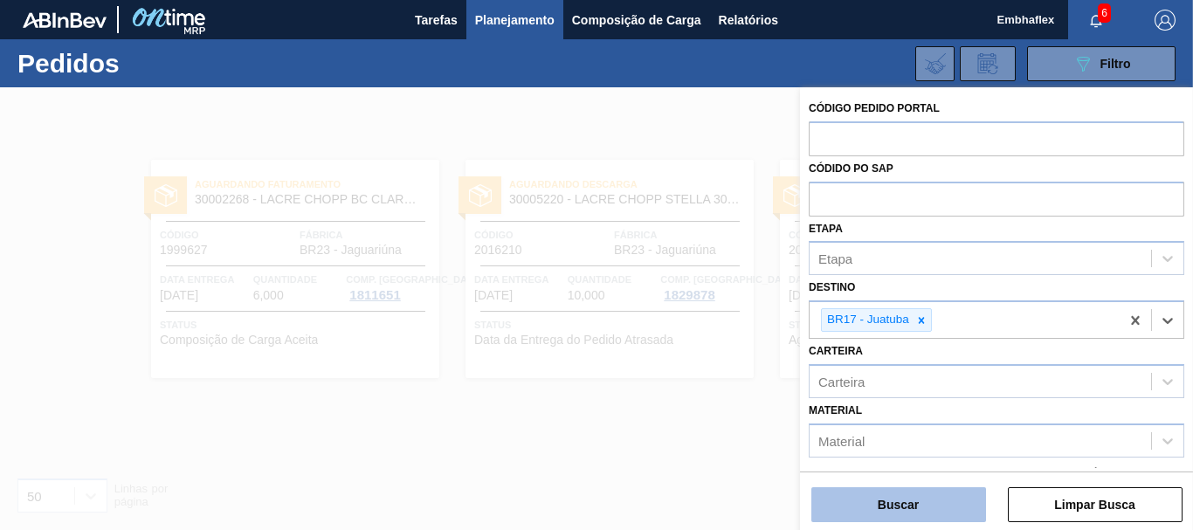
click at [910, 507] on button "Buscar" at bounding box center [898, 504] width 175 height 35
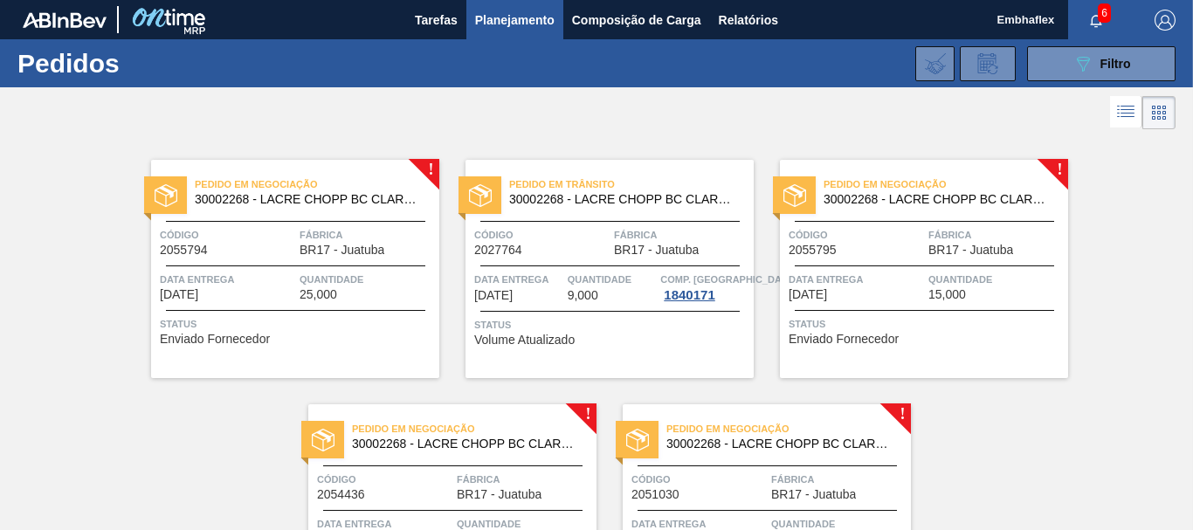
click at [425, 368] on div "Pedido em Negociação 30002268 - [PERSON_NAME] [PERSON_NAME] AF IN65 Código 2055…" at bounding box center [295, 269] width 288 height 218
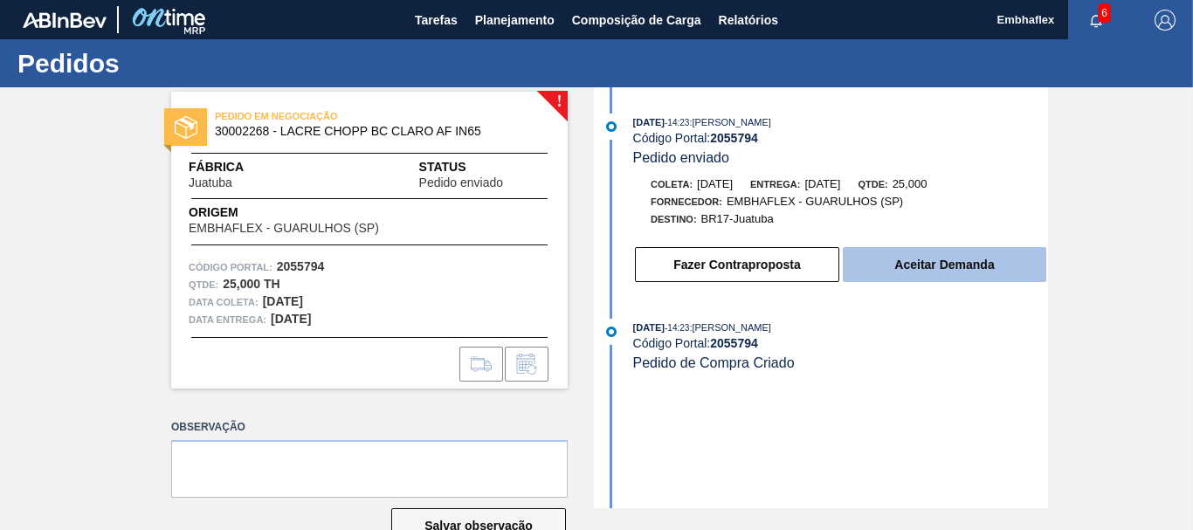
click at [893, 274] on button "Aceitar Demanda" at bounding box center [945, 264] width 204 height 35
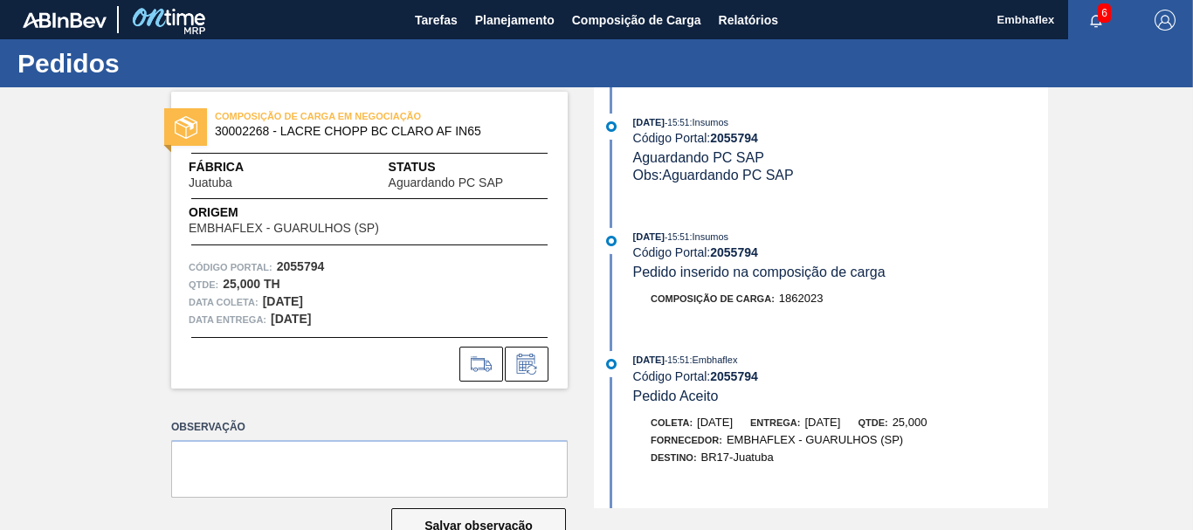
click at [962, 250] on div "Código Portal: 2055794" at bounding box center [840, 252] width 415 height 14
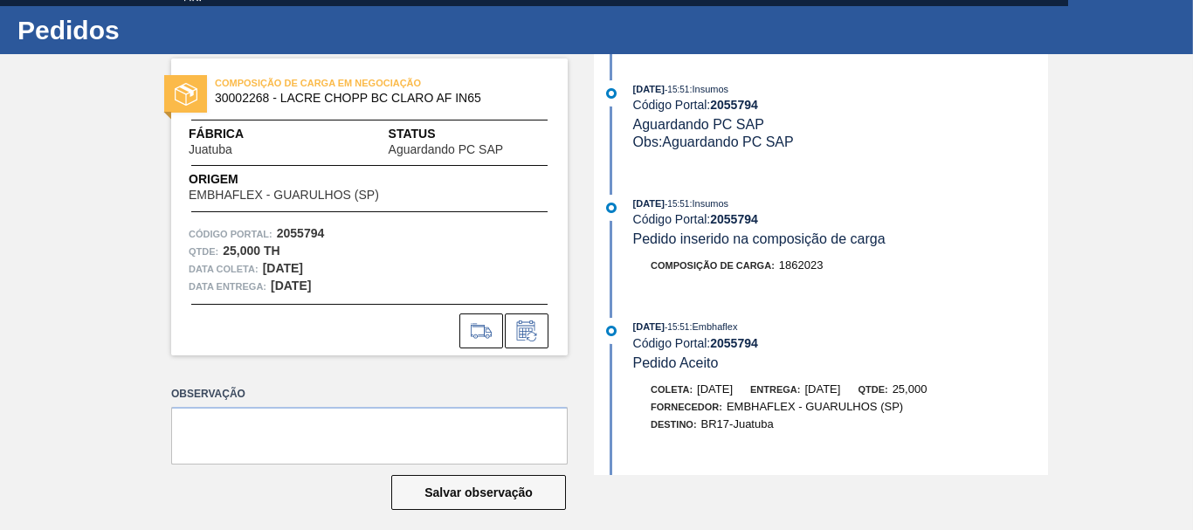
scroll to position [46, 0]
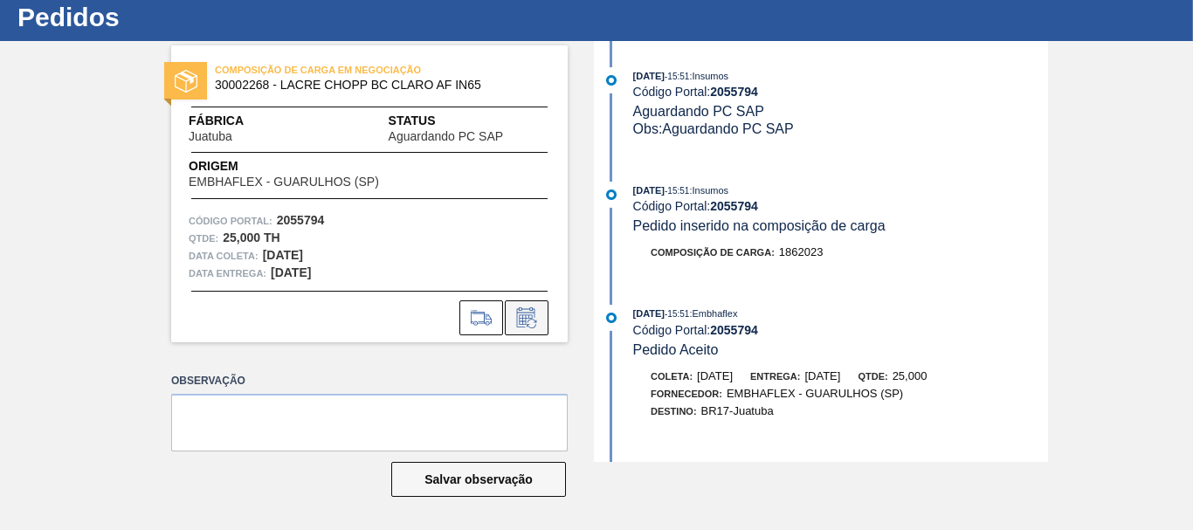
click at [523, 300] on button at bounding box center [527, 317] width 44 height 35
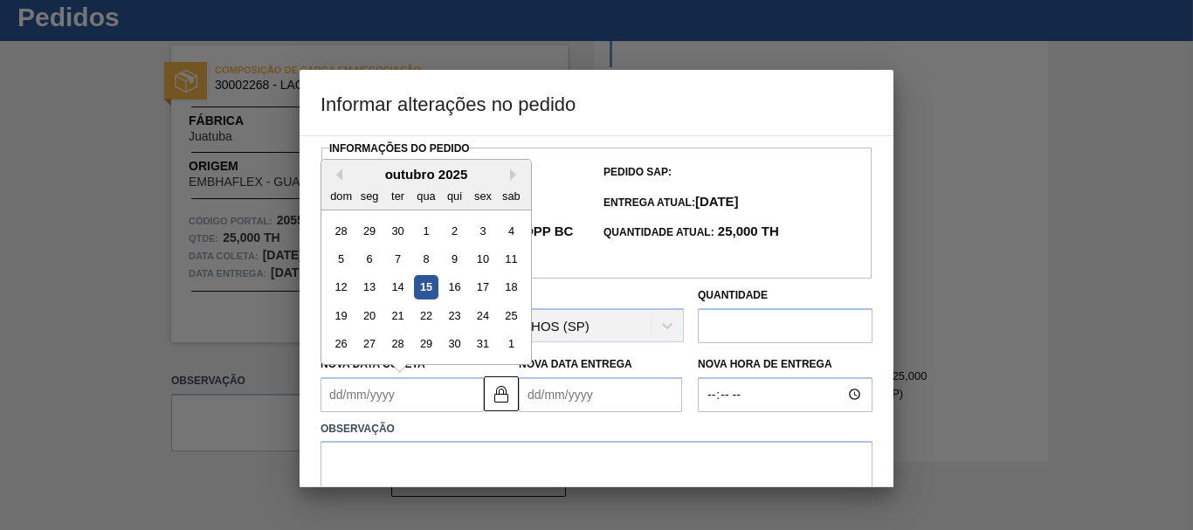
click at [397, 393] on Coleta2055794 "Nova Data Coleta" at bounding box center [402, 394] width 163 height 35
click at [513, 180] on button "Next Month" at bounding box center [516, 175] width 12 height 12
click at [507, 291] on div "15" at bounding box center [512, 287] width 24 height 24
type Coleta2055794 "[DATE]"
type Entrega2055794 "[DATE]"
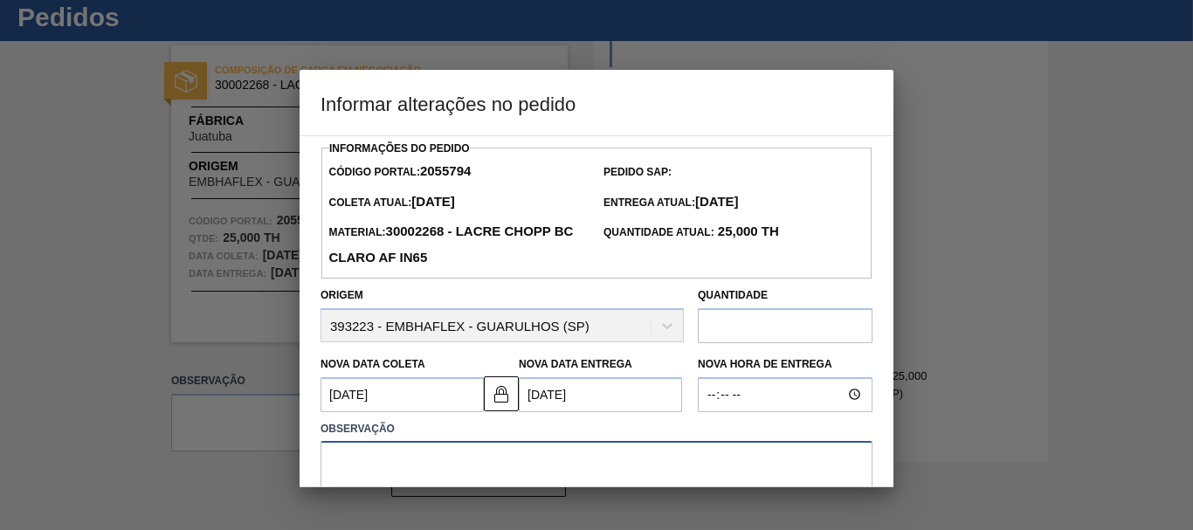
click at [349, 459] on textarea at bounding box center [597, 470] width 552 height 58
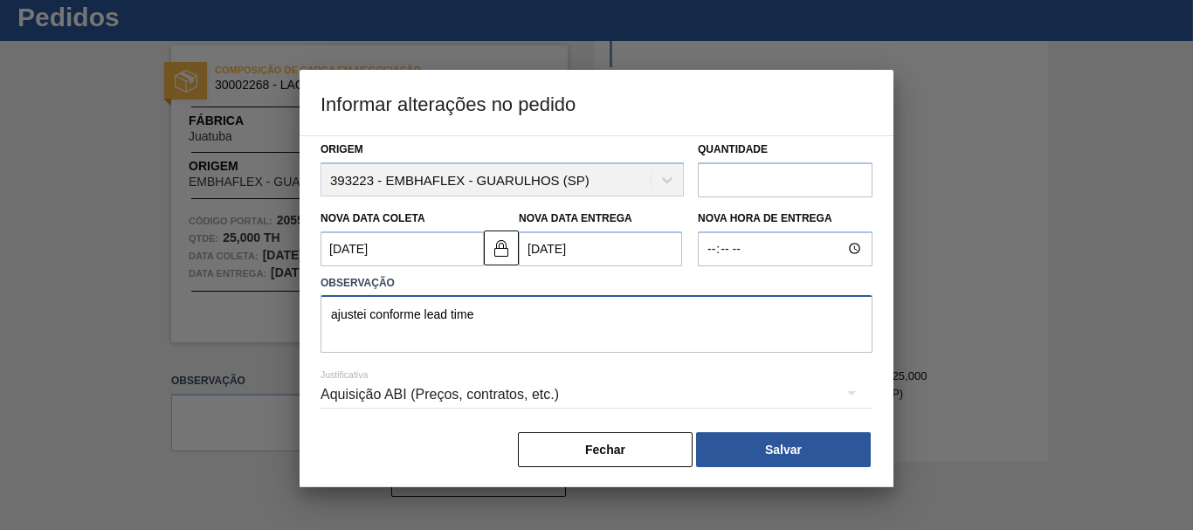
scroll to position [153, 0]
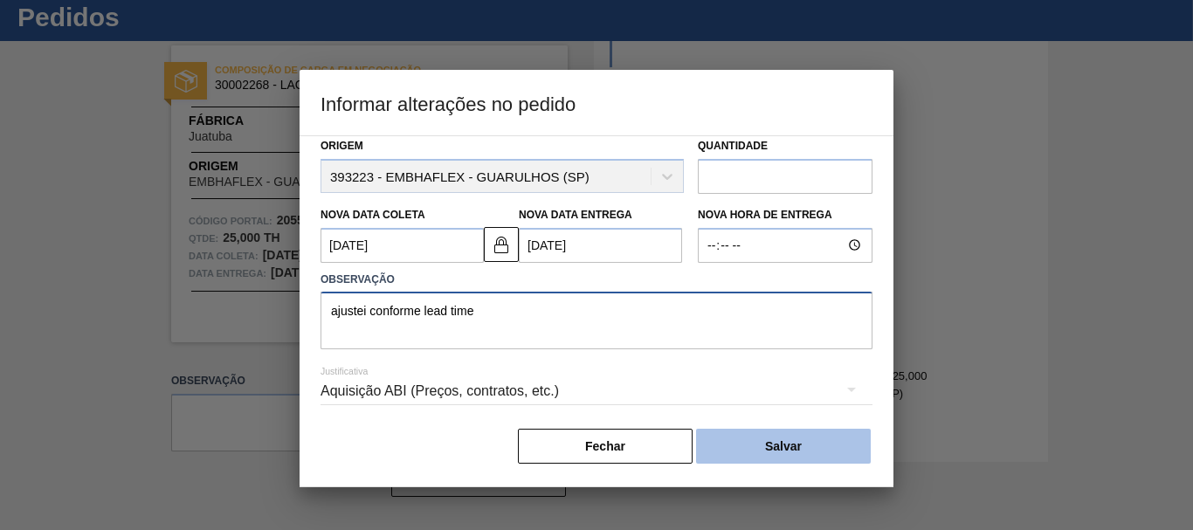
type textarea "ajustei conforme lead time"
click at [777, 448] on button "Salvar" at bounding box center [783, 446] width 175 height 35
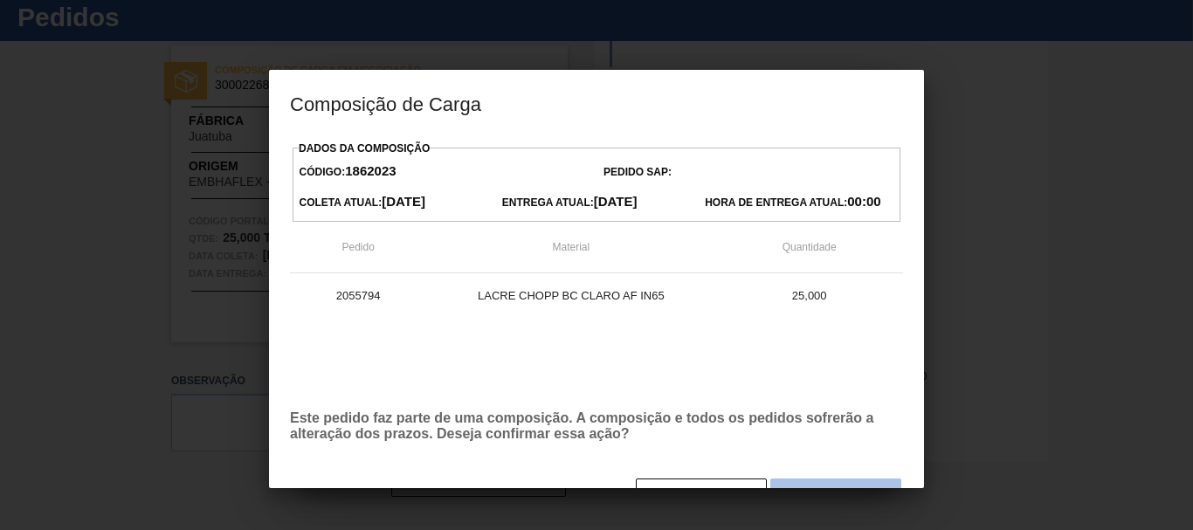
click at [806, 483] on button "Sim" at bounding box center [835, 496] width 131 height 35
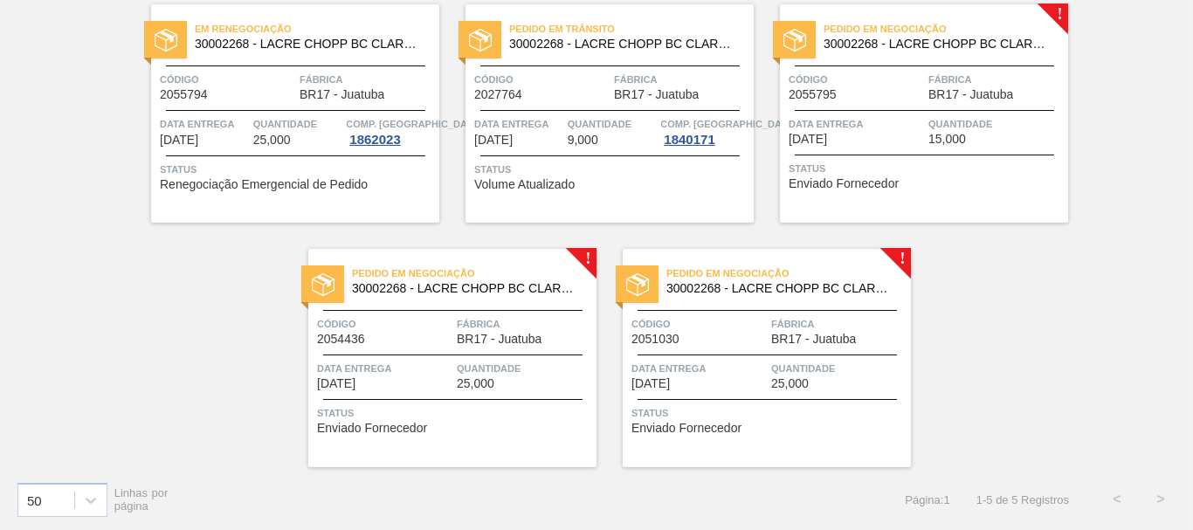
scroll to position [157, 0]
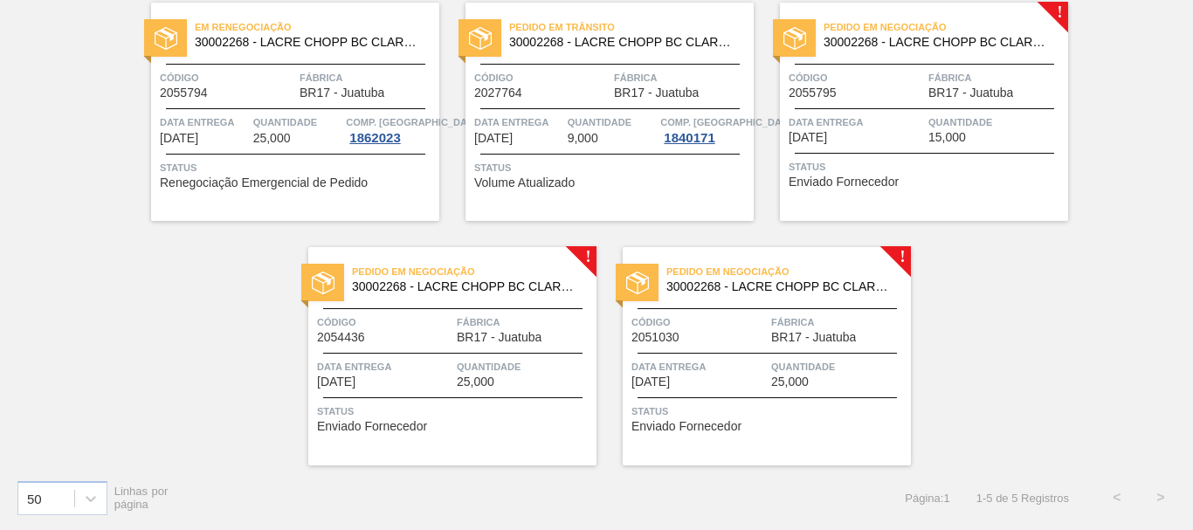
click at [685, 211] on div "Pedido [PERSON_NAME] 30002268 - [PERSON_NAME] [PERSON_NAME] AF IN65 Código 2027…" at bounding box center [610, 112] width 288 height 218
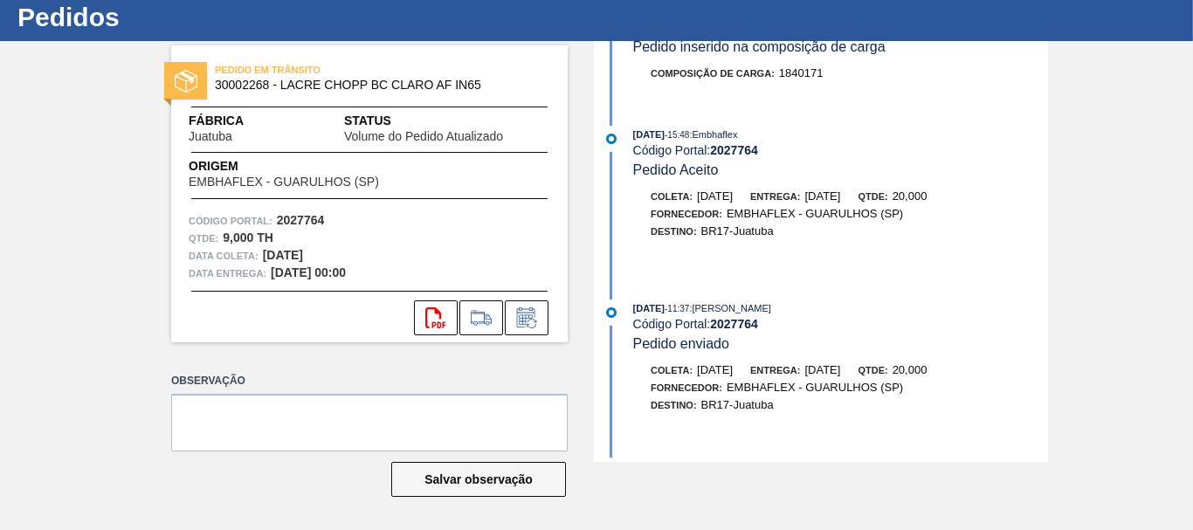
scroll to position [899, 0]
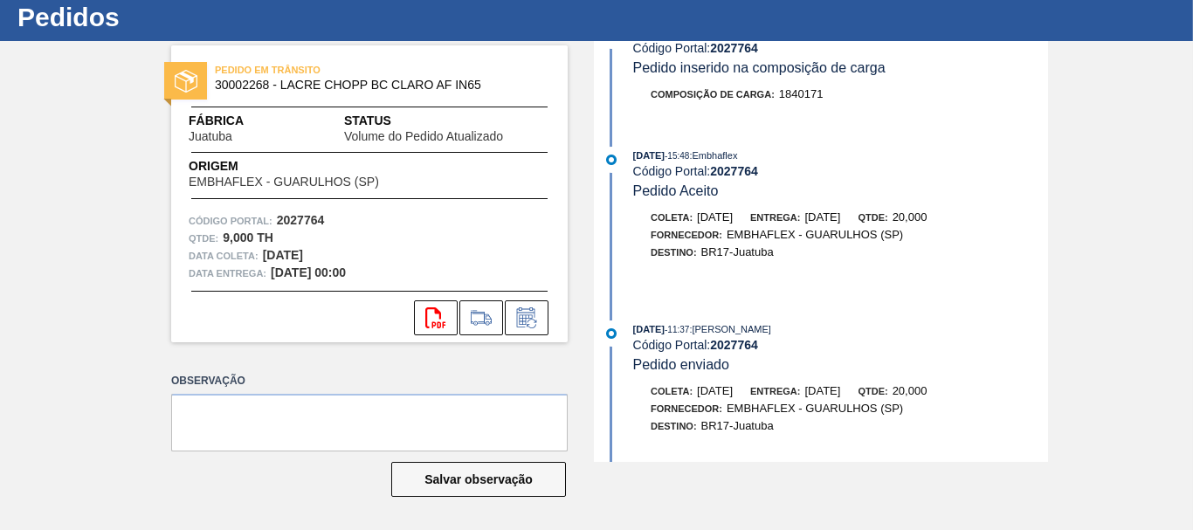
click at [1013, 159] on div "[DATE] 15:48 : Embhaflex" at bounding box center [840, 155] width 415 height 17
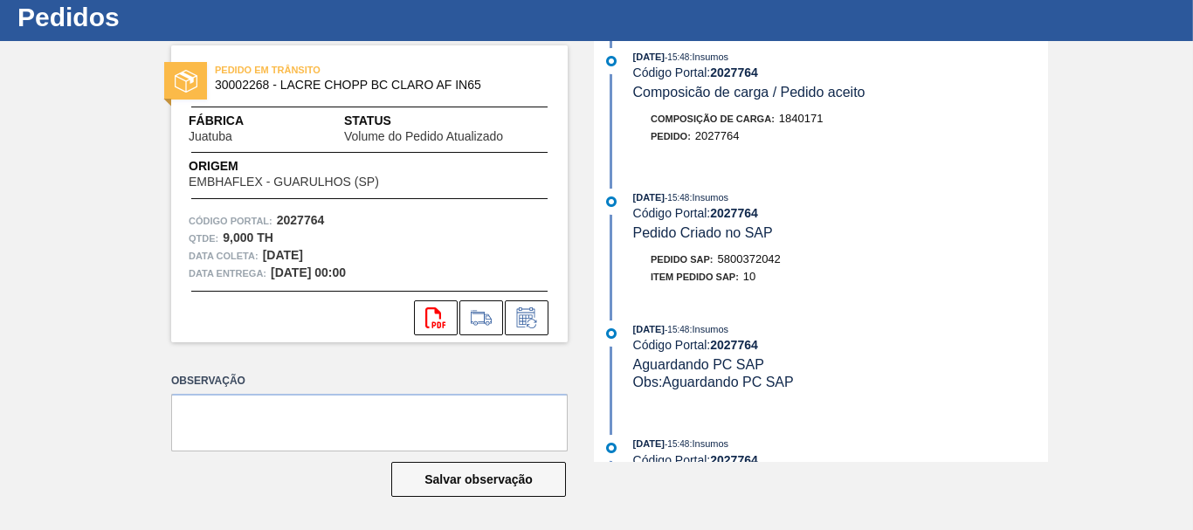
scroll to position [462, 0]
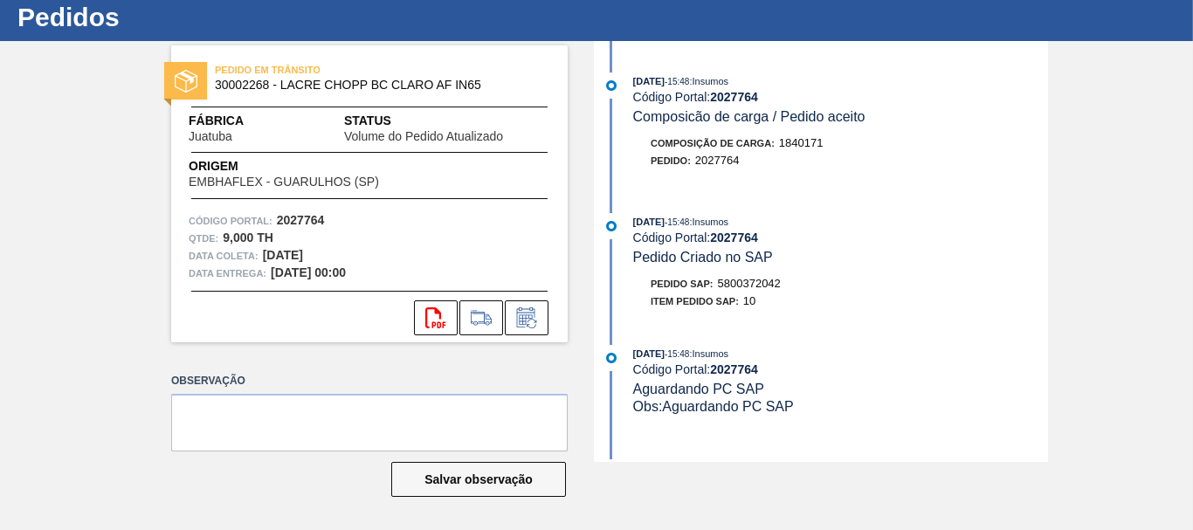
click at [1002, 224] on div "[DATE] 15:48 : Insumos" at bounding box center [840, 221] width 415 height 17
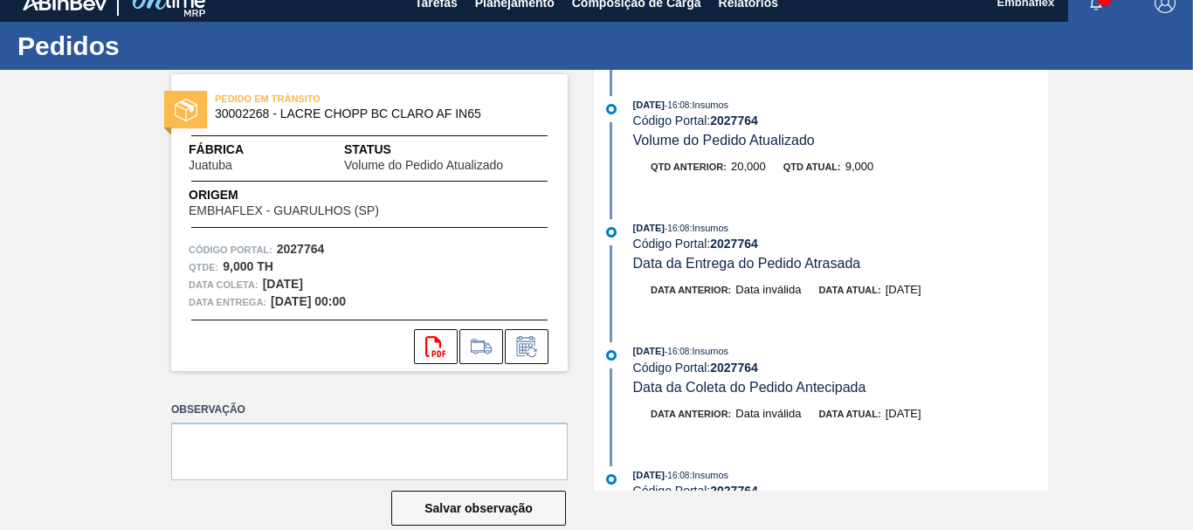
scroll to position [0, 0]
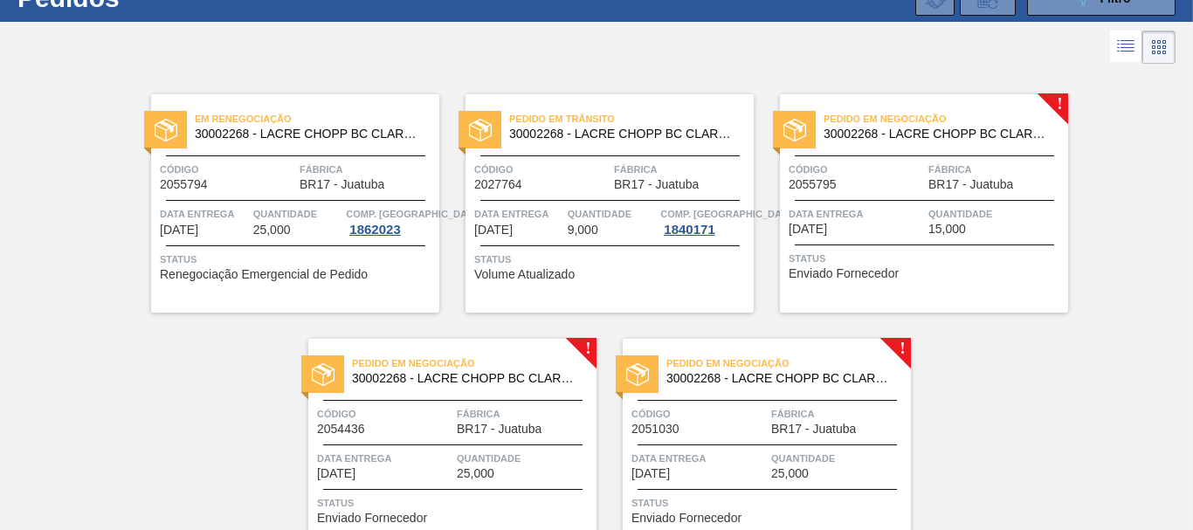
scroll to position [157, 0]
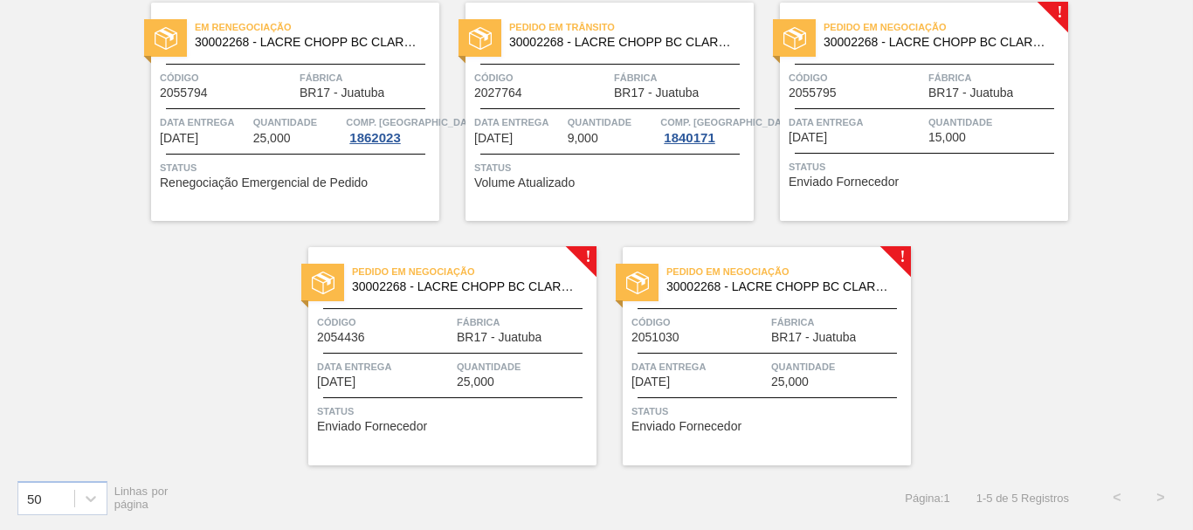
click at [934, 189] on div "Pedido em Negociação 30002268 - [PERSON_NAME] [PERSON_NAME] AF IN65 Código 2055…" at bounding box center [924, 112] width 288 height 218
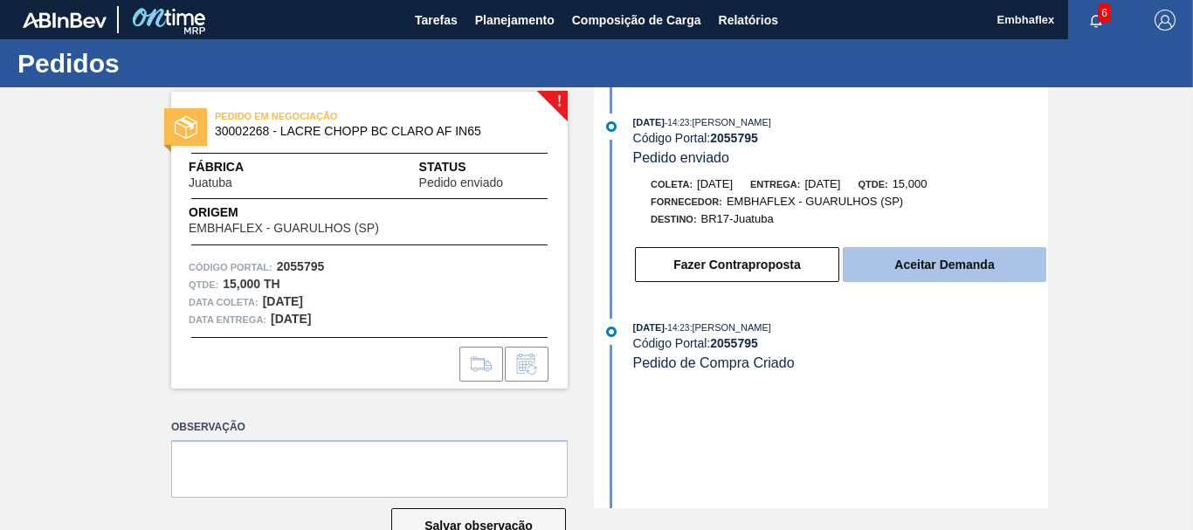
click at [917, 274] on button "Aceitar Demanda" at bounding box center [945, 264] width 204 height 35
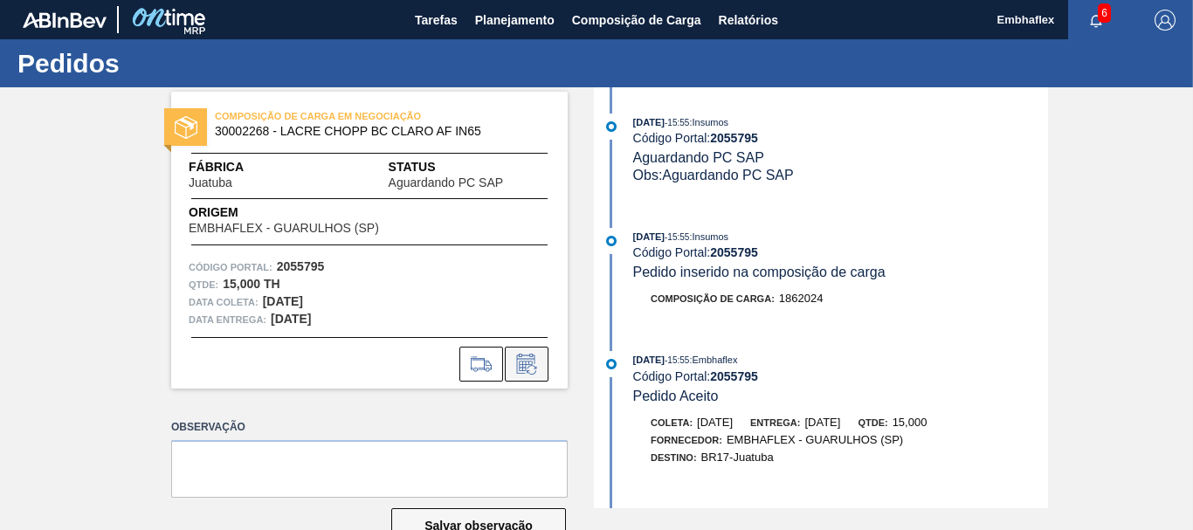
click at [525, 371] on icon at bounding box center [527, 364] width 28 height 21
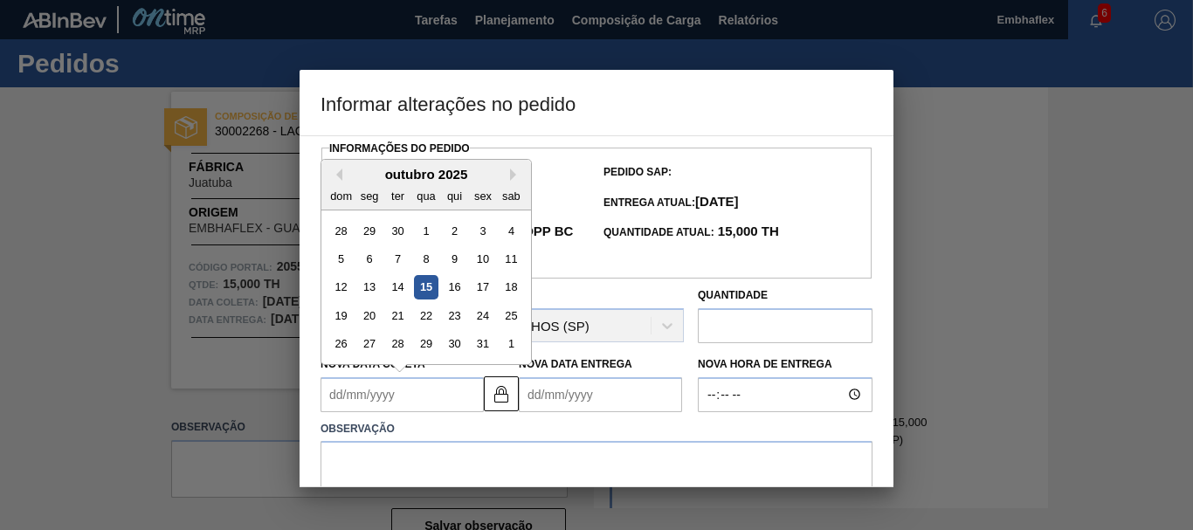
click at [446, 394] on Coleta2055795 "Nova Data Coleta" at bounding box center [402, 394] width 163 height 35
click at [516, 169] on div "outubro 2025 dom seg ter qua qui sex sab" at bounding box center [426, 185] width 210 height 51
click at [507, 186] on div "dom seg ter qua qui sex sab" at bounding box center [426, 196] width 210 height 28
click at [510, 182] on div "outubro 2025" at bounding box center [426, 174] width 210 height 15
click at [512, 176] on button "Next Month" at bounding box center [516, 175] width 12 height 12
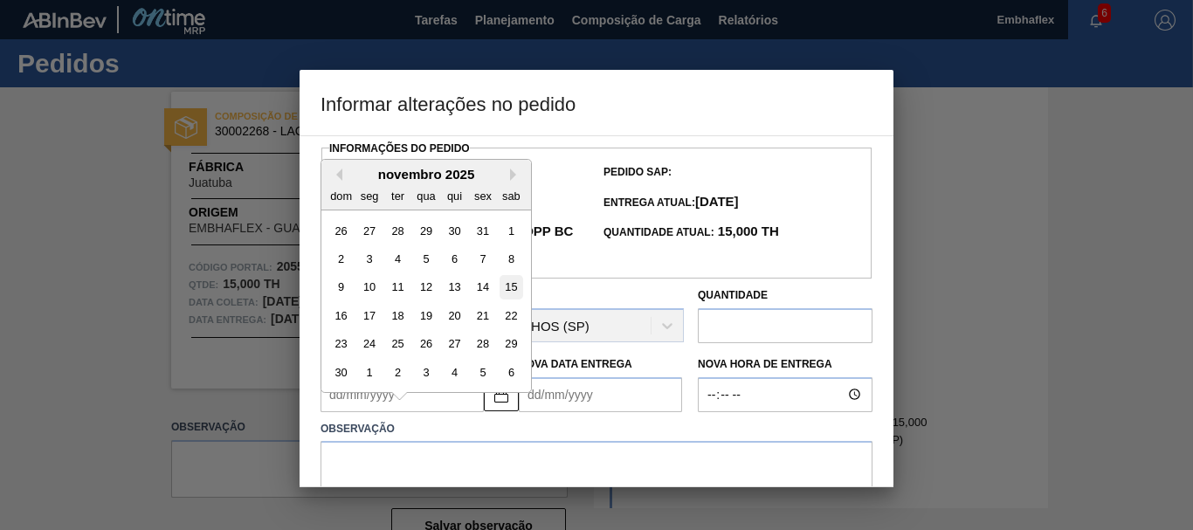
click at [509, 291] on div "15" at bounding box center [512, 287] width 24 height 24
type Coleta2055795 "[DATE]"
type Entrega2055795 "[DATE]"
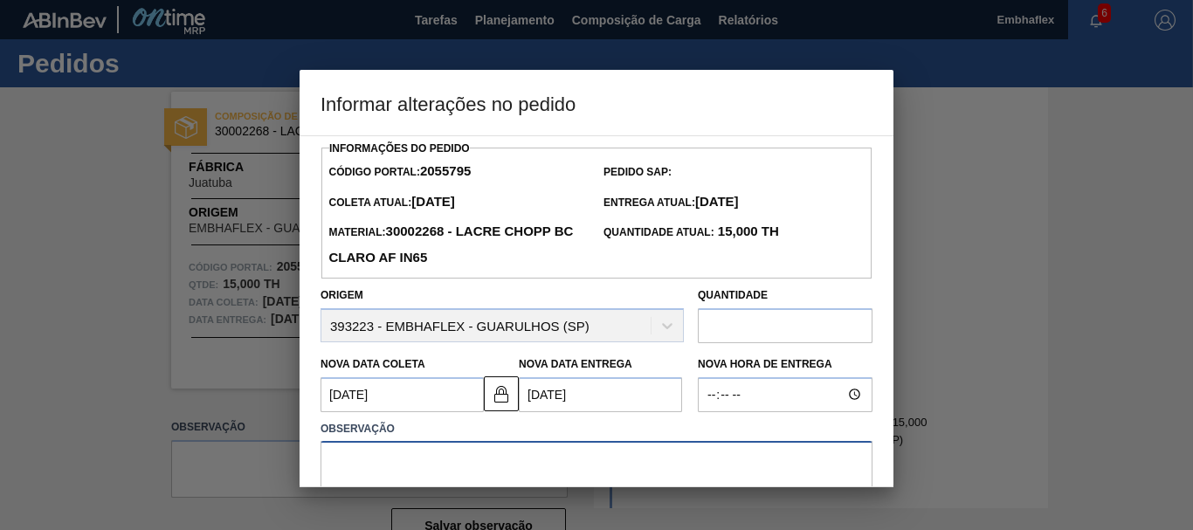
click at [408, 455] on textarea at bounding box center [597, 470] width 552 height 58
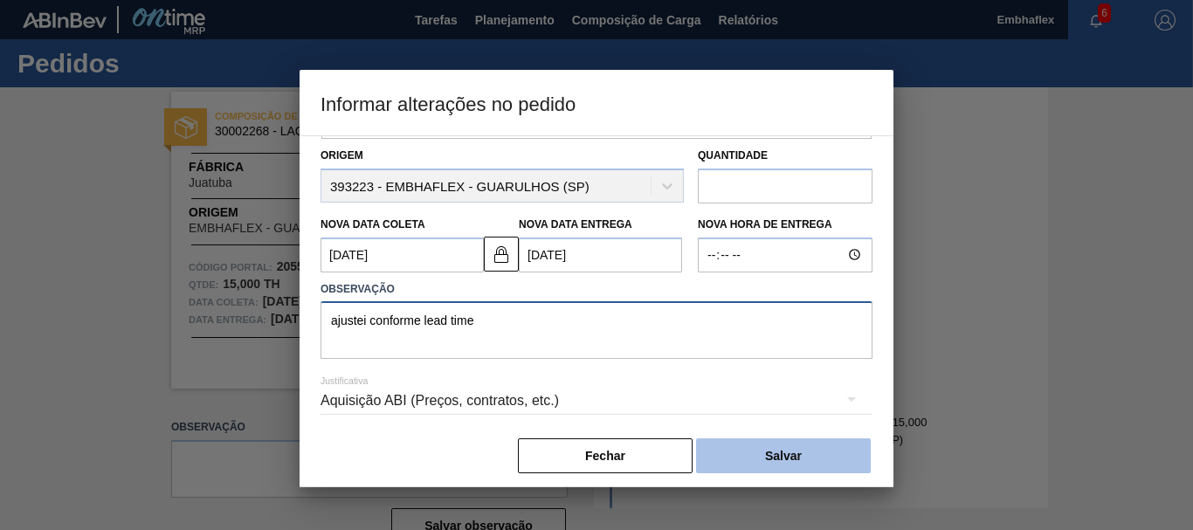
scroll to position [153, 0]
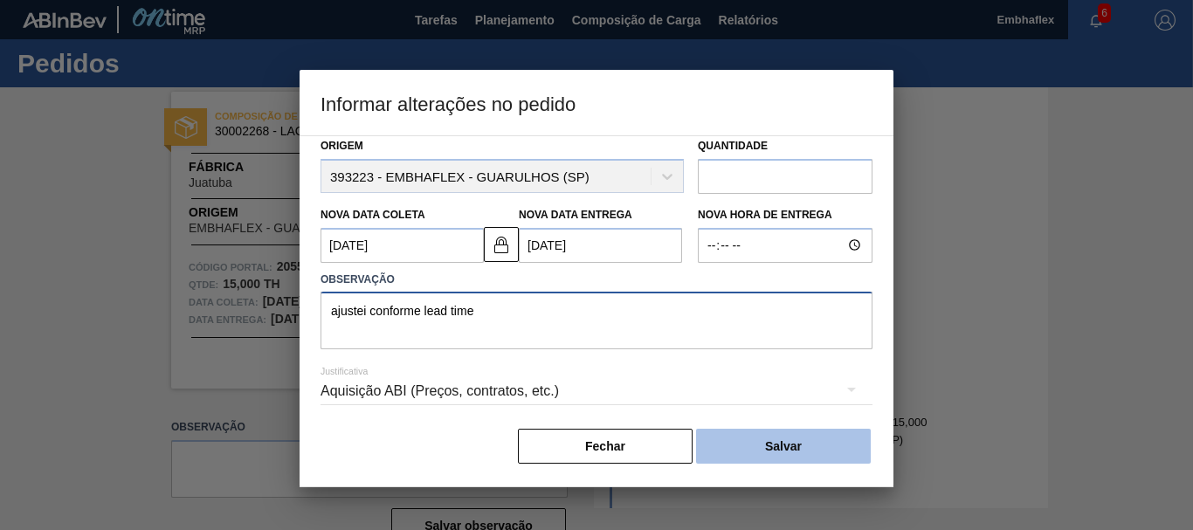
type textarea "ajustei conforme lead time"
click at [857, 447] on button "Salvar" at bounding box center [783, 446] width 175 height 35
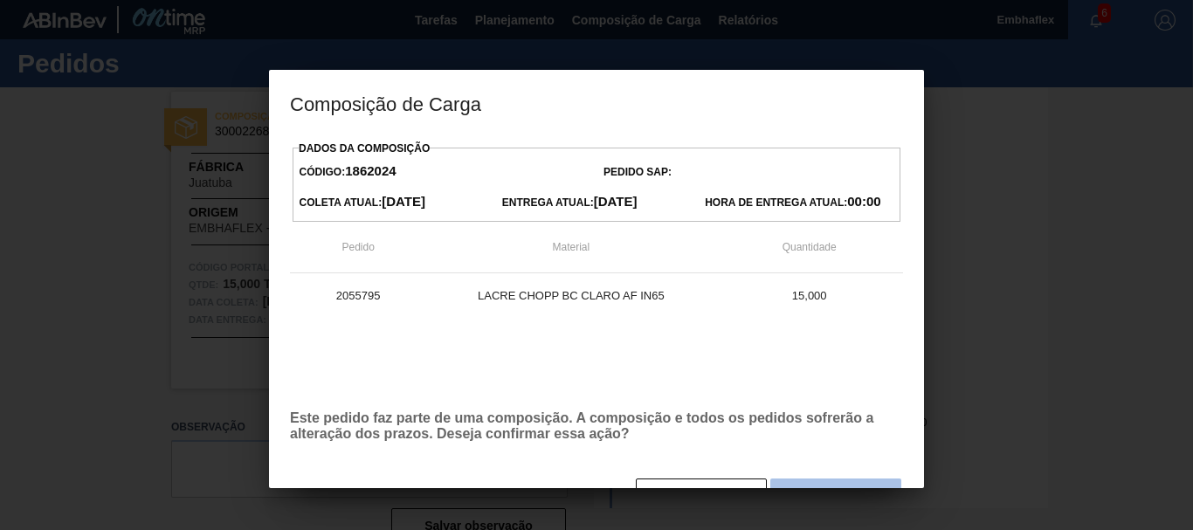
click at [838, 481] on button "Sim" at bounding box center [835, 496] width 131 height 35
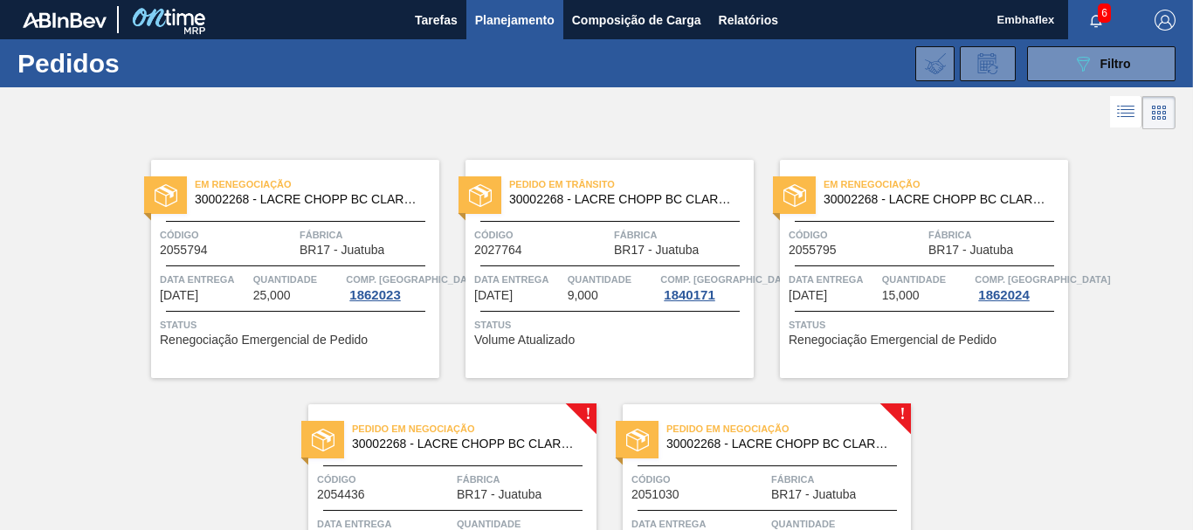
click at [970, 424] on div "Em Renegociação 30002268 - [PERSON_NAME] [PERSON_NAME] AF IN65 Código 2055794 F…" at bounding box center [596, 378] width 1193 height 489
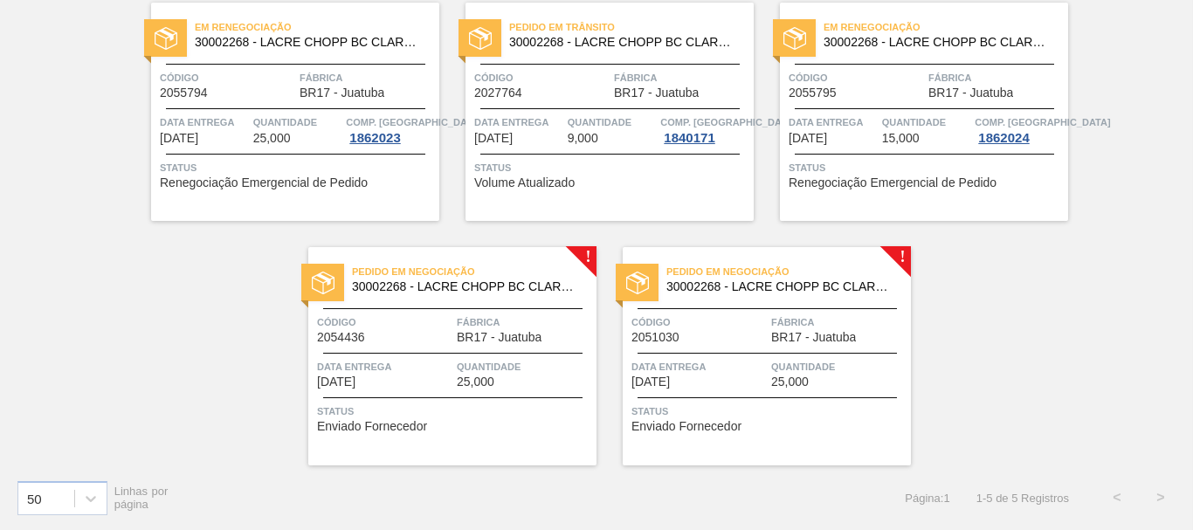
click at [444, 434] on div "Pedido em Negociação 30002268 - [PERSON_NAME] [PERSON_NAME] AF IN65 Código 2054…" at bounding box center [452, 356] width 288 height 218
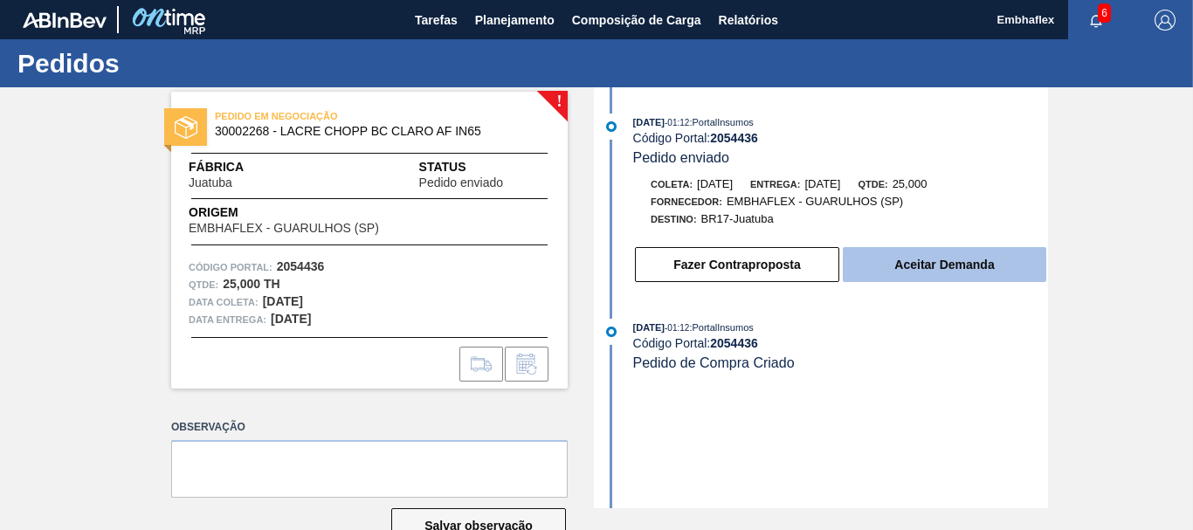
click at [884, 277] on button "Aceitar Demanda" at bounding box center [945, 264] width 204 height 35
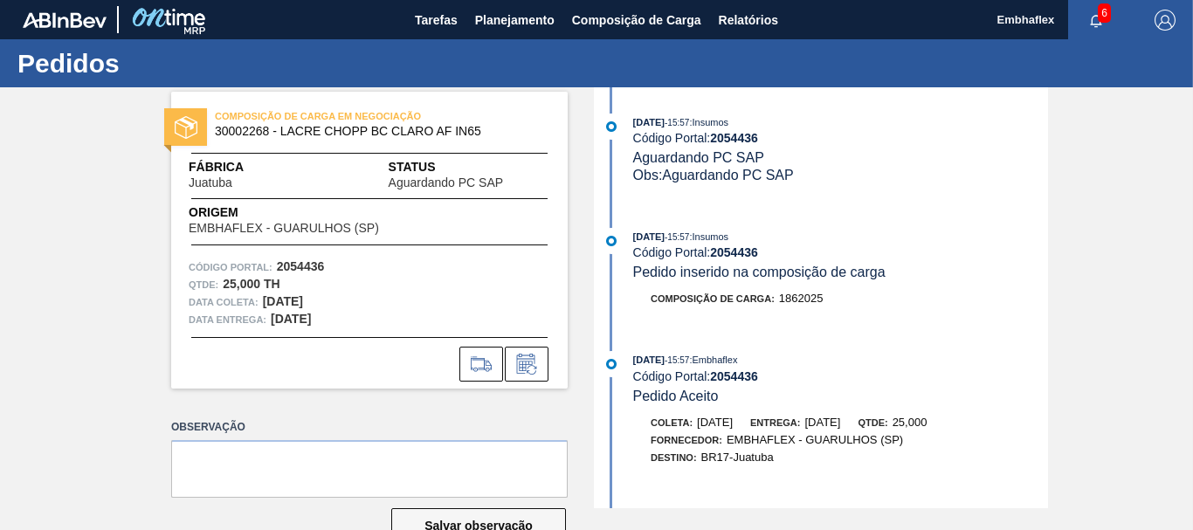
click at [1051, 181] on div "COMPOSIÇÃO DE CARGA EM NEGOCIAÇÃO 30002268 - [PERSON_NAME] [PERSON_NAME] AF IN6…" at bounding box center [596, 297] width 1193 height 421
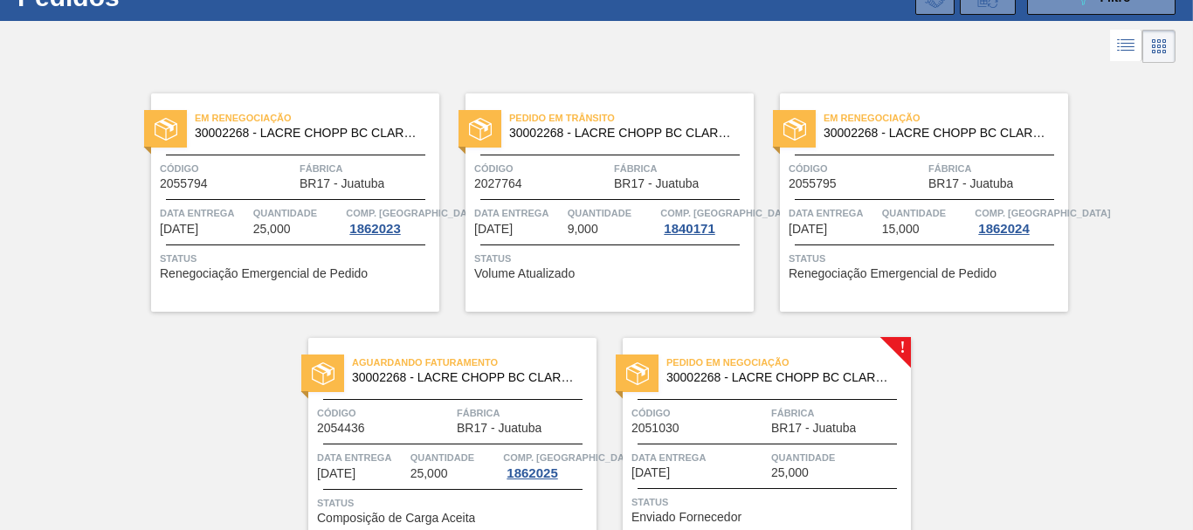
scroll to position [157, 0]
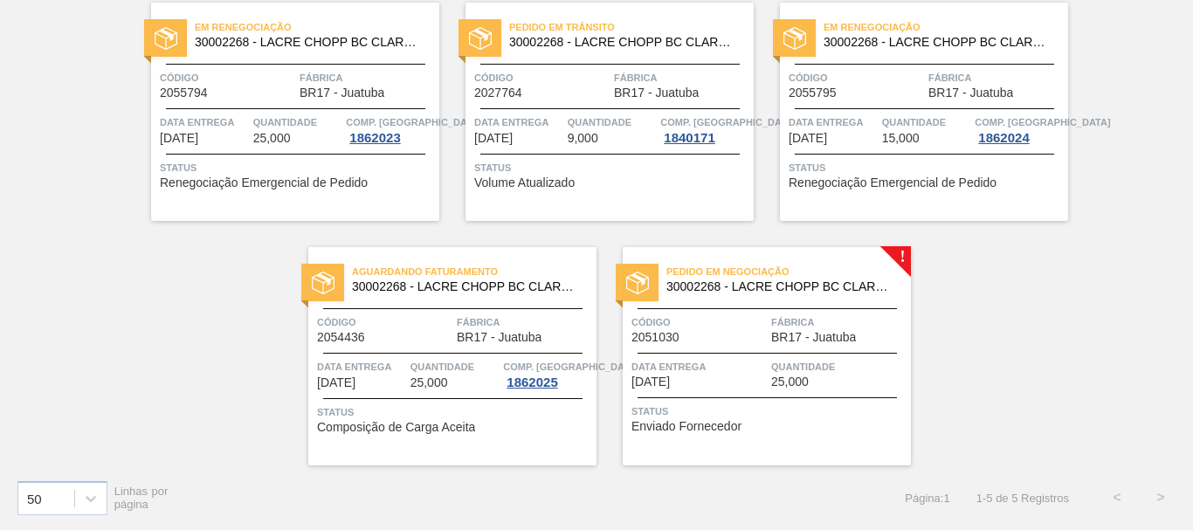
click at [804, 397] on div at bounding box center [767, 397] width 259 height 1
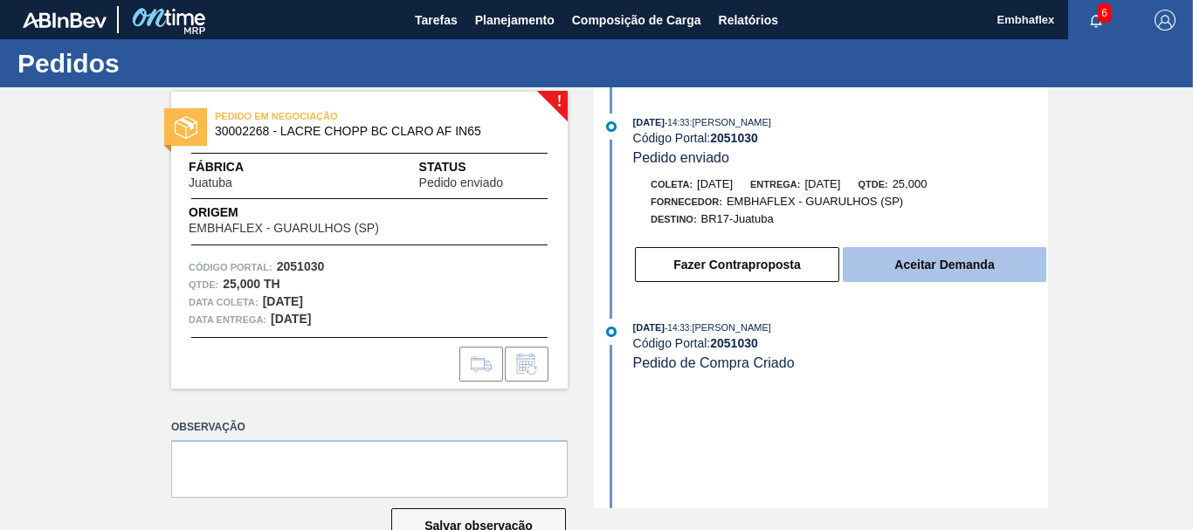
click at [900, 270] on button "Aceitar Demanda" at bounding box center [945, 264] width 204 height 35
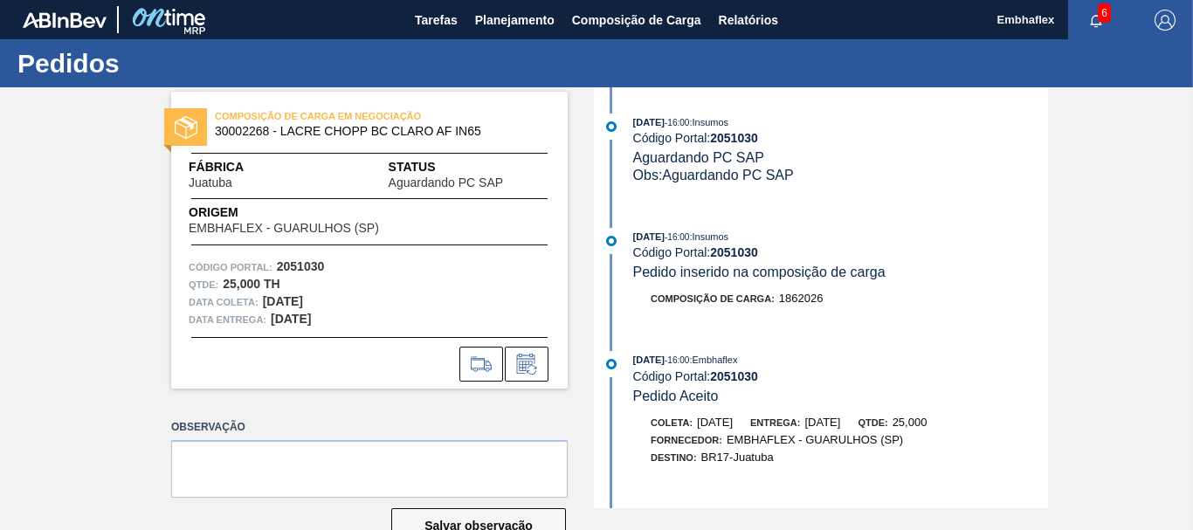
click at [1059, 206] on div "COMPOSIÇÃO DE CARGA EM NEGOCIAÇÃO 30002268 - [PERSON_NAME] [PERSON_NAME] AF IN6…" at bounding box center [596, 297] width 1193 height 421
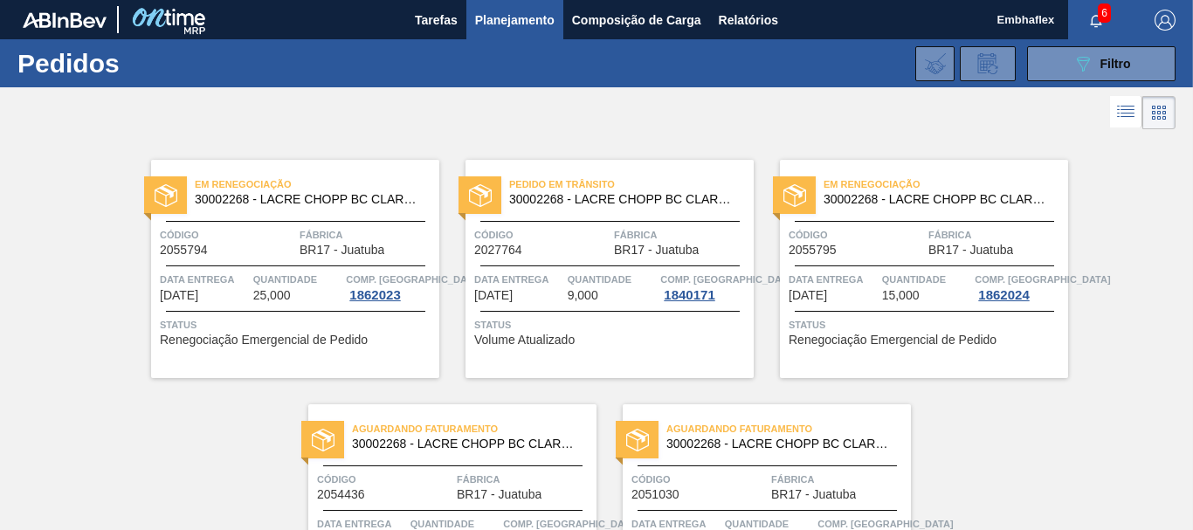
click at [1060, 82] on div "089F7B8B-B2A5-4AFE-B5C0-19BA573D28AC Filtro Código Pedido Portal Códido PO SAP …" at bounding box center [723, 64] width 922 height 52
click at [1038, 65] on button "089F7B8B-B2A5-4AFE-B5C0-19BA573D28AC Filtro" at bounding box center [1101, 63] width 148 height 35
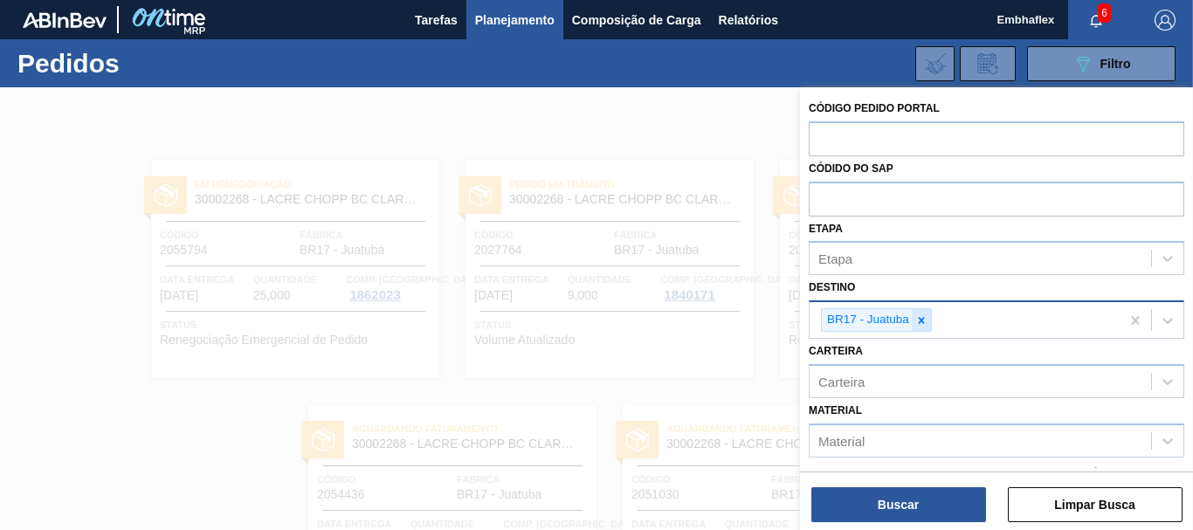
click at [924, 315] on icon at bounding box center [921, 320] width 12 height 12
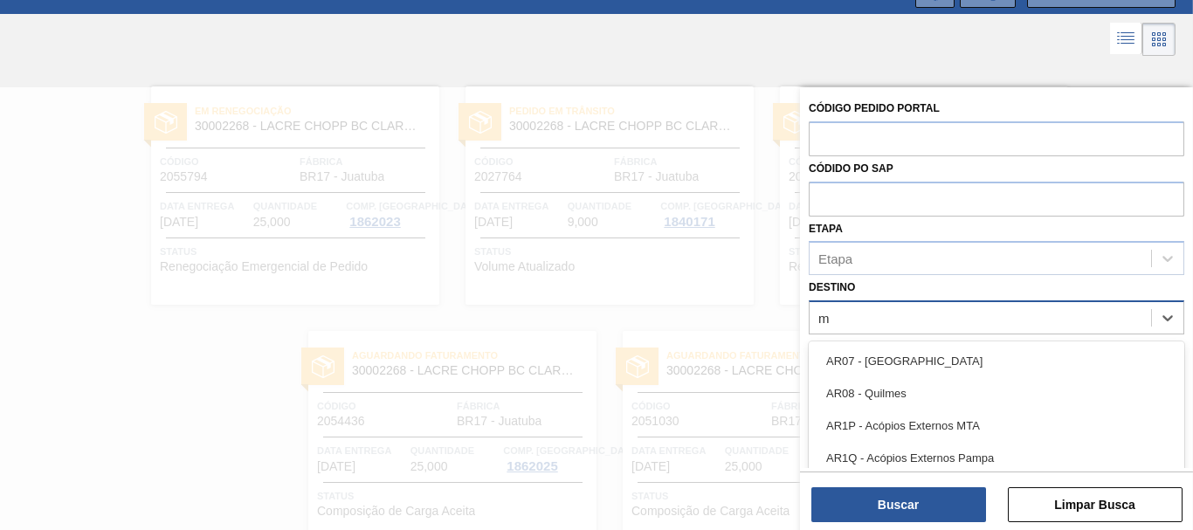
scroll to position [80, 0]
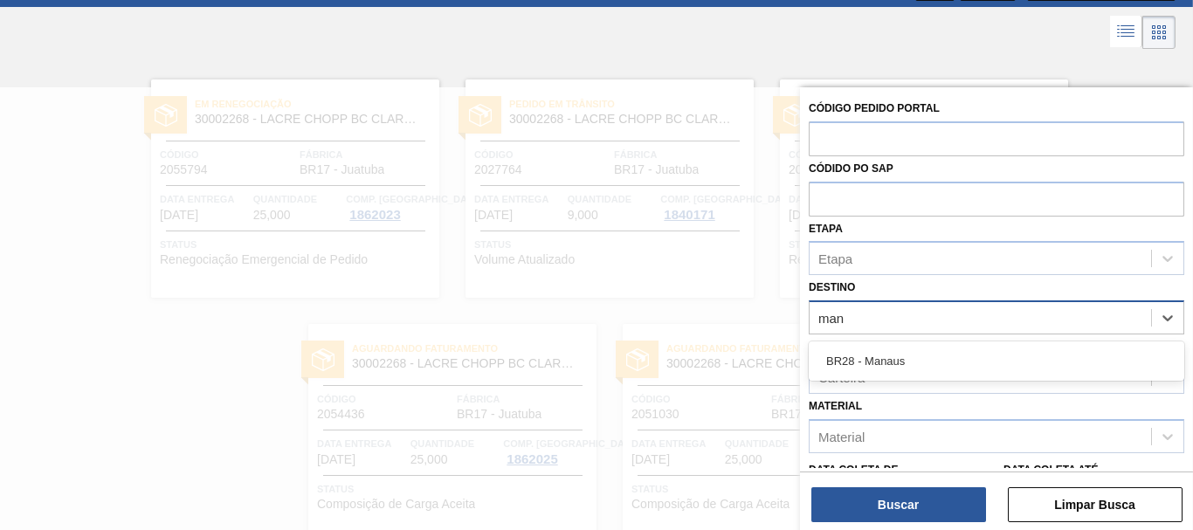
type input "mana"
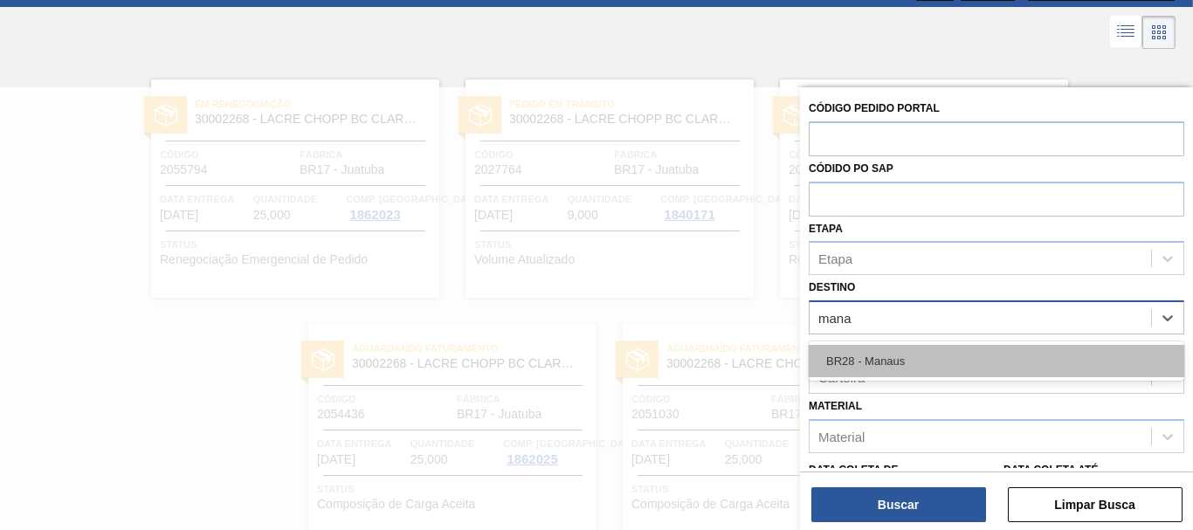
click at [892, 369] on div "BR28 - Manaus" at bounding box center [997, 361] width 376 height 32
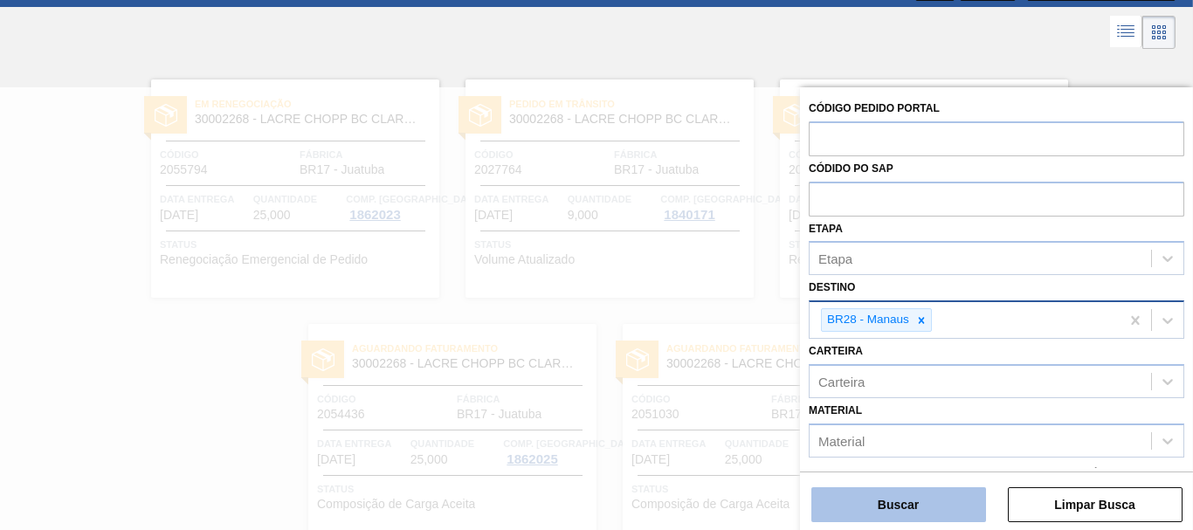
click at [894, 500] on button "Buscar" at bounding box center [898, 504] width 175 height 35
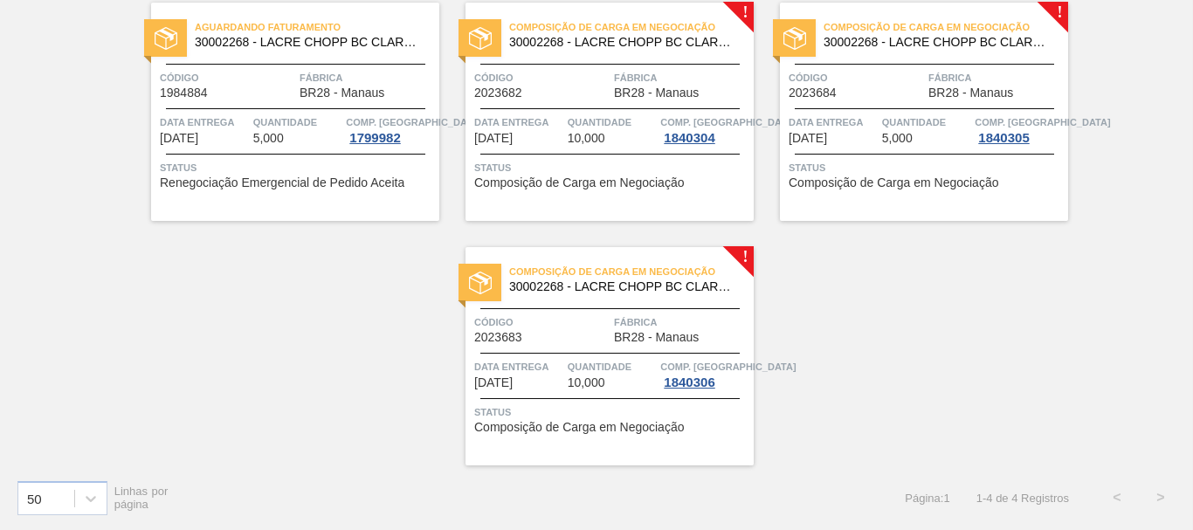
scroll to position [0, 0]
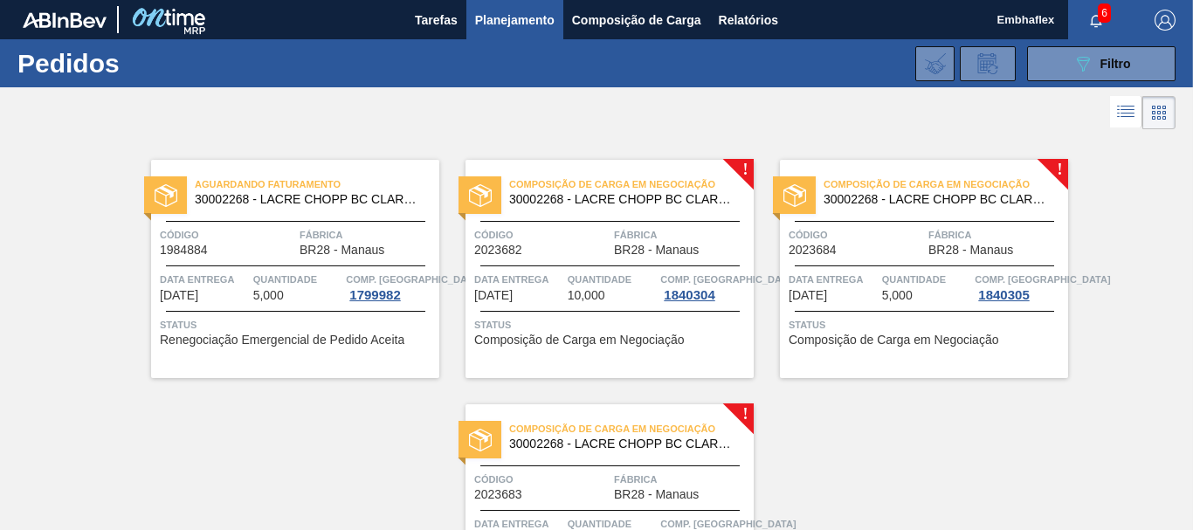
click at [1111, 294] on div "Aguardando Faturamento 30002268 - [PERSON_NAME] [PERSON_NAME] AF IN65 Código 19…" at bounding box center [596, 378] width 1193 height 489
click at [1052, 73] on button "089F7B8B-B2A5-4AFE-B5C0-19BA573D28AC Filtro" at bounding box center [1101, 63] width 148 height 35
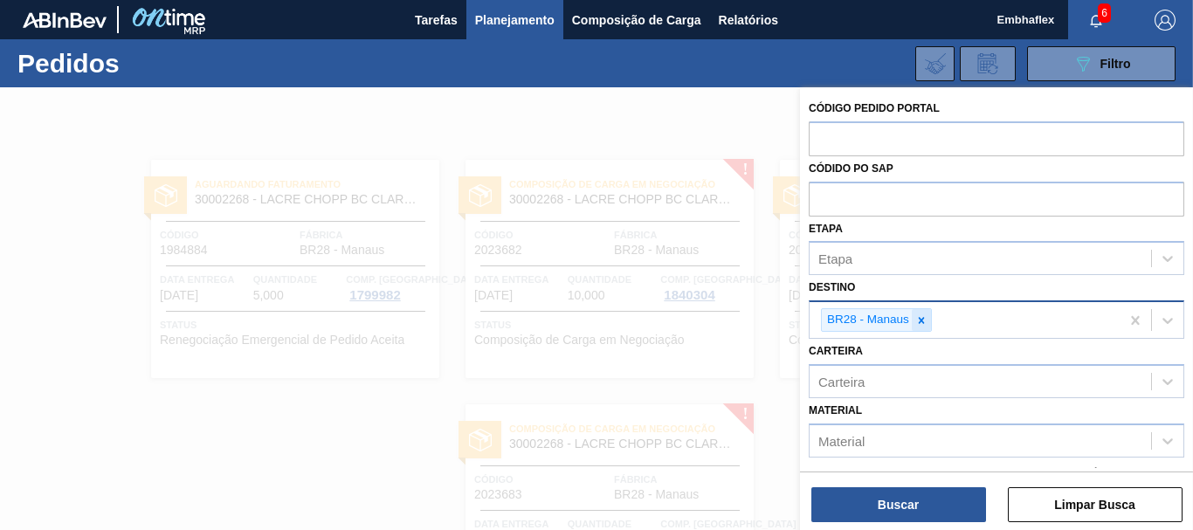
click at [923, 322] on icon at bounding box center [922, 320] width 6 height 6
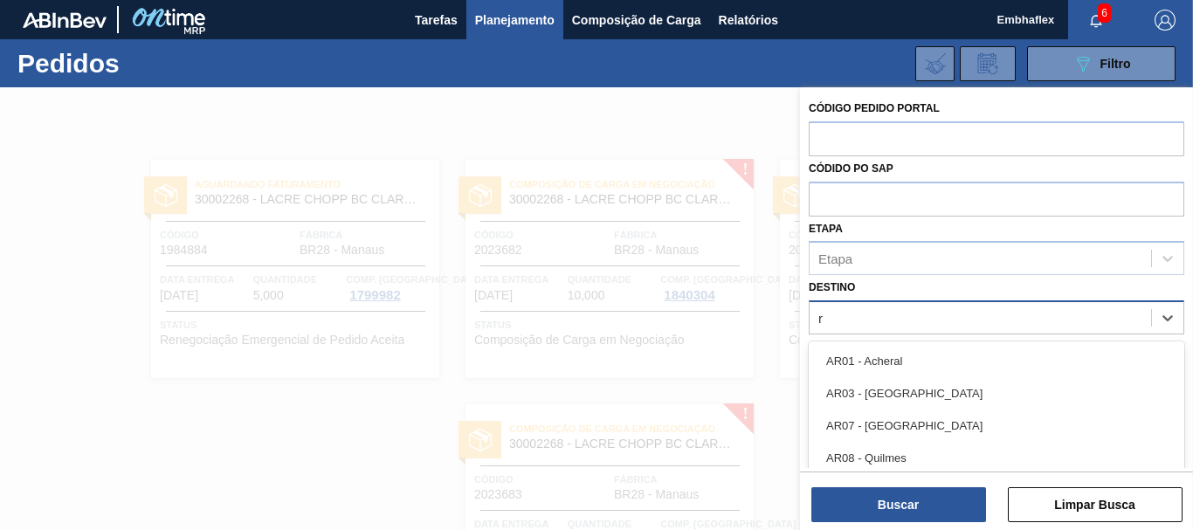
scroll to position [80, 0]
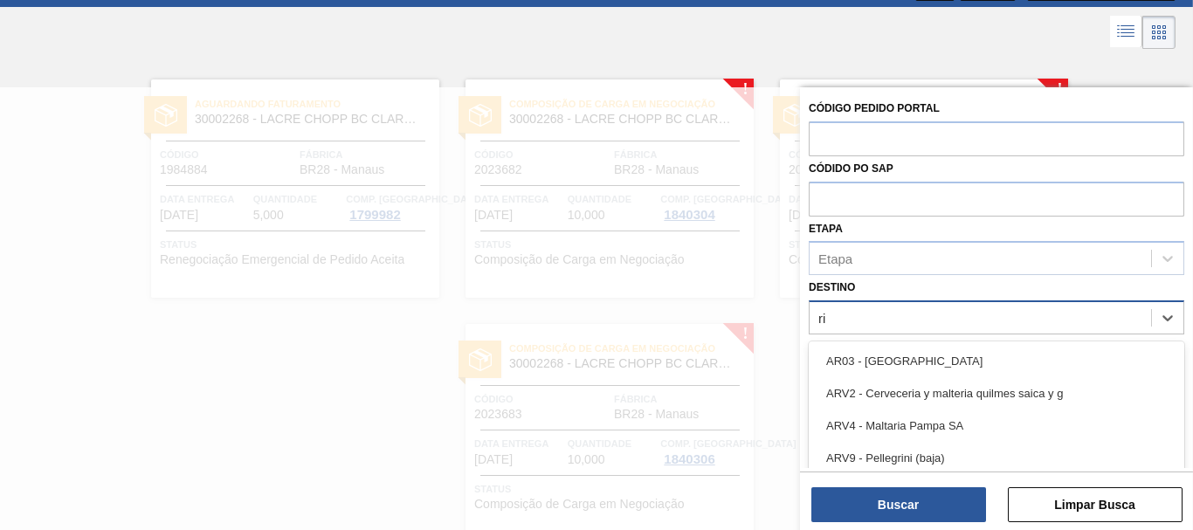
type input "rio"
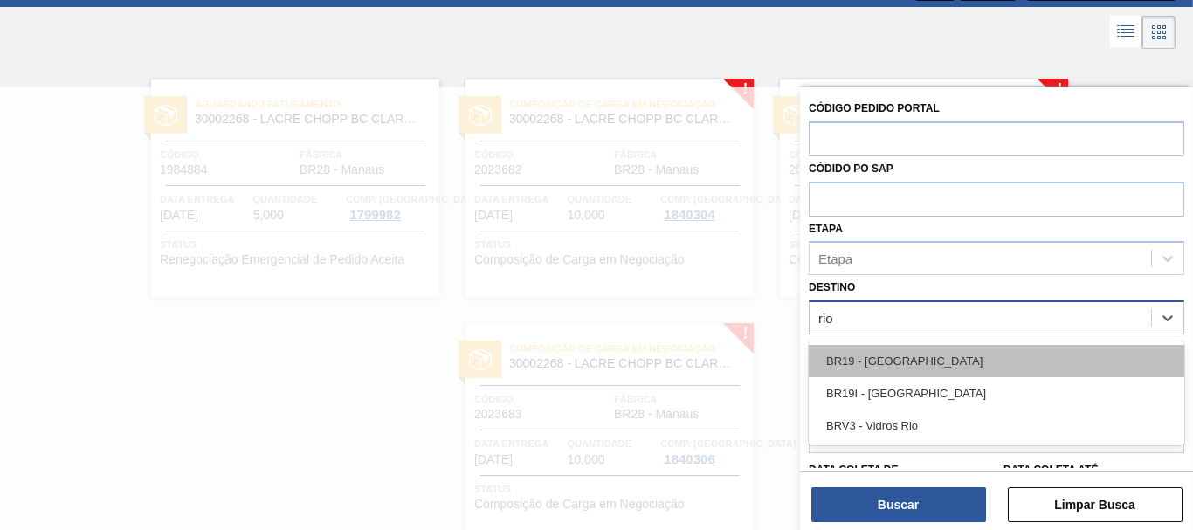
click at [913, 375] on div "BR19 - [GEOGRAPHIC_DATA]" at bounding box center [997, 361] width 376 height 32
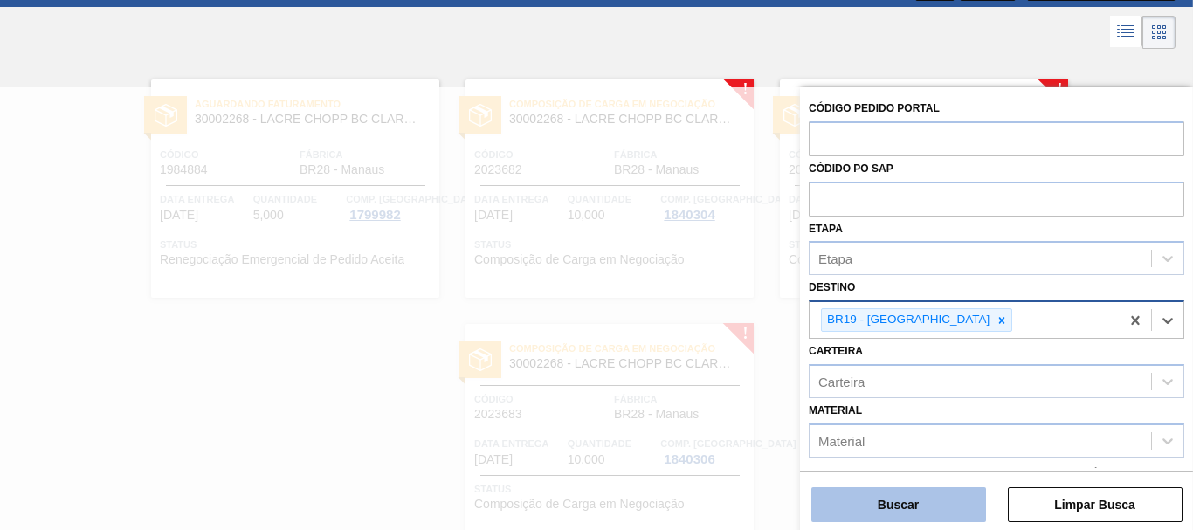
click at [894, 495] on button "Buscar" at bounding box center [898, 504] width 175 height 35
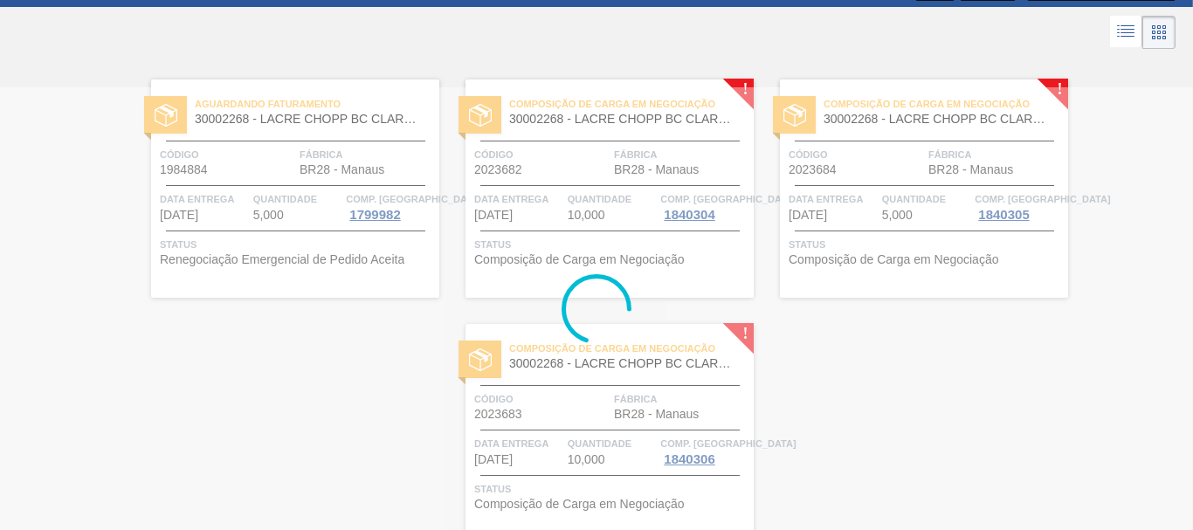
scroll to position [0, 0]
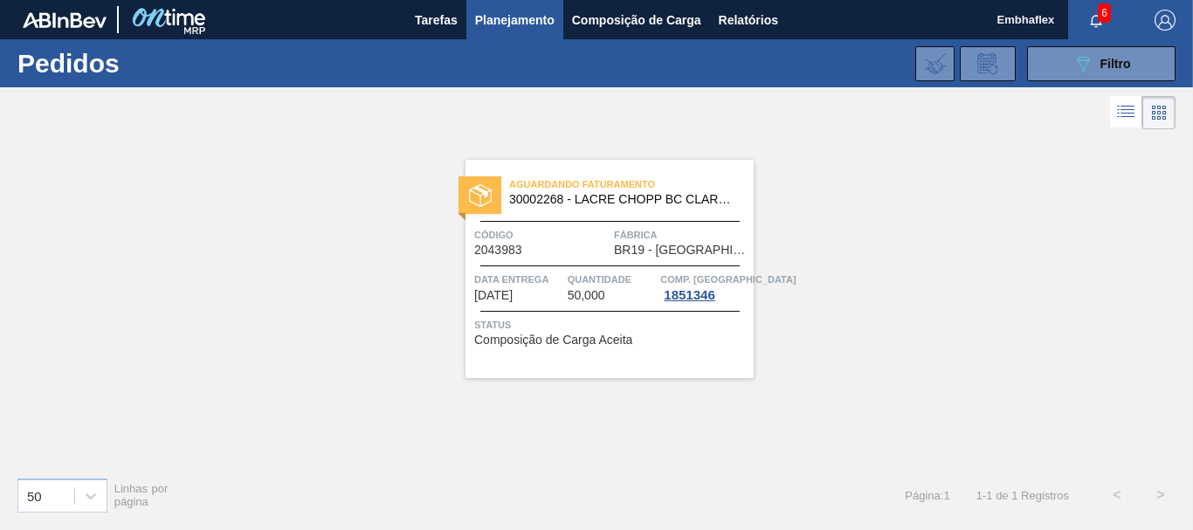
click at [595, 280] on span "Quantidade" at bounding box center [612, 279] width 89 height 17
click at [1061, 79] on button "089F7B8B-B2A5-4AFE-B5C0-19BA573D28AC Filtro" at bounding box center [1101, 63] width 148 height 35
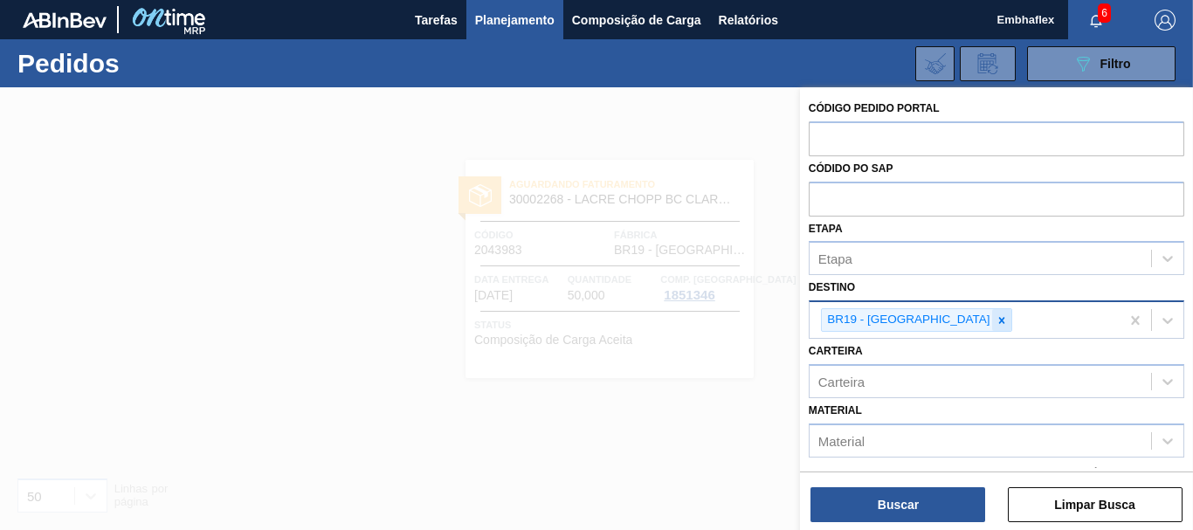
click at [996, 323] on icon at bounding box center [1002, 320] width 12 height 12
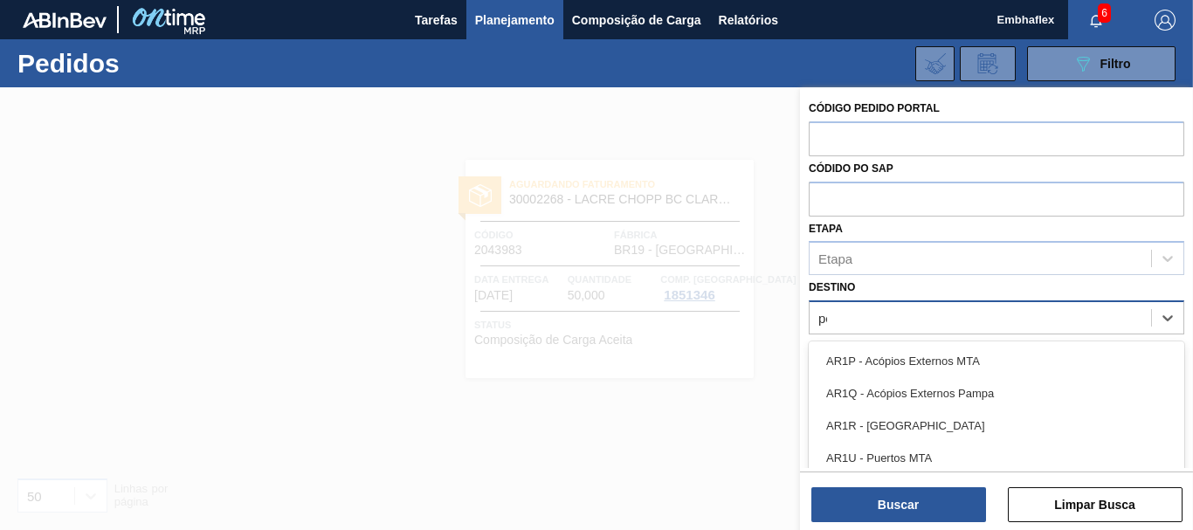
type input "per"
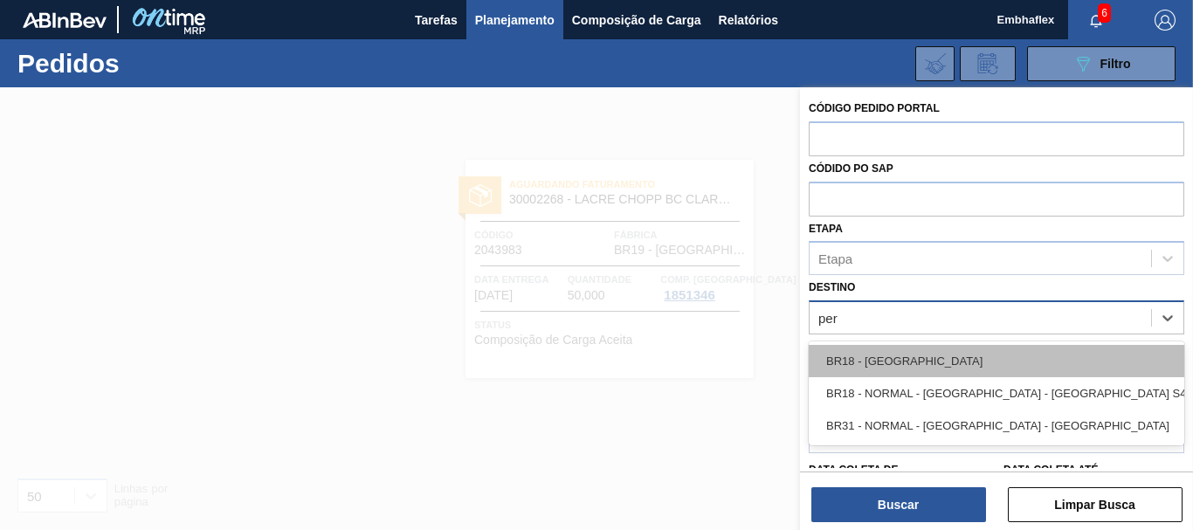
click at [901, 364] on div "BR18 - [GEOGRAPHIC_DATA]" at bounding box center [997, 361] width 376 height 32
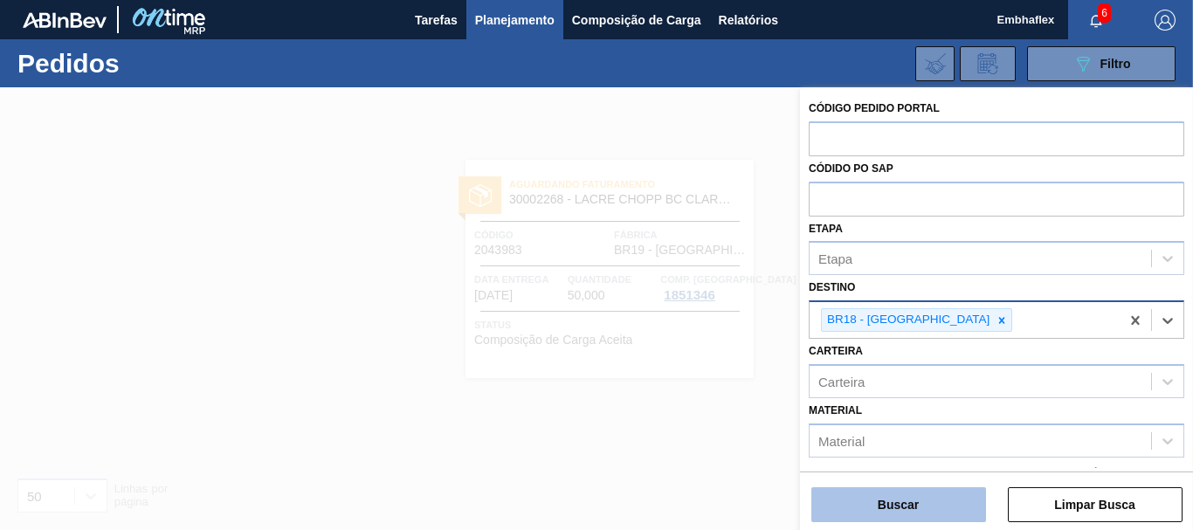
click at [880, 500] on button "Buscar" at bounding box center [898, 504] width 175 height 35
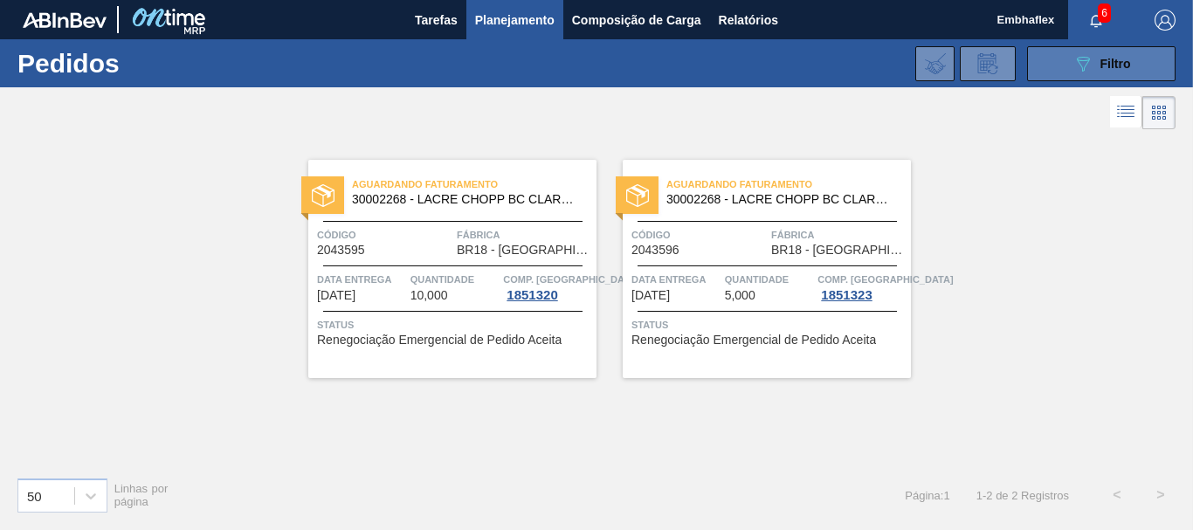
click at [1116, 76] on button "089F7B8B-B2A5-4AFE-B5C0-19BA573D28AC Filtro" at bounding box center [1101, 63] width 148 height 35
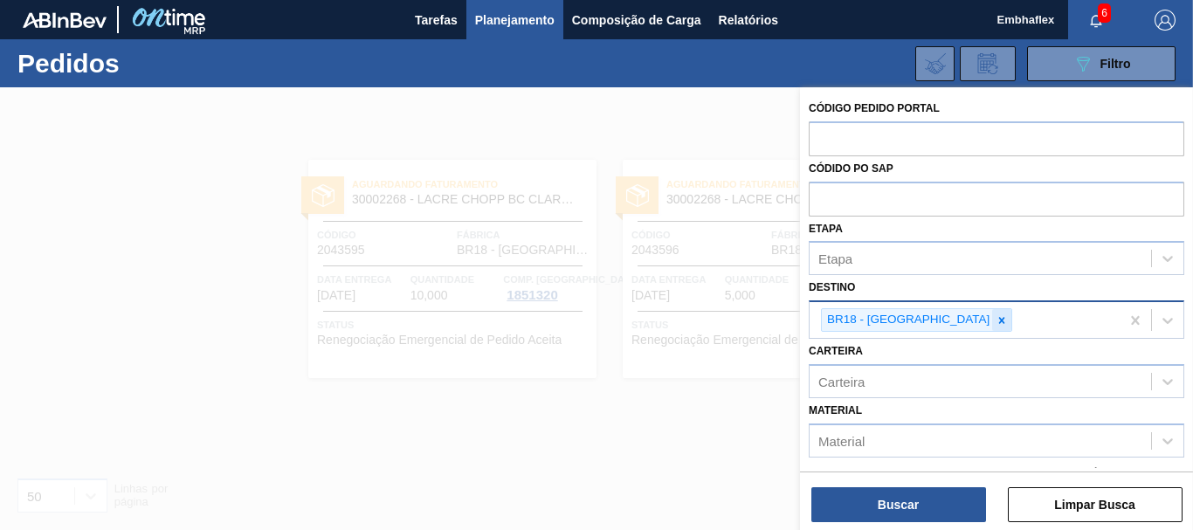
click at [996, 316] on icon at bounding box center [1002, 320] width 12 height 12
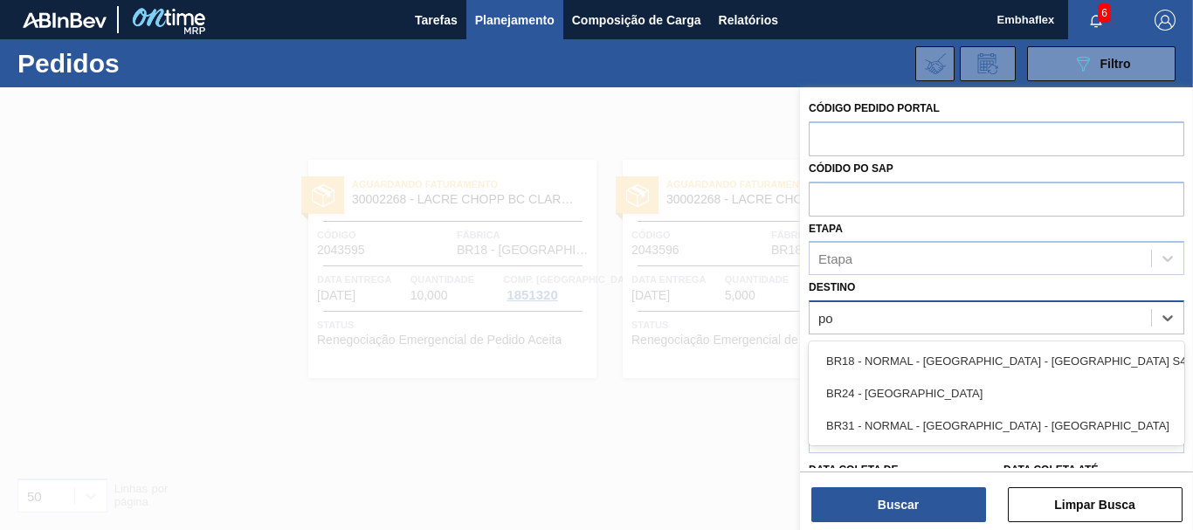
type input "pon"
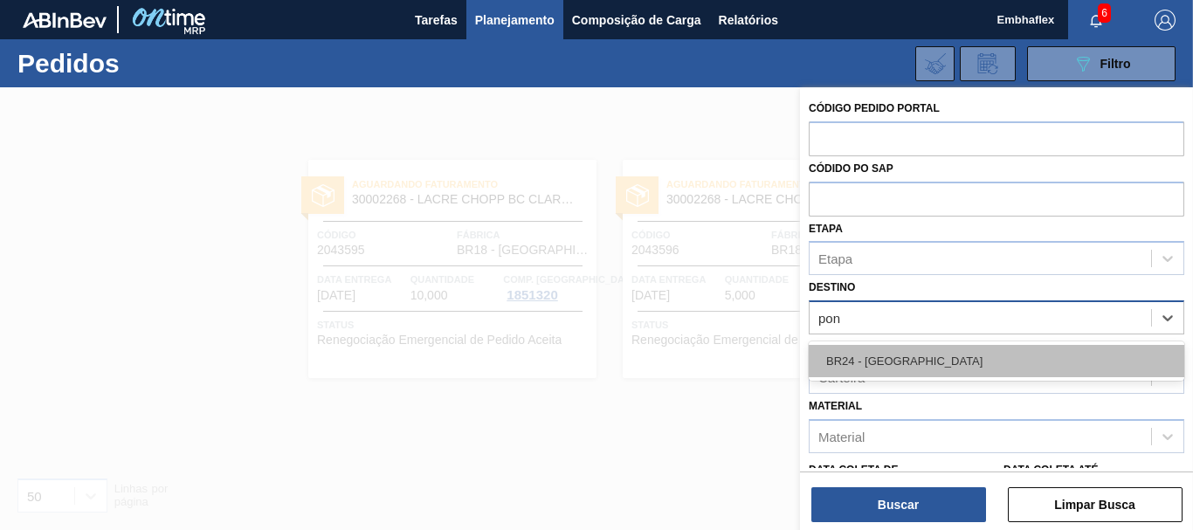
click at [928, 353] on div "BR24 - [GEOGRAPHIC_DATA]" at bounding box center [997, 361] width 376 height 32
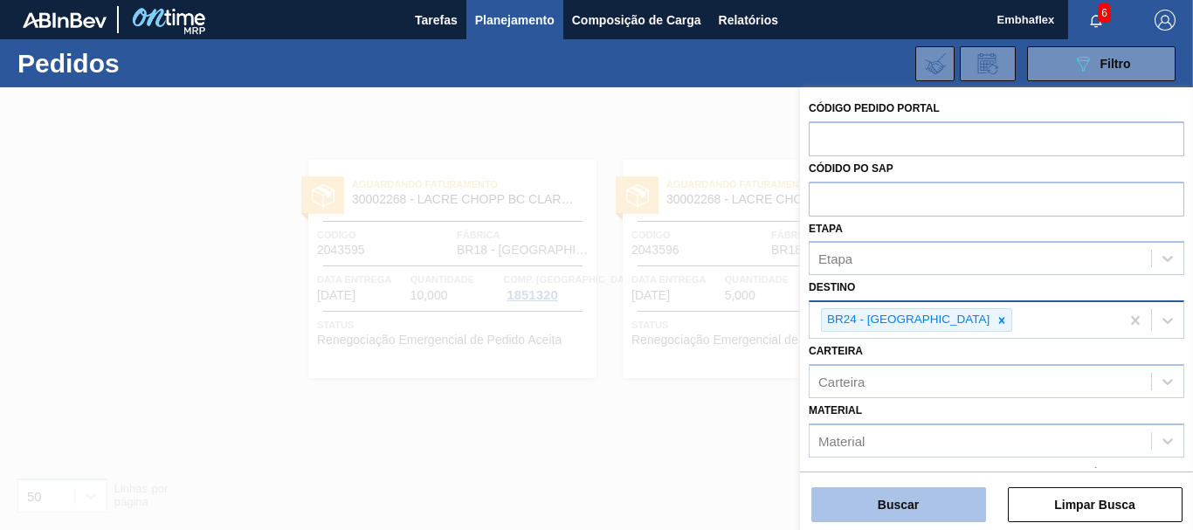
click at [931, 493] on button "Buscar" at bounding box center [898, 504] width 175 height 35
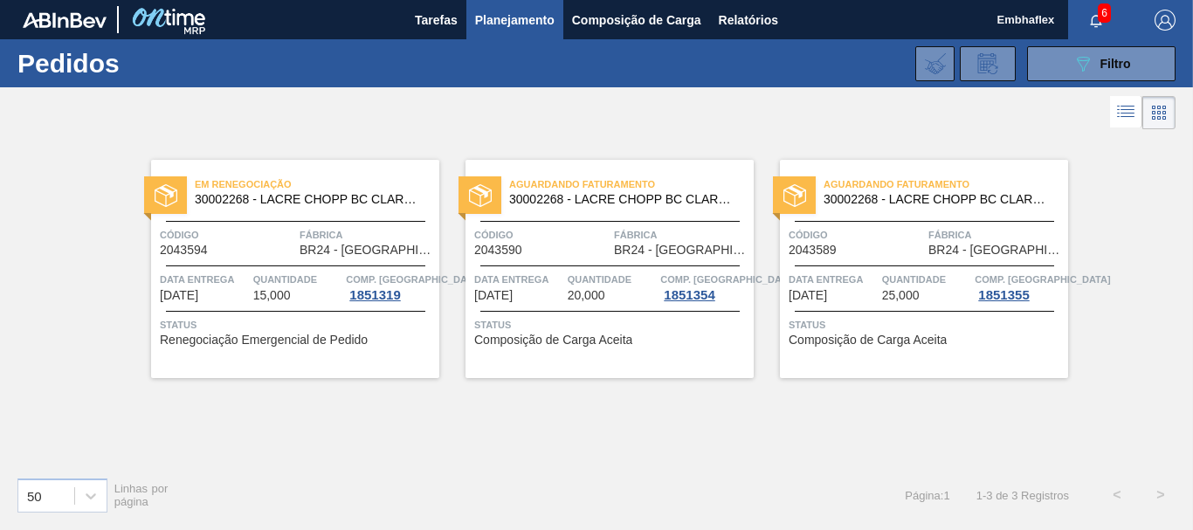
click at [1138, 241] on div "Em Renegociação 30002268 - [PERSON_NAME] [PERSON_NAME] AF IN65 Código 2043594 F…" at bounding box center [596, 298] width 1193 height 329
click at [1094, 60] on div "089F7B8B-B2A5-4AFE-B5C0-19BA573D28AC Filtro" at bounding box center [1102, 63] width 59 height 21
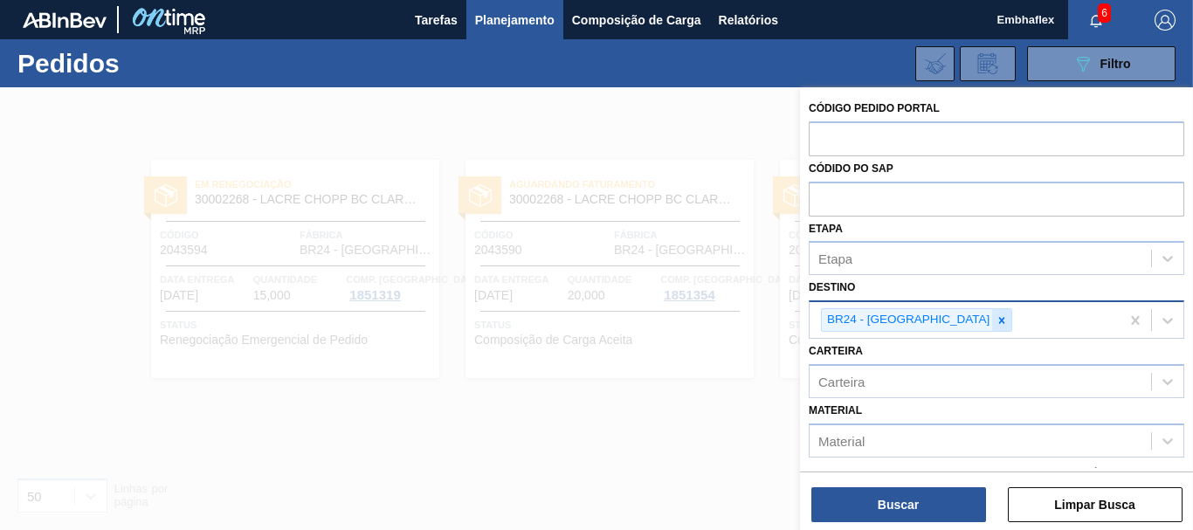
click at [996, 317] on icon at bounding box center [1002, 320] width 12 height 12
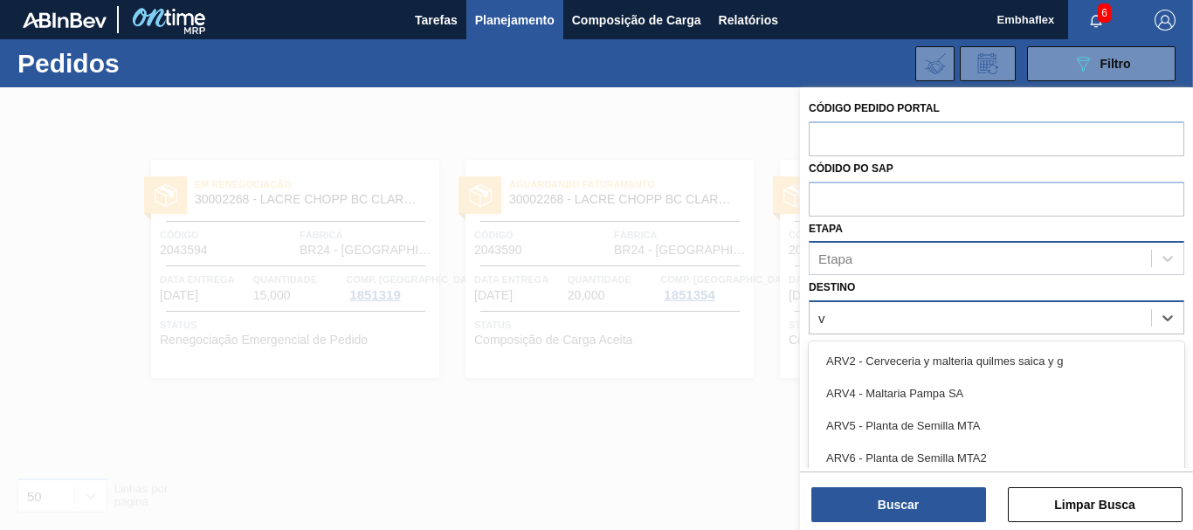
type input "vi"
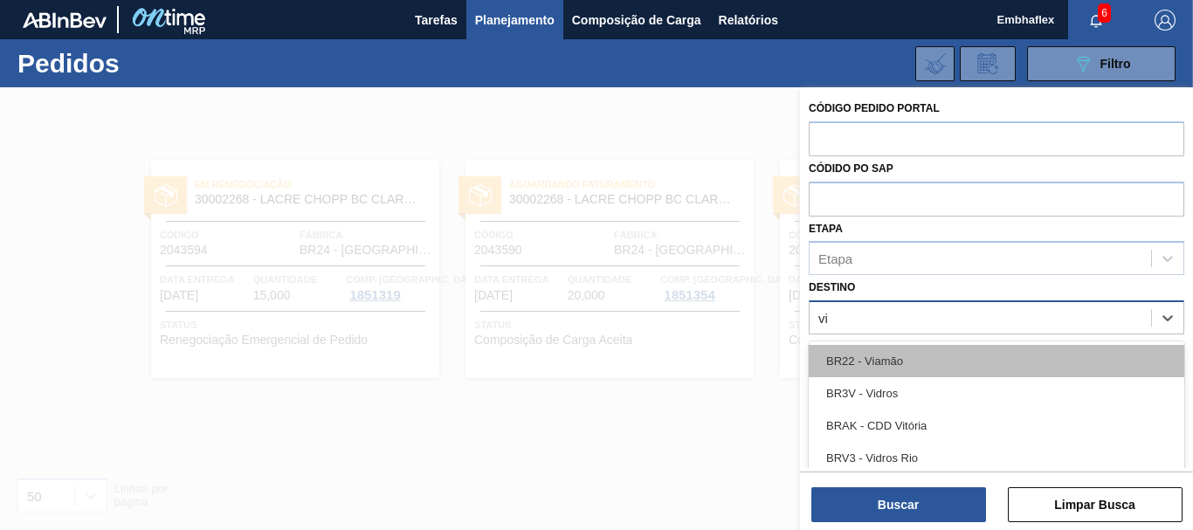
click at [964, 362] on div "BR22 - Viamão" at bounding box center [997, 361] width 376 height 32
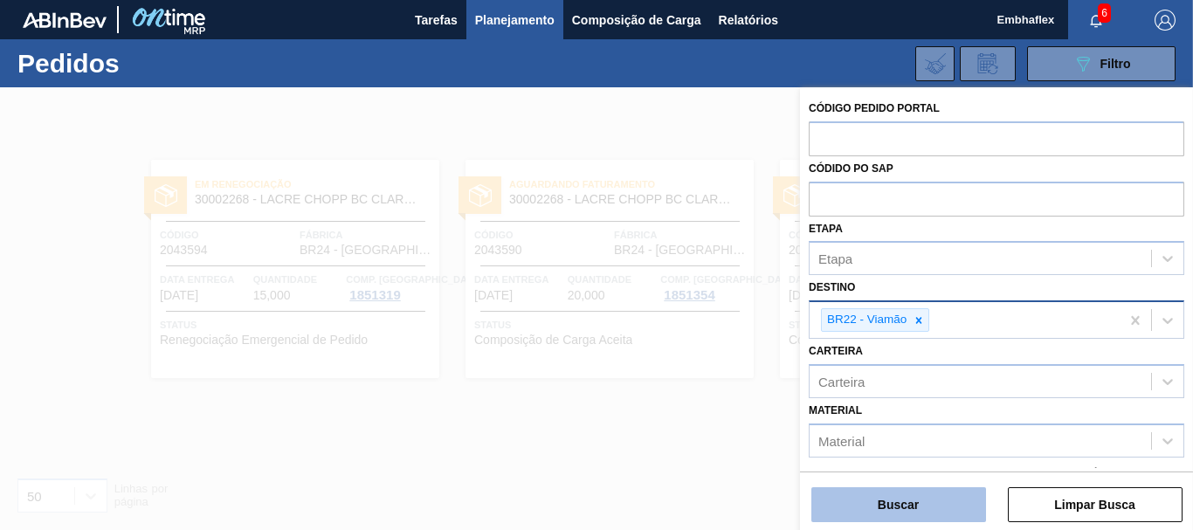
click at [938, 501] on button "Buscar" at bounding box center [898, 504] width 175 height 35
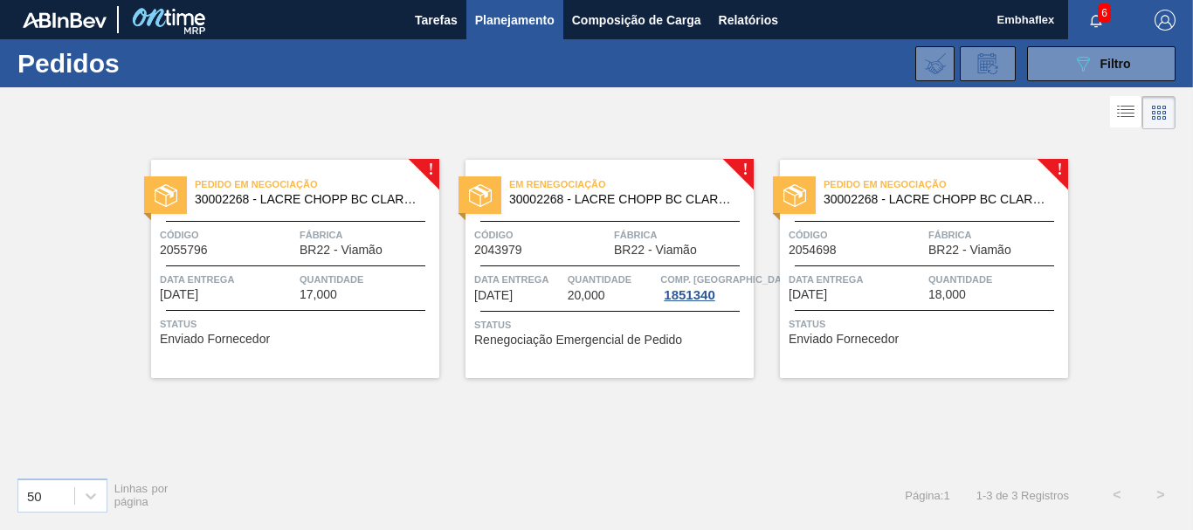
click at [390, 342] on div "Status Enviado Fornecedor" at bounding box center [297, 329] width 275 height 28
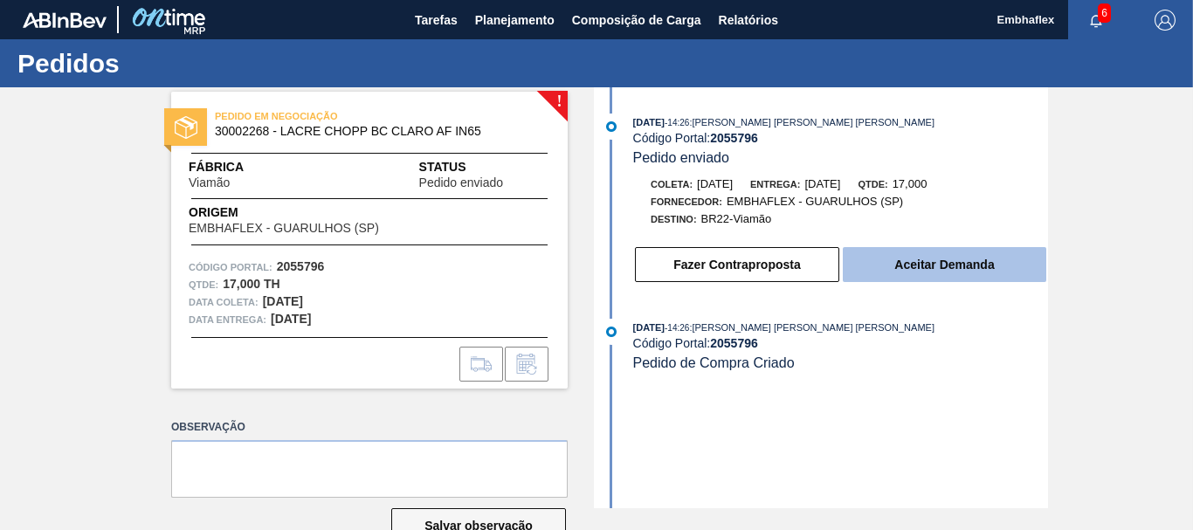
click at [926, 257] on button "Aceitar Demanda" at bounding box center [945, 264] width 204 height 35
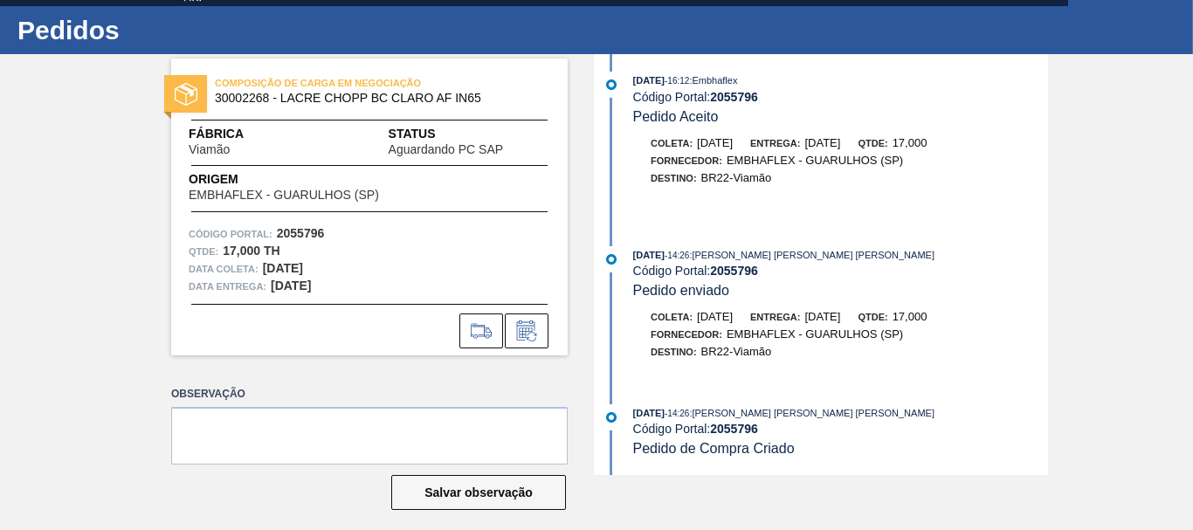
scroll to position [46, 0]
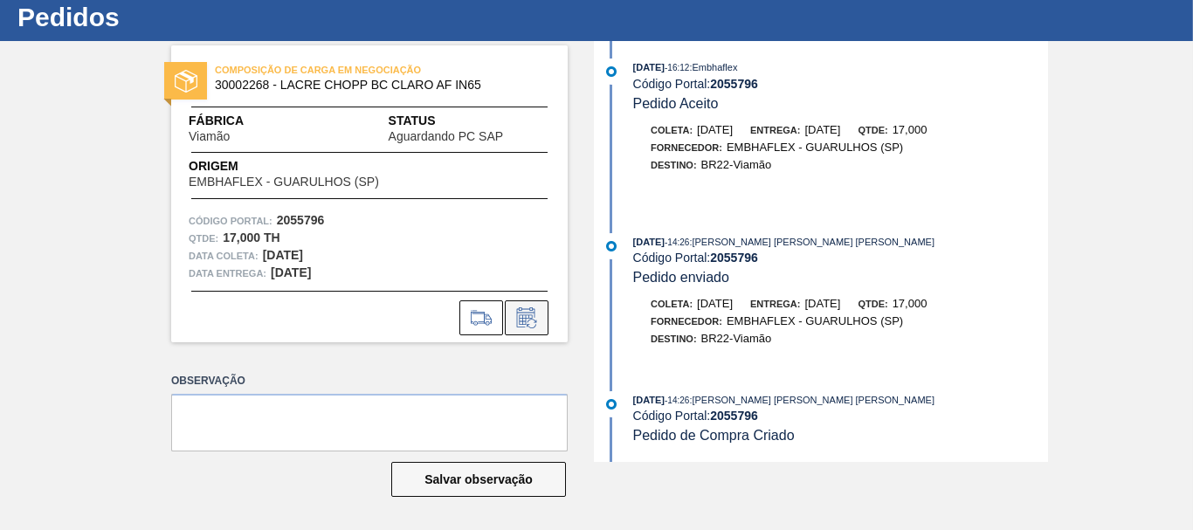
click at [536, 314] on icon at bounding box center [527, 317] width 28 height 21
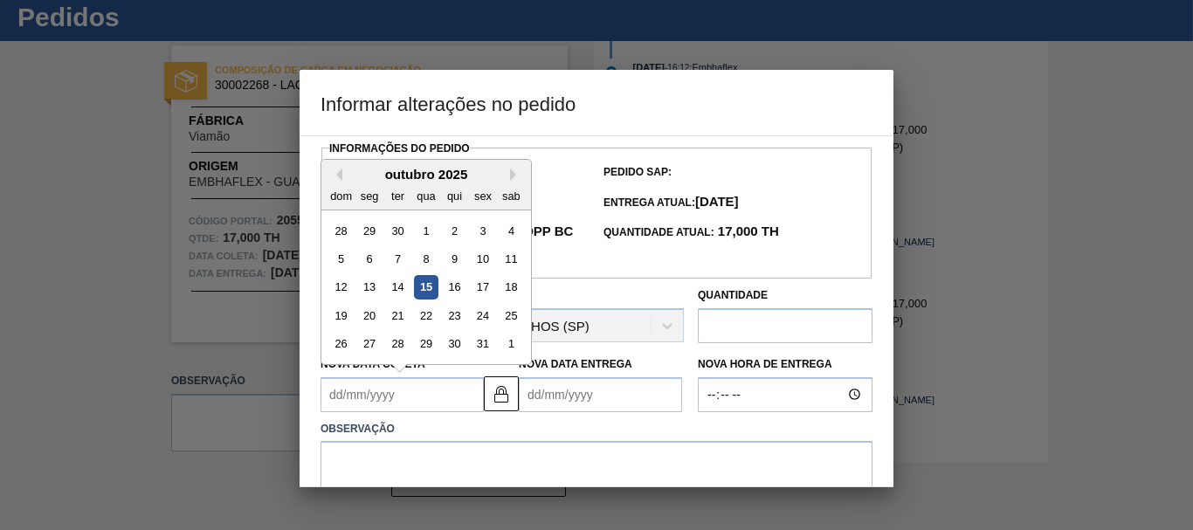
click at [422, 405] on Coleta2055796 "Nova Data Coleta" at bounding box center [402, 394] width 163 height 35
click at [515, 181] on button "Next Month" at bounding box center [516, 175] width 12 height 12
click at [519, 285] on div "15" at bounding box center [512, 287] width 24 height 24
type Coleta2055796 "[DATE]"
type Entrega2055796 "[DATE]"
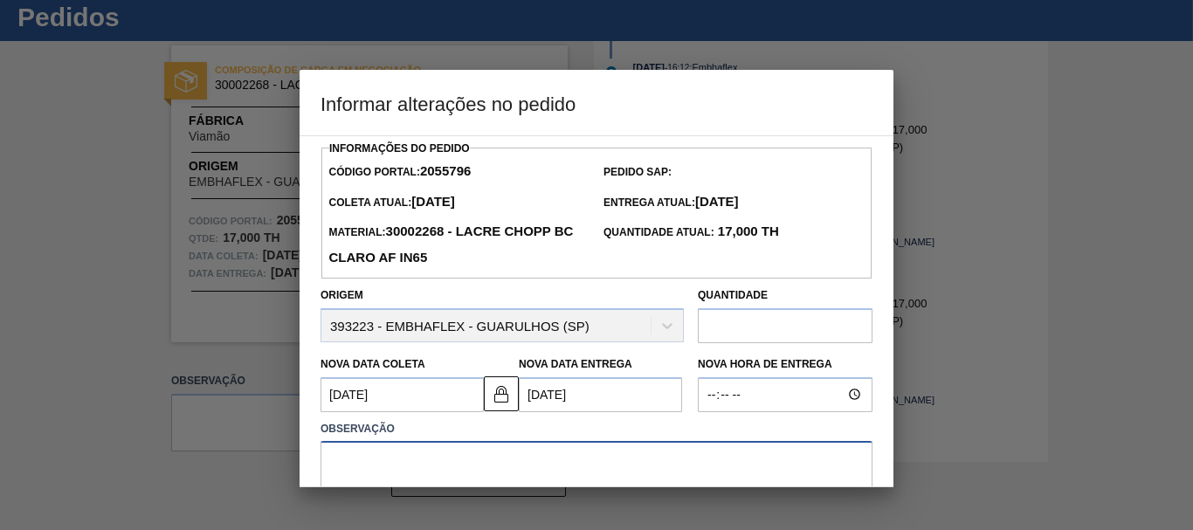
click at [391, 457] on textarea at bounding box center [597, 470] width 552 height 58
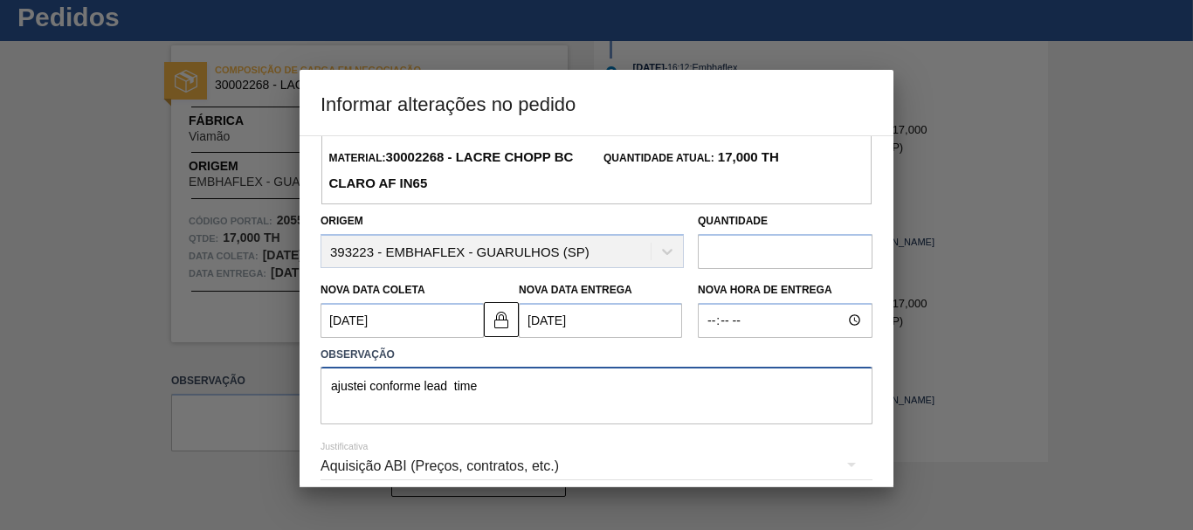
scroll to position [153, 0]
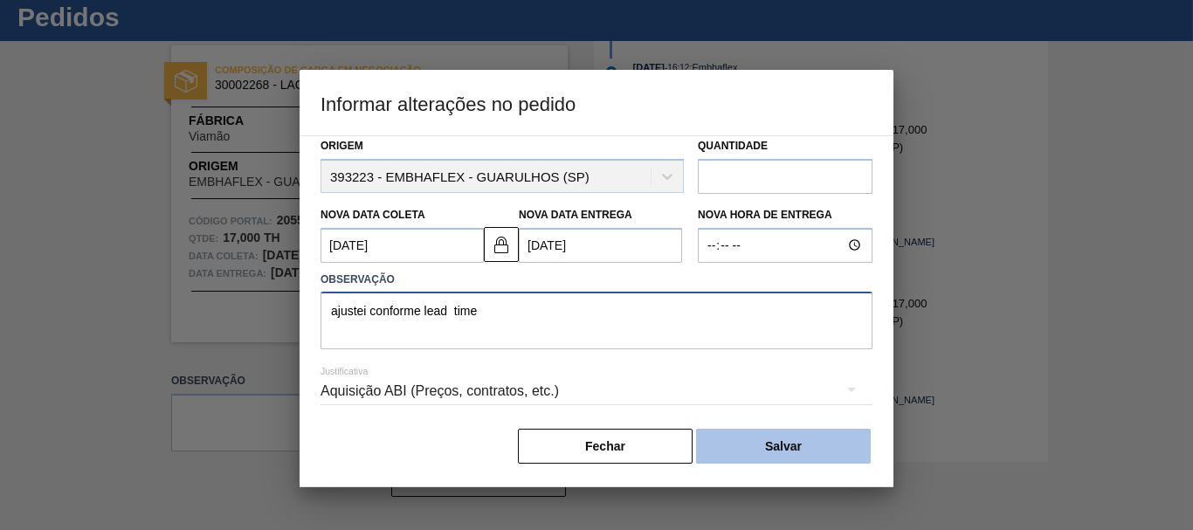
type textarea "ajustei conforme lead time"
click at [739, 451] on button "Salvar" at bounding box center [783, 446] width 175 height 35
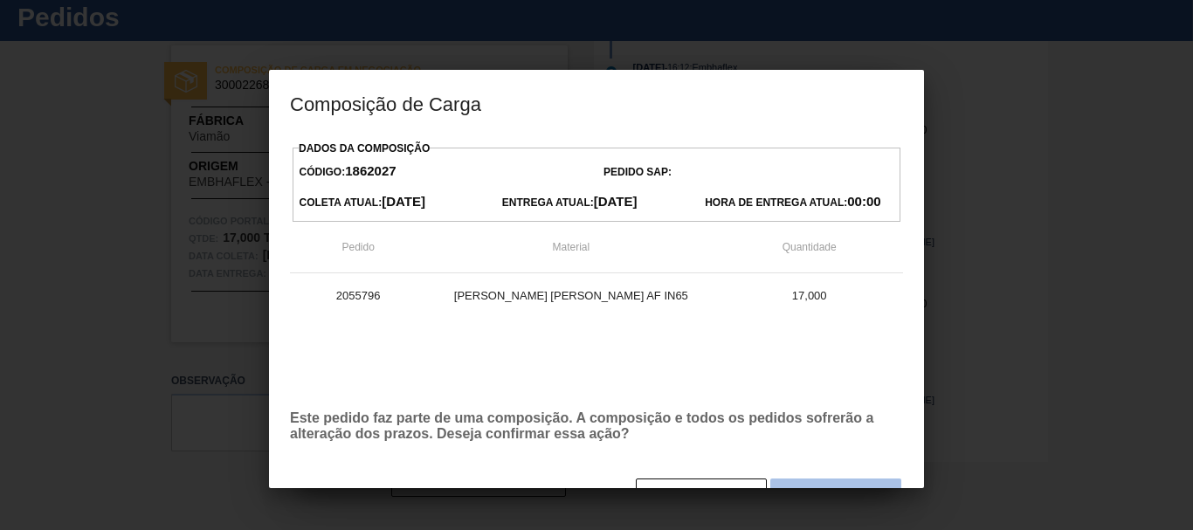
click at [815, 482] on button "Sim" at bounding box center [835, 496] width 131 height 35
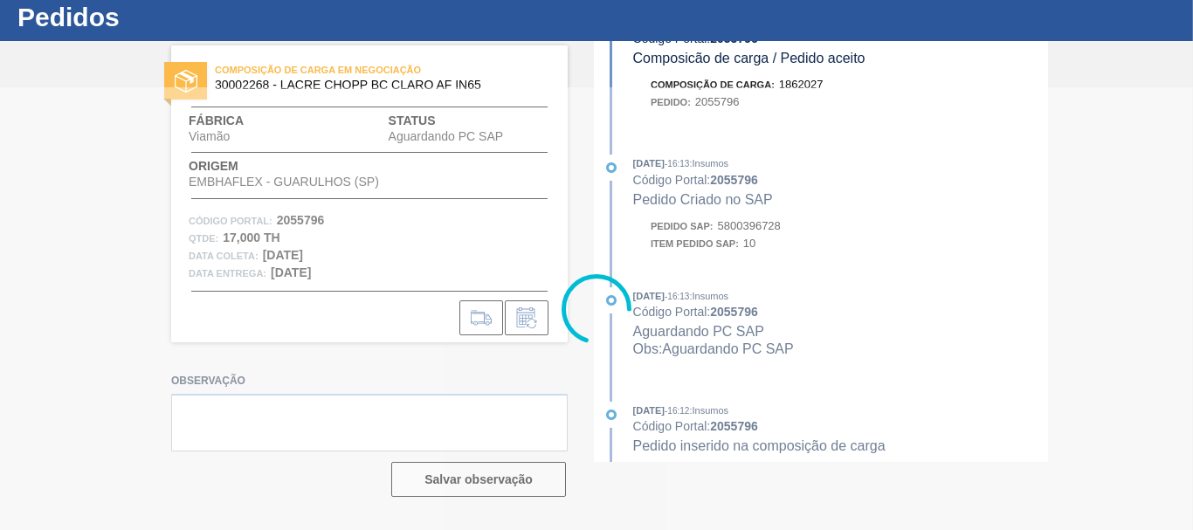
scroll to position [713, 0]
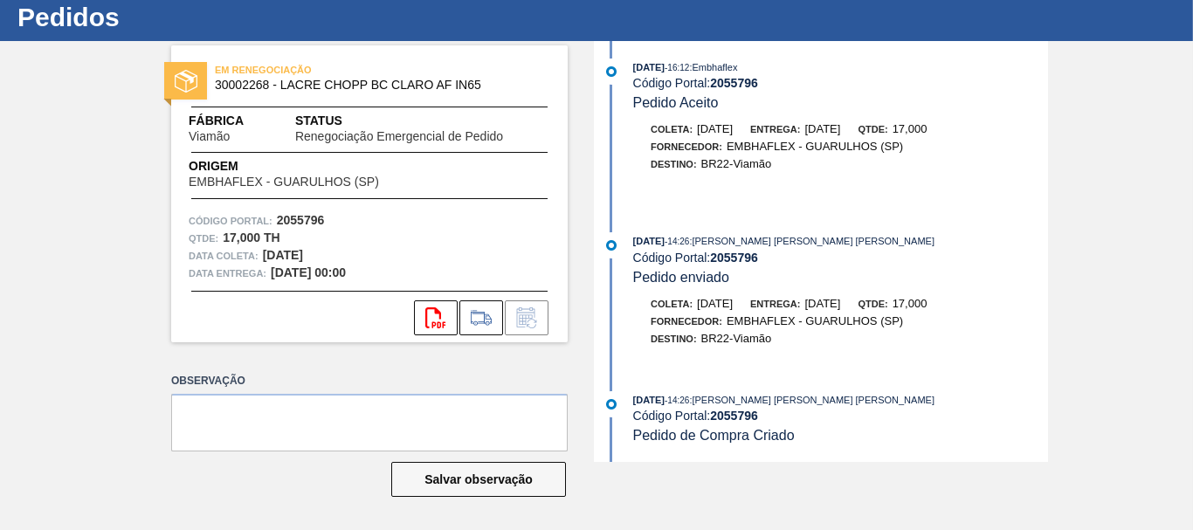
click at [1017, 291] on div "[DATE] 14:26 : [PERSON_NAME] [PERSON_NAME] [PERSON_NAME] Código Portal: 2055796…" at bounding box center [823, 298] width 450 height 132
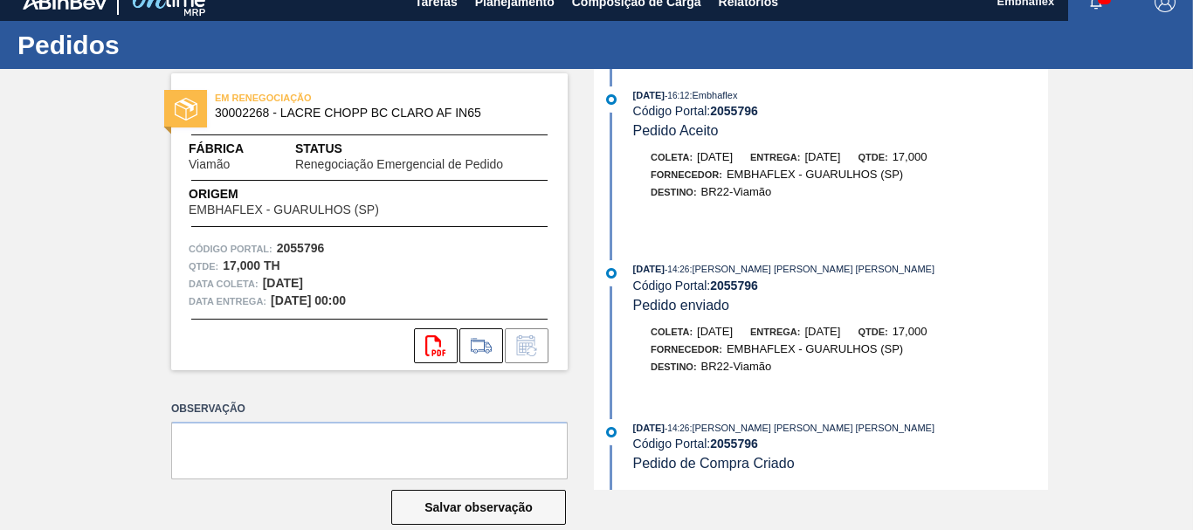
scroll to position [0, 0]
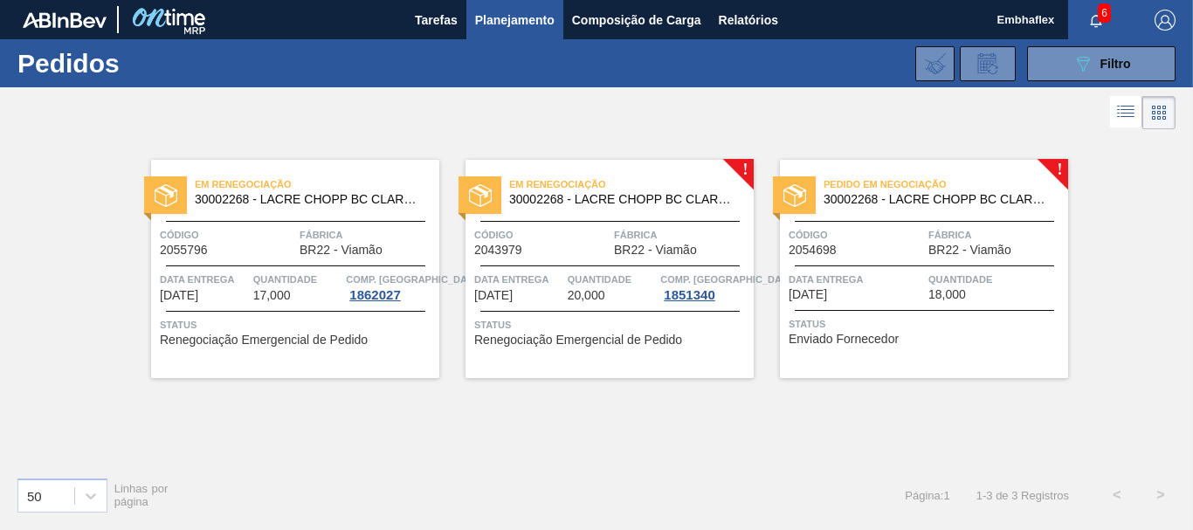
click at [839, 321] on span "Status" at bounding box center [926, 323] width 275 height 17
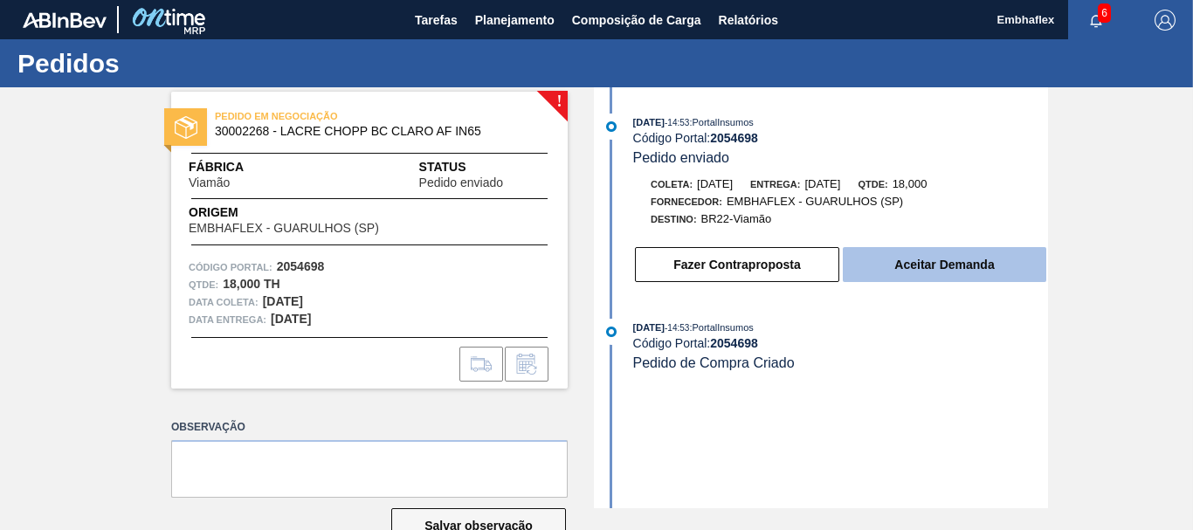
click at [881, 270] on button "Aceitar Demanda" at bounding box center [945, 264] width 204 height 35
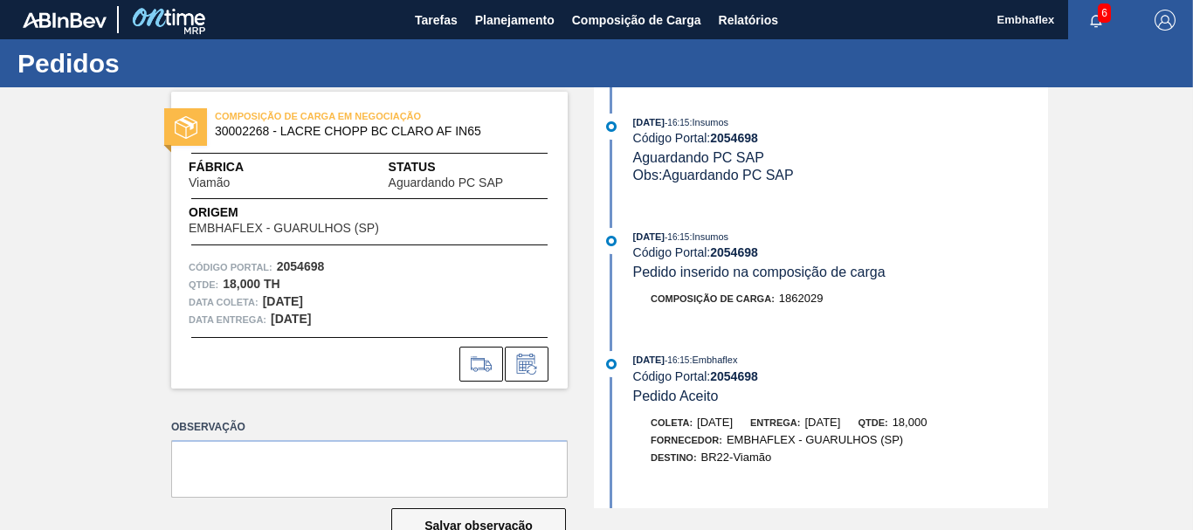
click at [1160, 259] on div "COMPOSIÇÃO DE CARGA EM NEGOCIAÇÃO 30002268 - [PERSON_NAME] [PERSON_NAME] AF IN6…" at bounding box center [596, 297] width 1193 height 421
click at [459, 18] on button "Tarefas" at bounding box center [436, 19] width 60 height 39
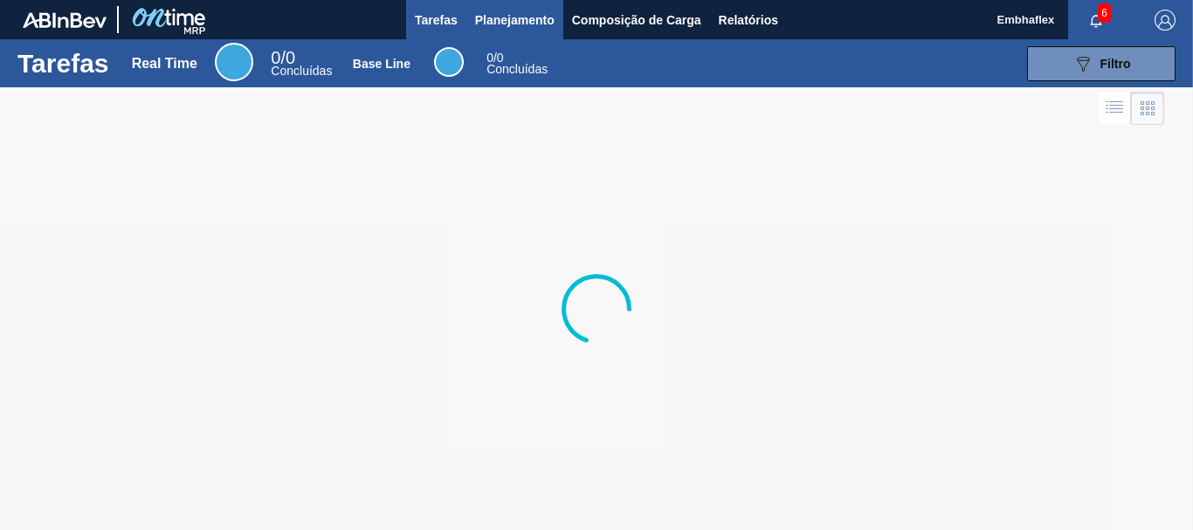
click at [493, 26] on span "Planejamento" at bounding box center [514, 20] width 79 height 21
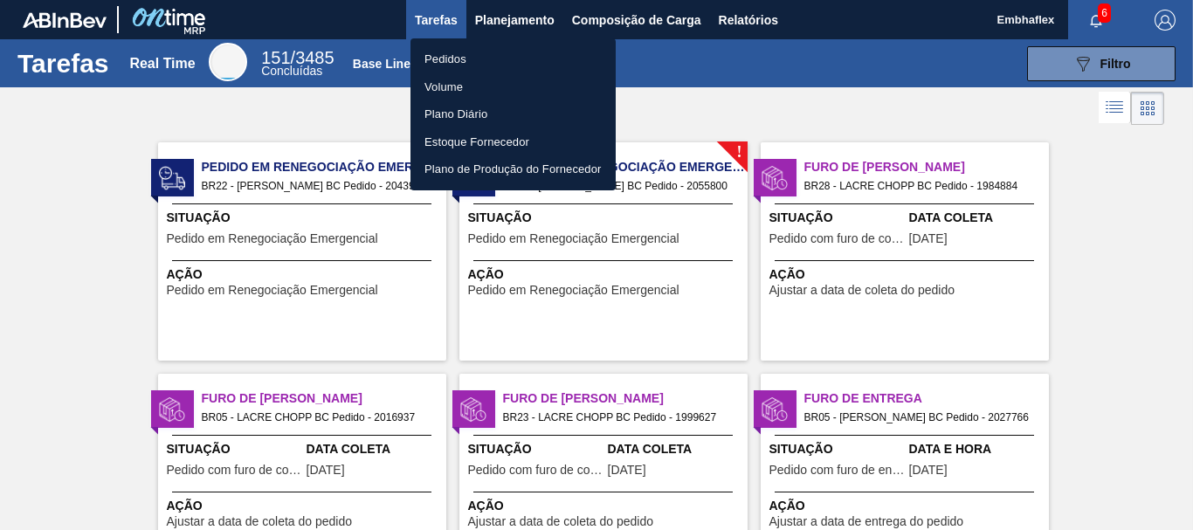
click at [461, 71] on li "Pedidos" at bounding box center [513, 59] width 205 height 28
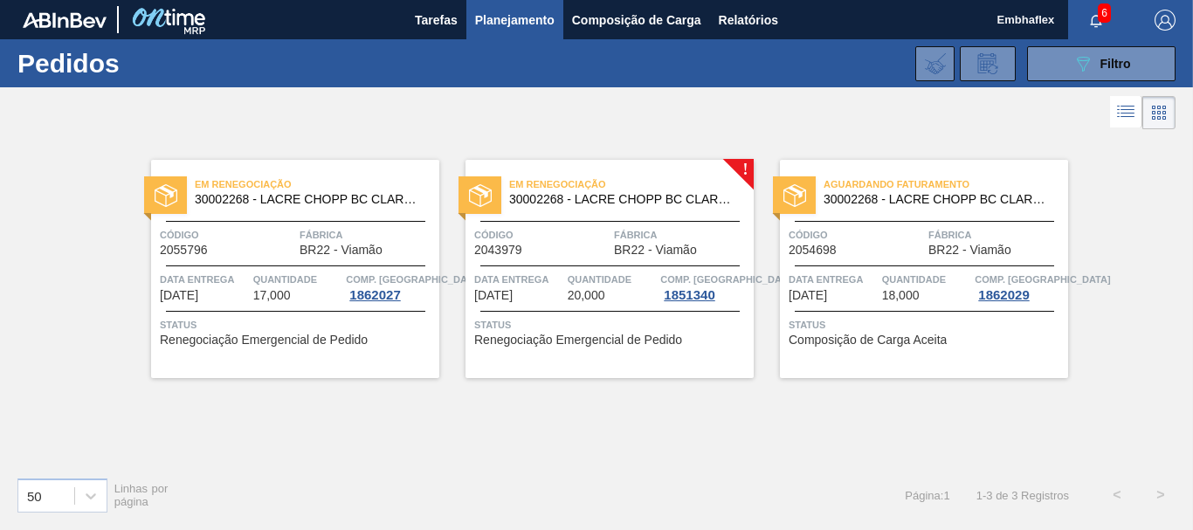
click at [694, 262] on div "Em Renegociação 30002268 - [PERSON_NAME] [PERSON_NAME] AF IN65 Código 2043979 F…" at bounding box center [610, 269] width 288 height 218
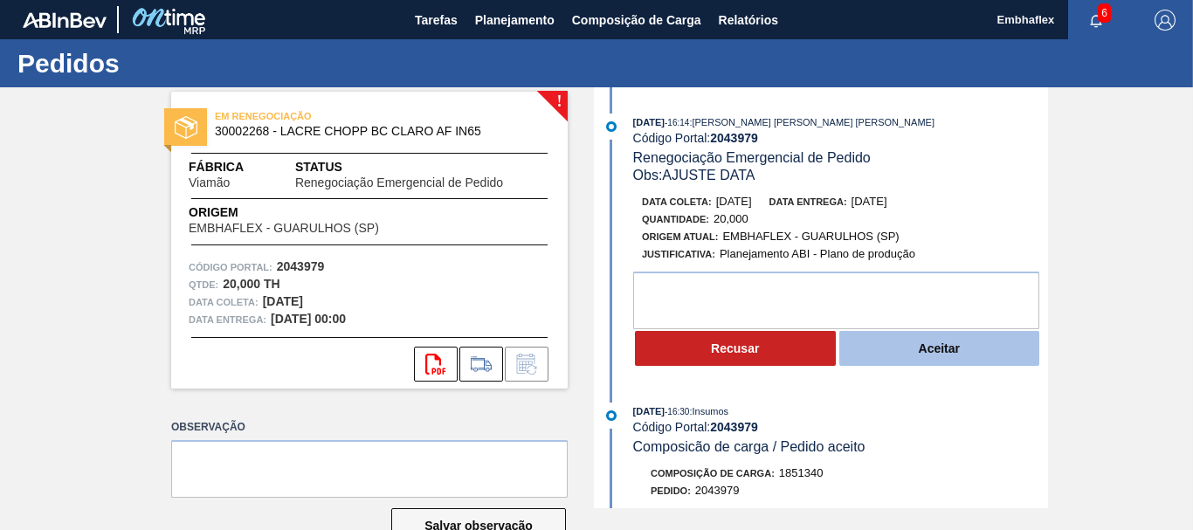
click at [896, 347] on button "Aceitar" at bounding box center [939, 348] width 201 height 35
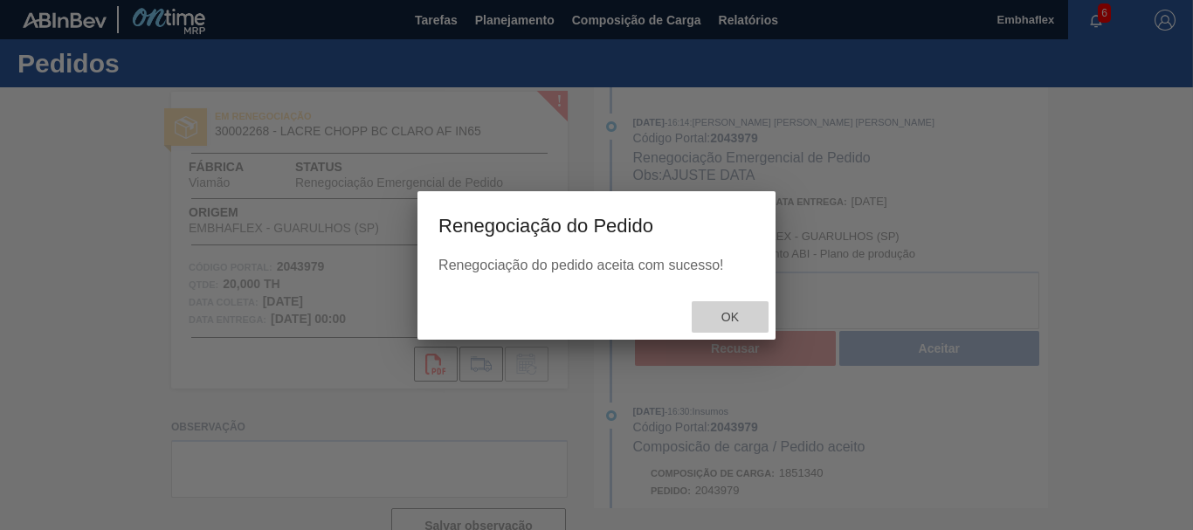
click at [729, 319] on span "Ok" at bounding box center [729, 317] width 45 height 14
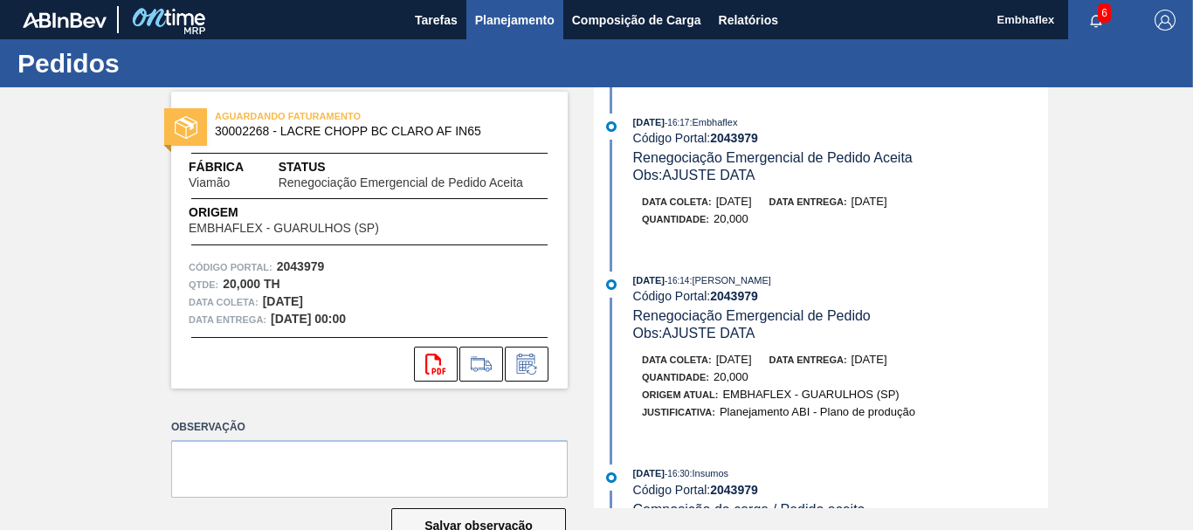
click at [509, 16] on span "Planejamento" at bounding box center [514, 20] width 79 height 21
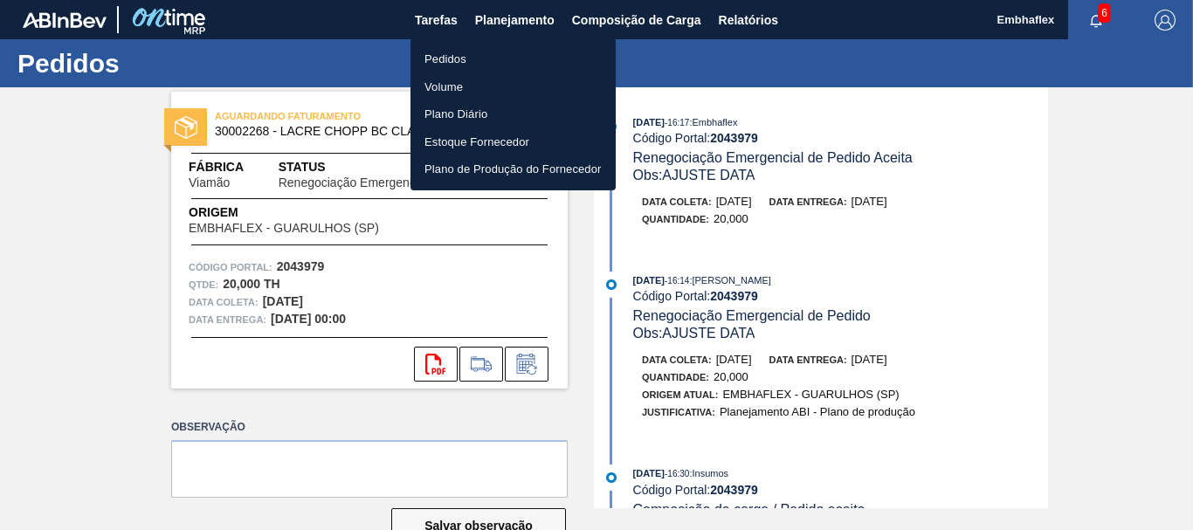
click at [483, 59] on li "Pedidos" at bounding box center [513, 59] width 205 height 28
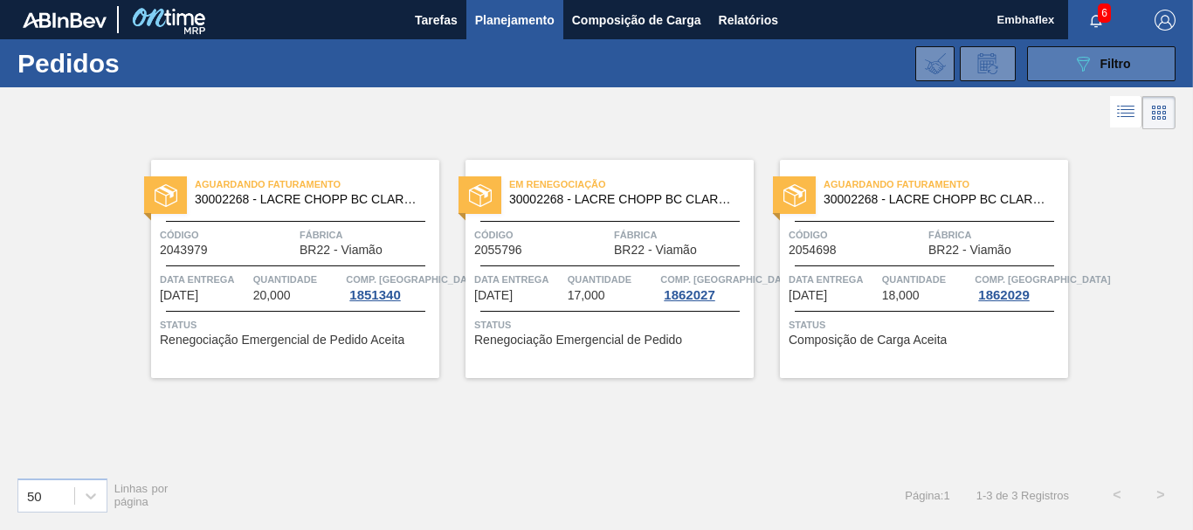
click at [1041, 68] on button "089F7B8B-B2A5-4AFE-B5C0-19BA573D28AC Filtro" at bounding box center [1101, 63] width 148 height 35
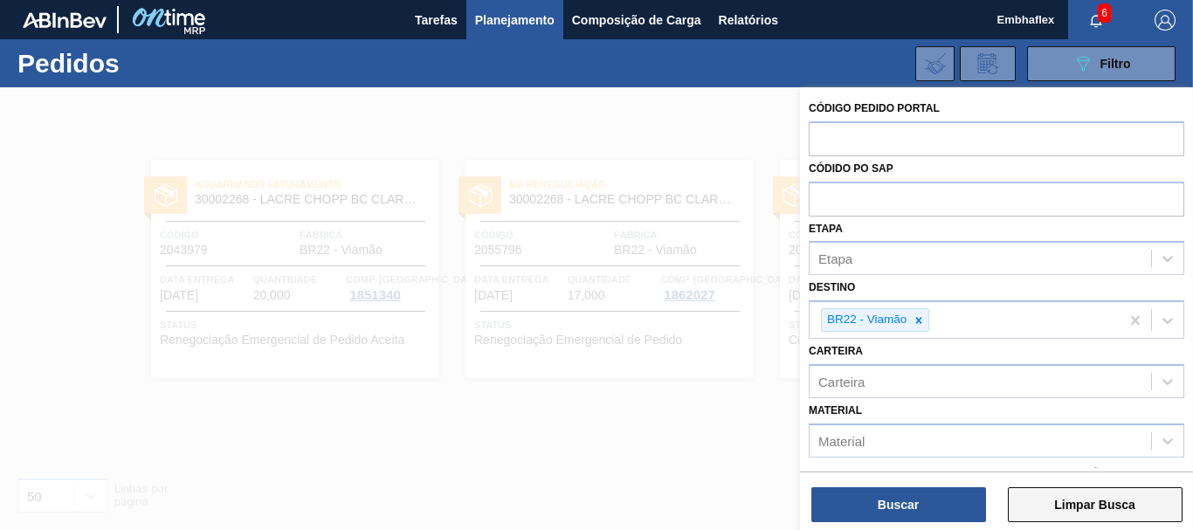
click at [1059, 501] on button "Limpar Busca" at bounding box center [1095, 504] width 175 height 35
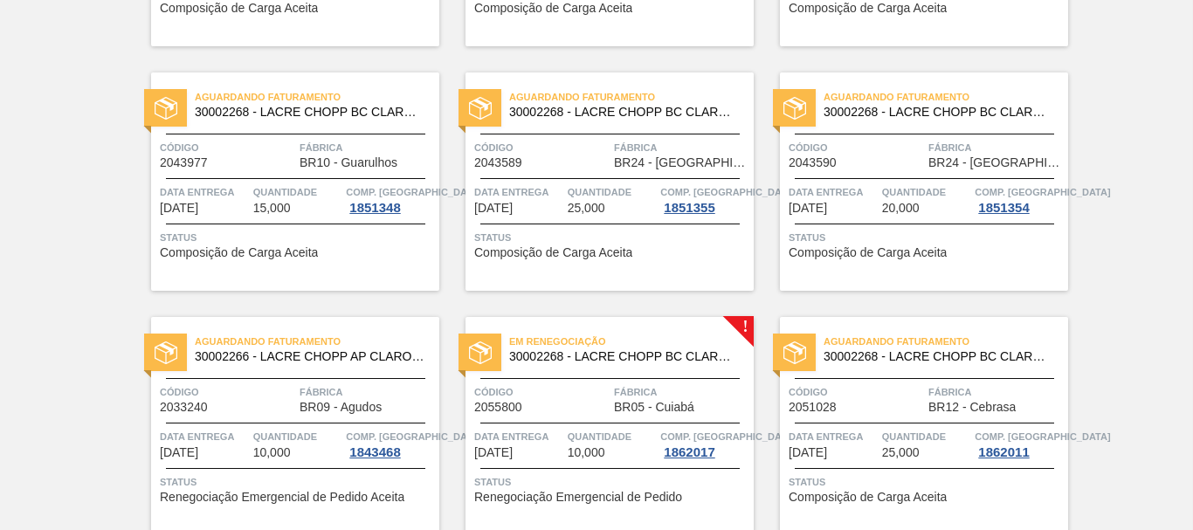
scroll to position [2638, 0]
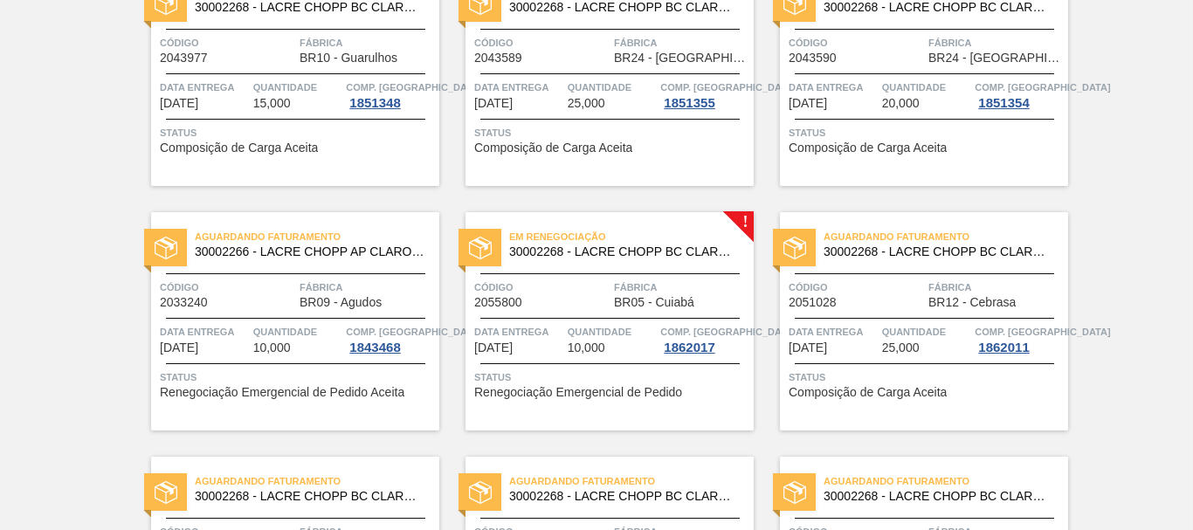
click at [601, 420] on div "Em Renegociação 30002268 - LACRE CHOPP BC CLARO AF IN65 Código 2055800 Fábrica …" at bounding box center [610, 321] width 288 height 218
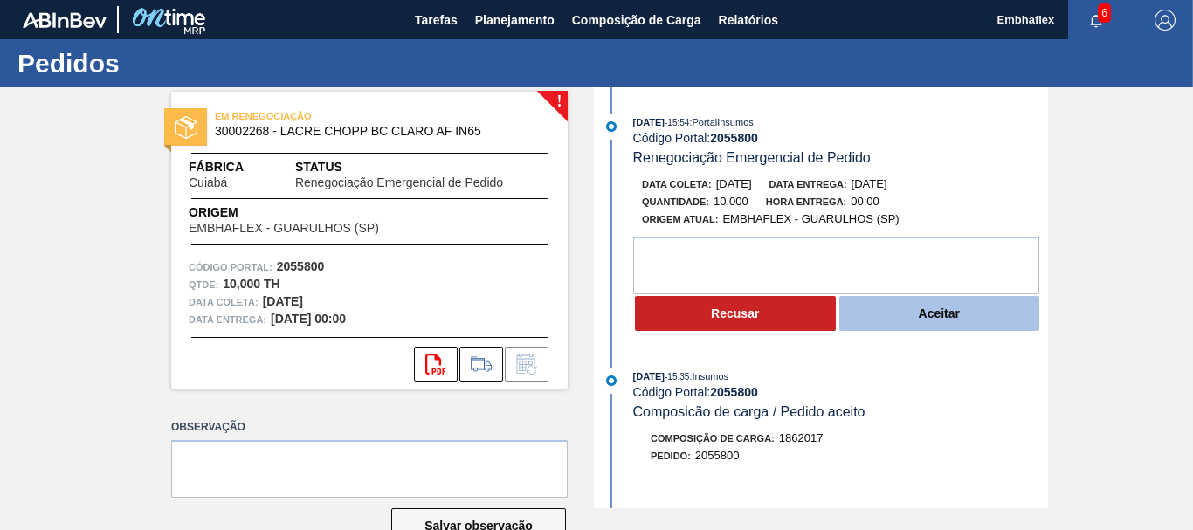
click at [928, 306] on button "Aceitar" at bounding box center [939, 313] width 201 height 35
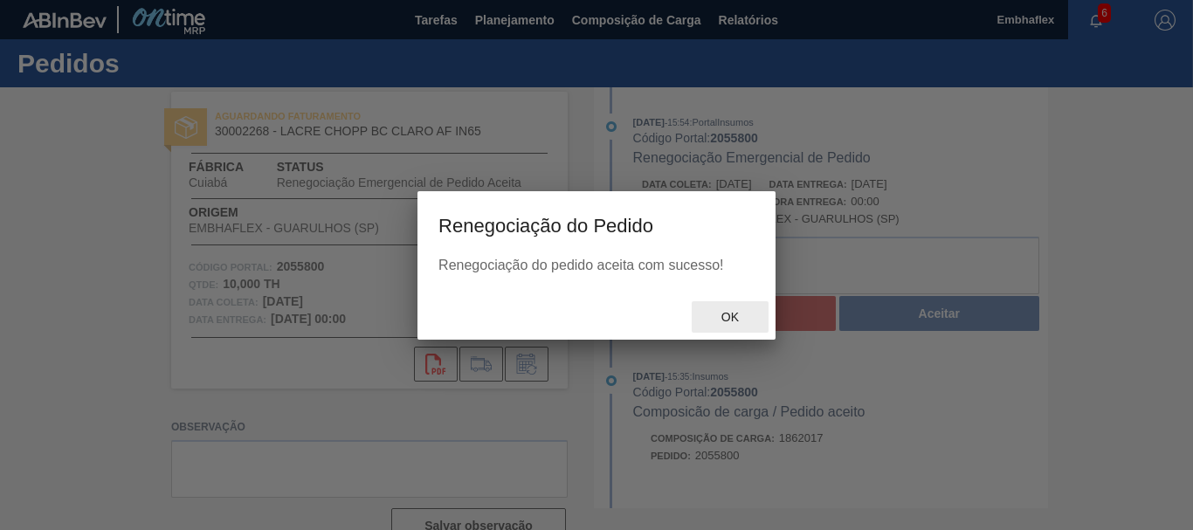
click at [736, 313] on span "Ok" at bounding box center [729, 317] width 45 height 14
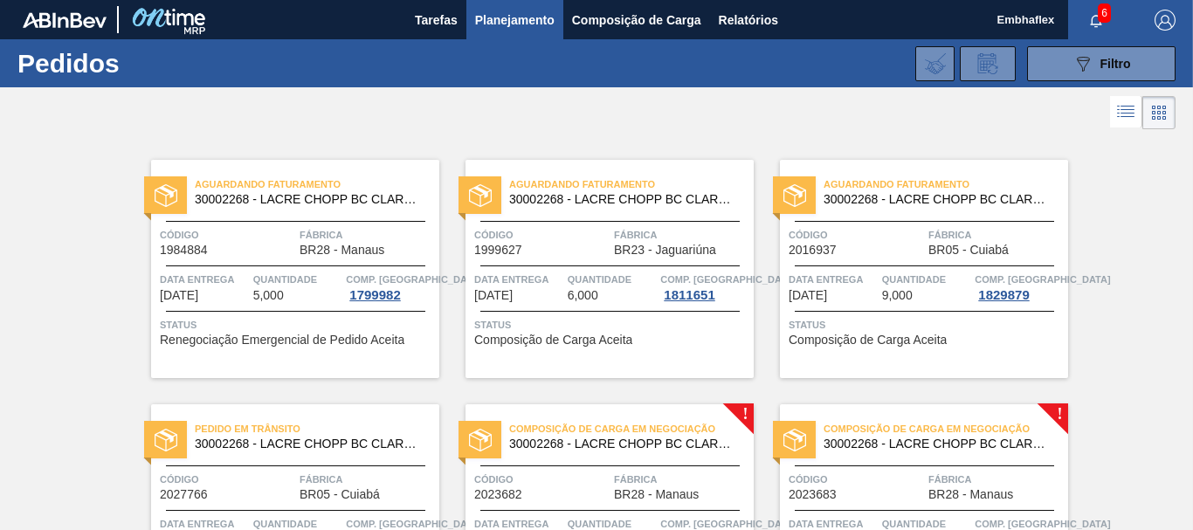
scroll to position [175, 0]
